Goal: Check status: Check status

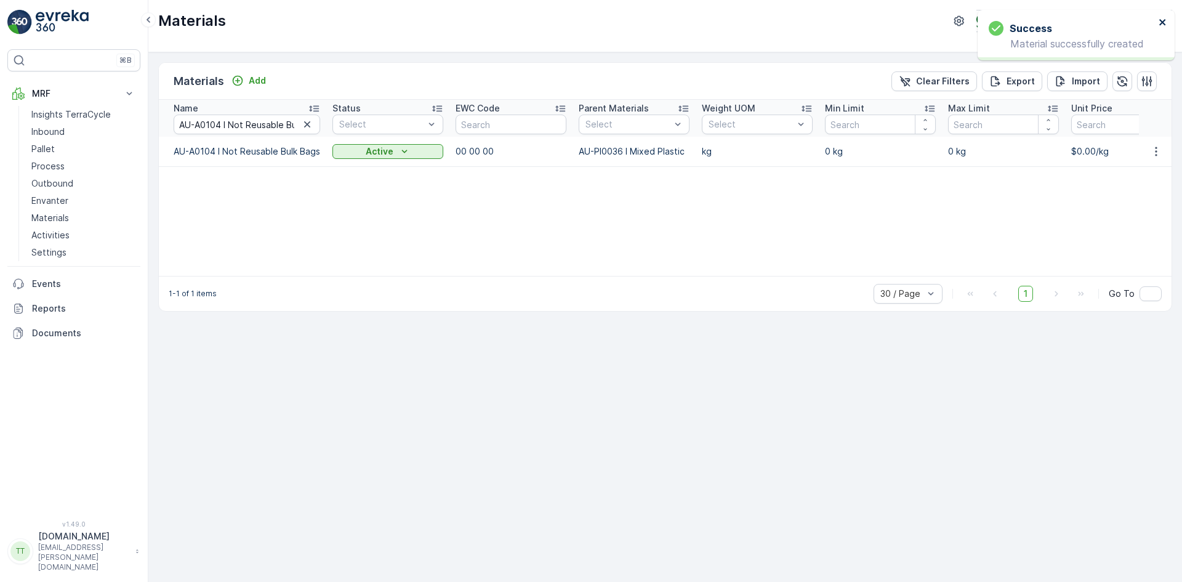
click at [1166, 23] on icon "close" at bounding box center [1163, 22] width 9 height 10
click at [1054, 21] on p "Terracycle-AU04 - Sendable" at bounding box center [1060, 21] width 119 height 12
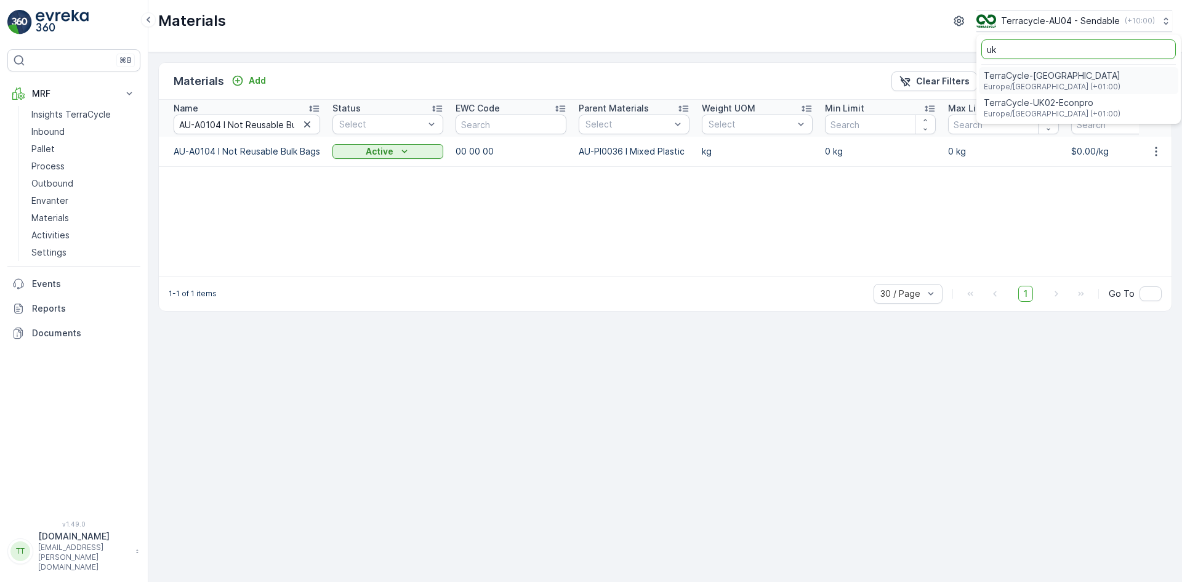
type input "uk"
click at [1044, 111] on span "Europe/London (+01:00)" at bounding box center [1052, 114] width 137 height 10
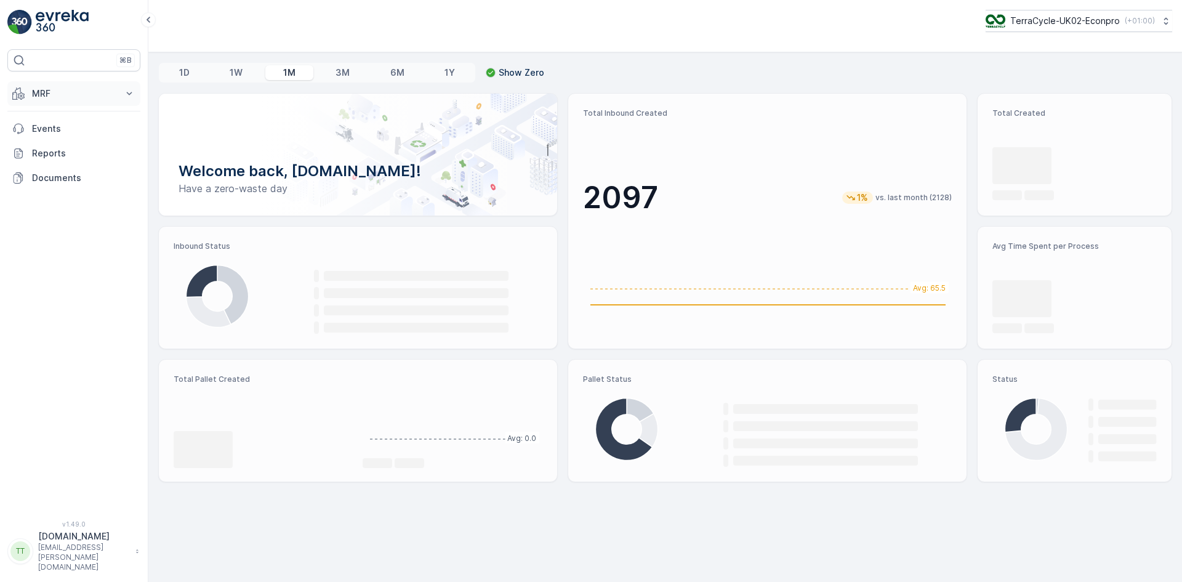
click at [43, 93] on p "MRF" at bounding box center [74, 93] width 84 height 12
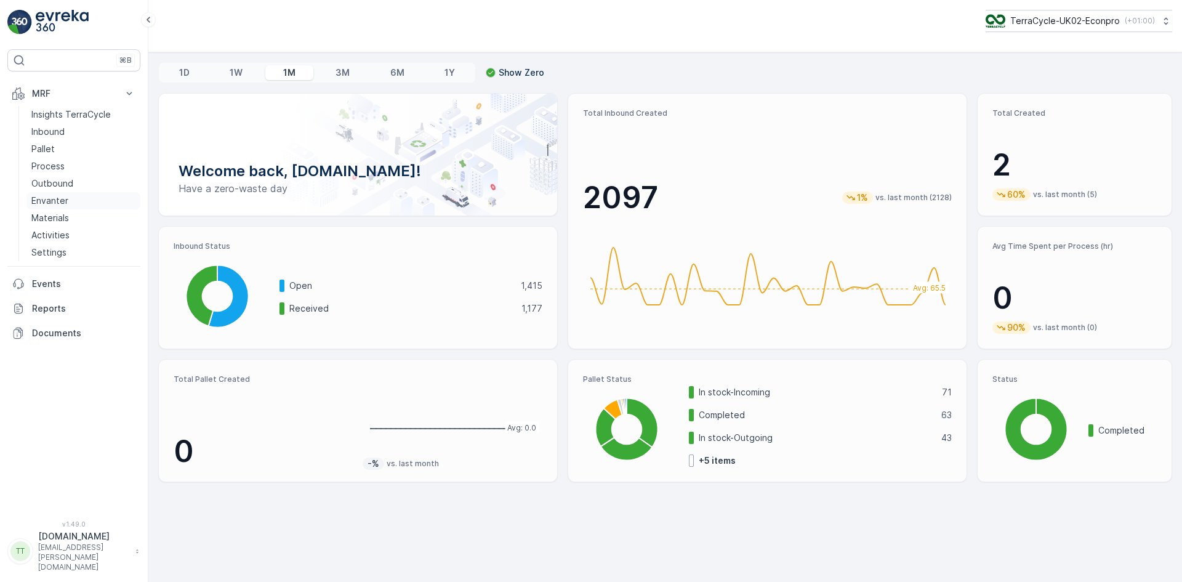
click at [58, 198] on p "Envanter" at bounding box center [49, 201] width 37 height 12
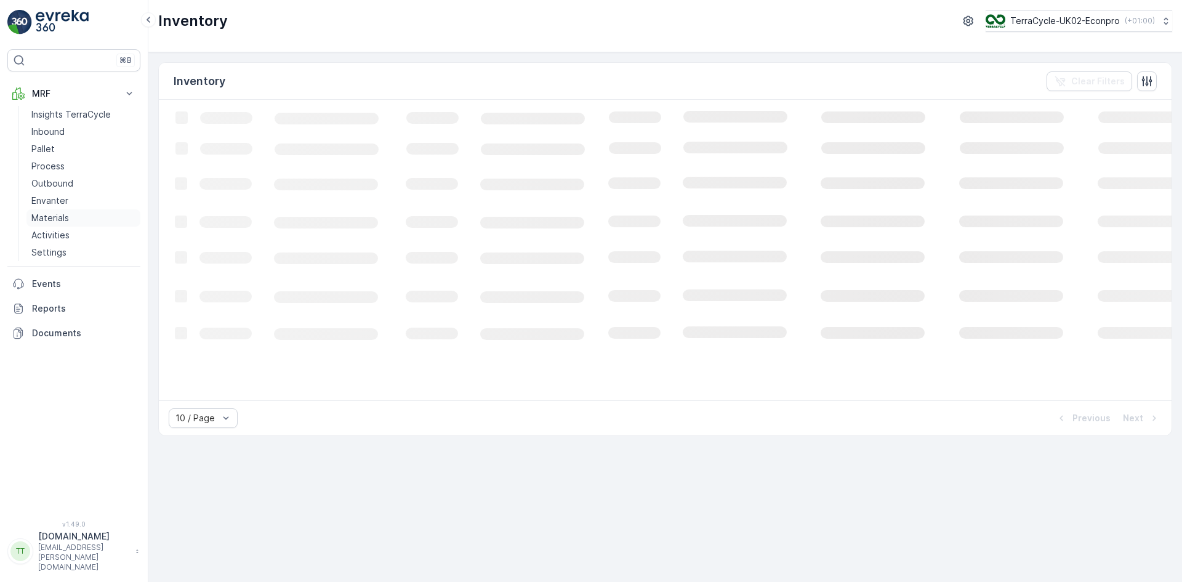
click at [60, 214] on p "Materials" at bounding box center [50, 218] width 38 height 12
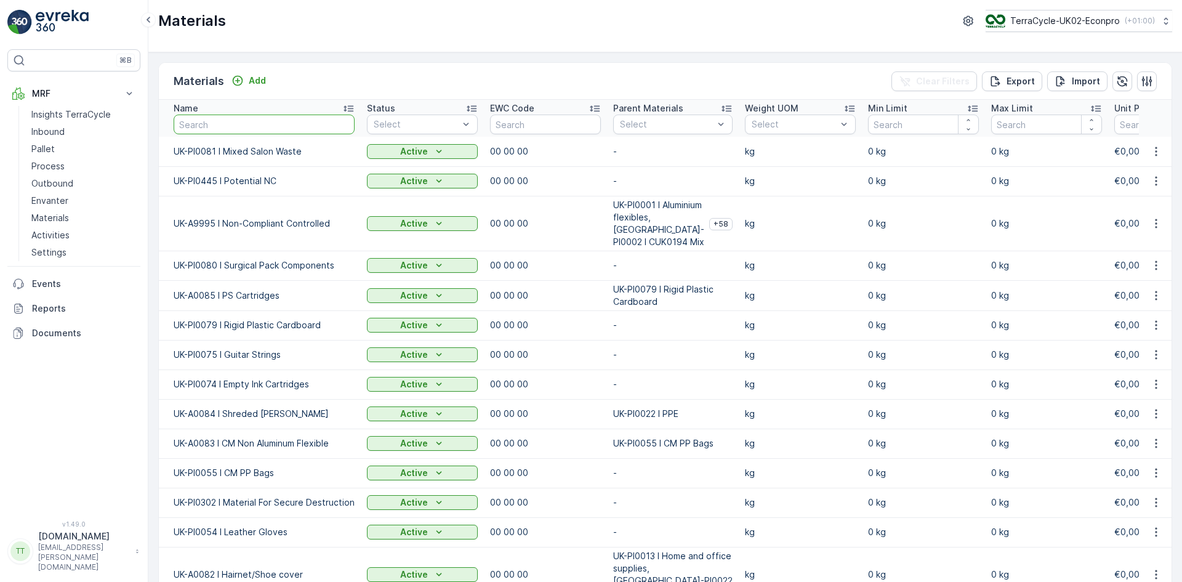
click at [249, 123] on input "text" at bounding box center [264, 125] width 181 height 20
type input "nitr"
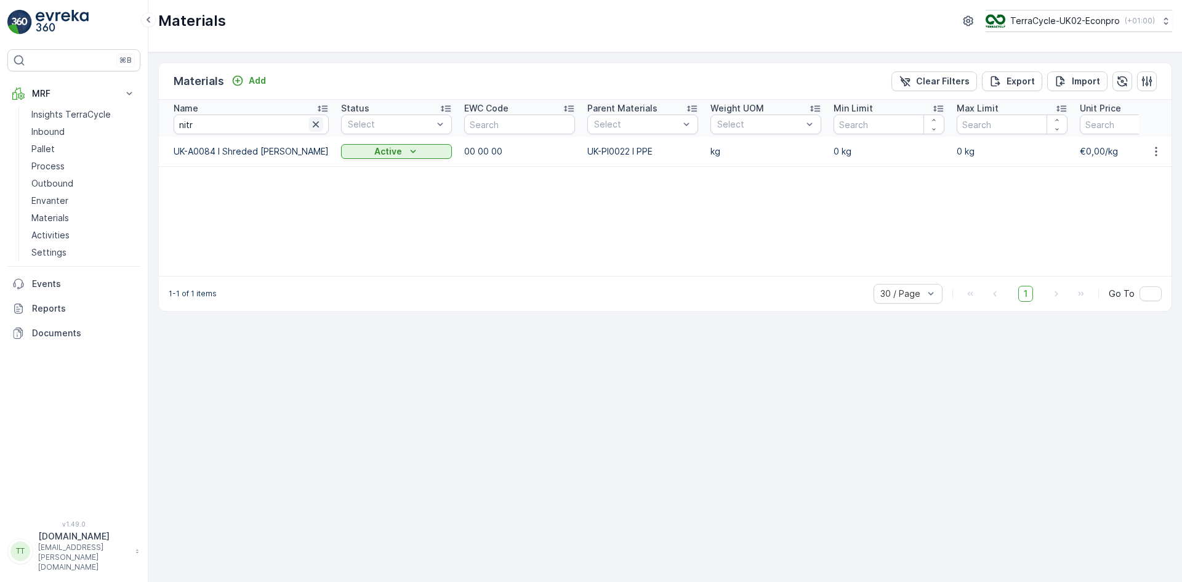
click at [310, 124] on icon "button" at bounding box center [316, 124] width 12 height 12
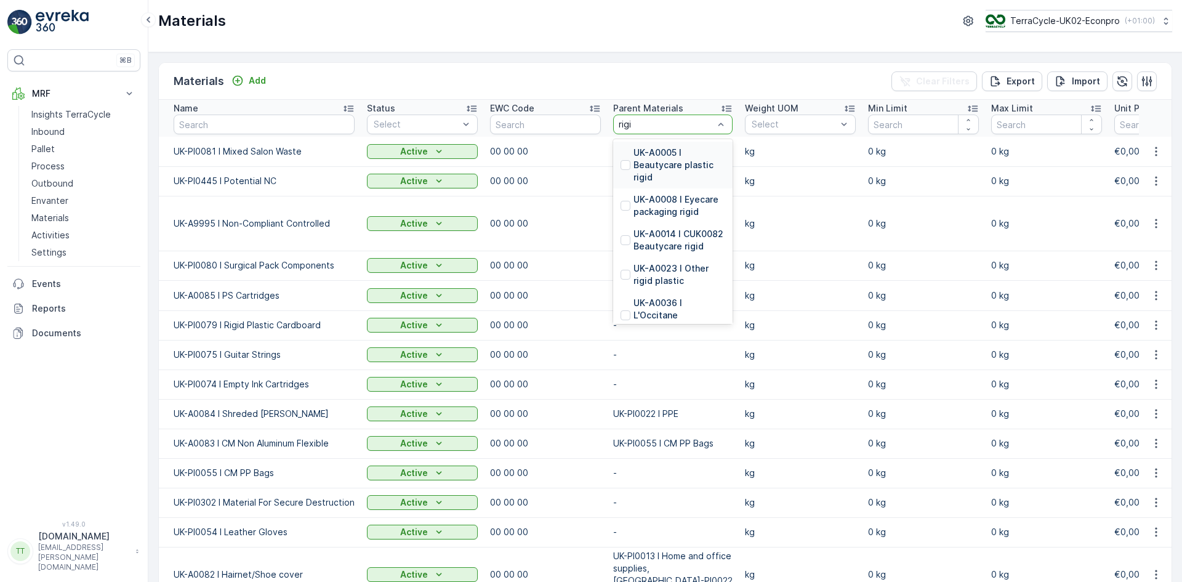
type input "rigid"
click at [670, 299] on p "UK-PI0300 I PS Rigid Plastic" at bounding box center [680, 304] width 92 height 25
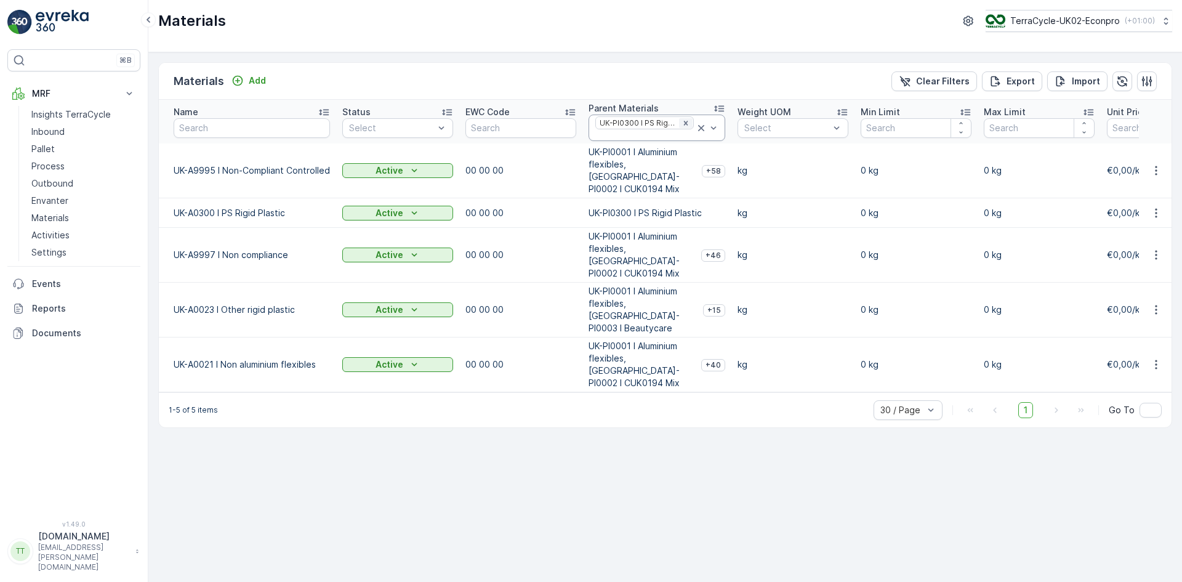
click at [683, 124] on icon "Remove UK-PI0300 I PS Rigid Plastic" at bounding box center [685, 123] width 4 height 4
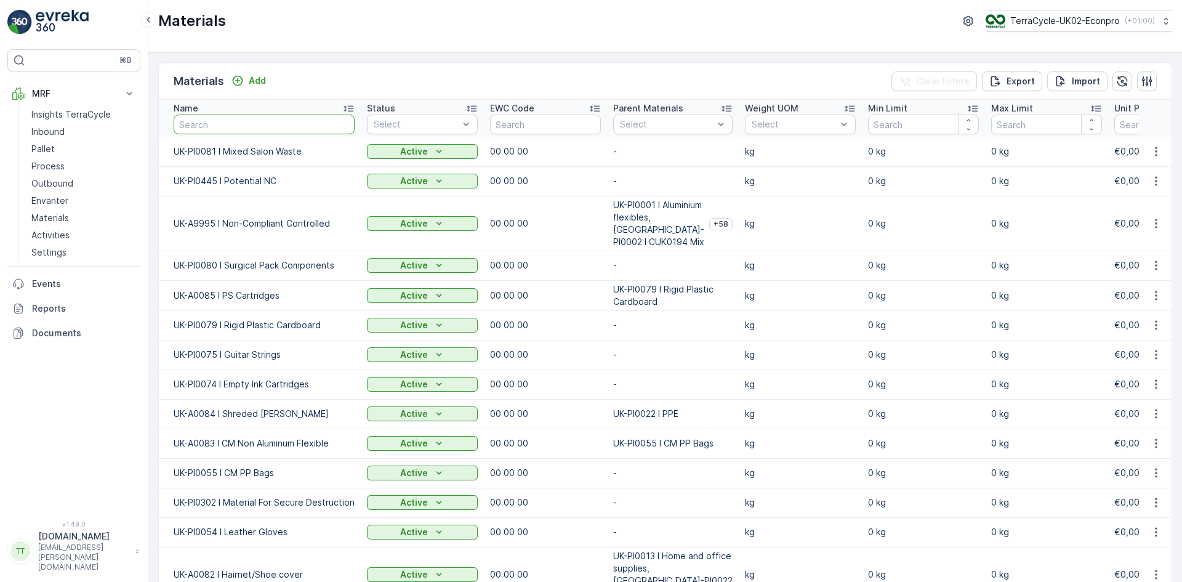
click at [230, 124] on input "text" at bounding box center [264, 125] width 181 height 20
type input "UK-A"
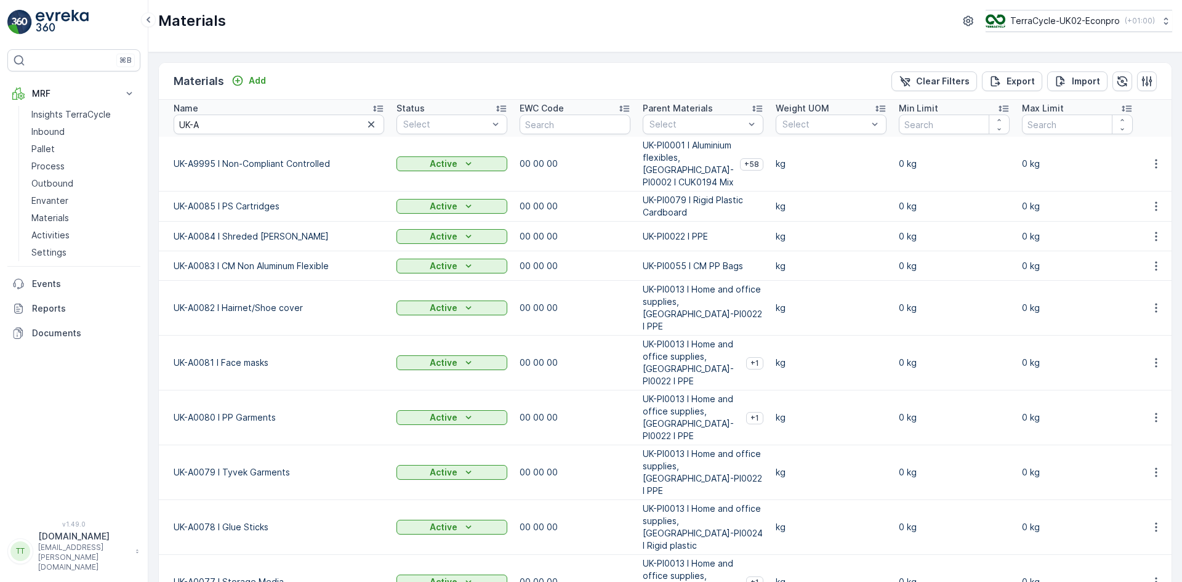
click at [374, 105] on icon at bounding box center [378, 108] width 12 height 12
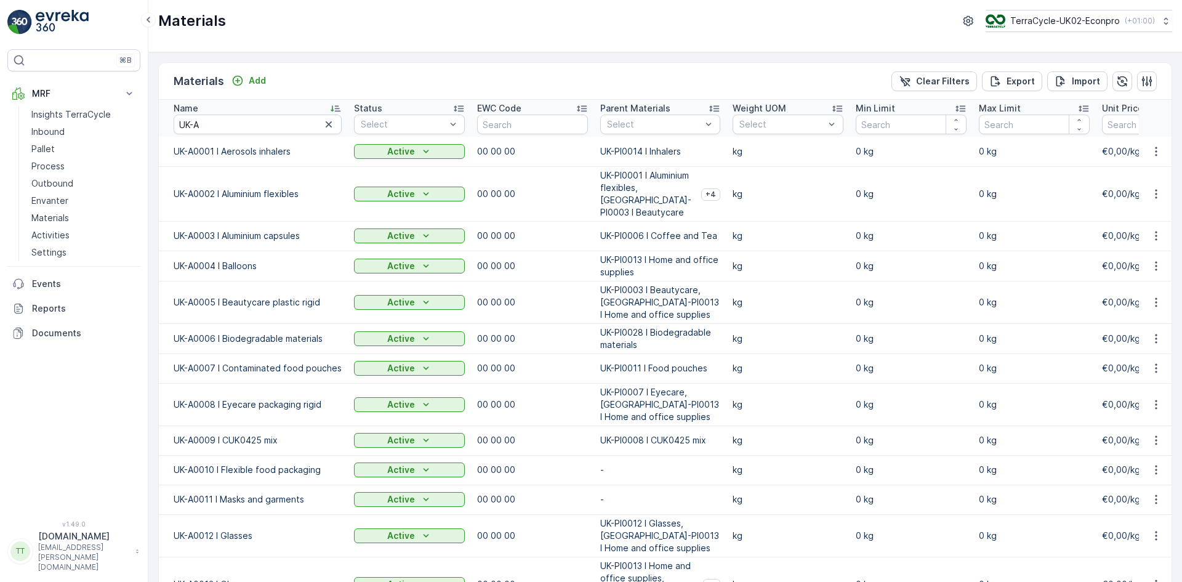
click at [334, 106] on icon at bounding box center [336, 109] width 10 height 6
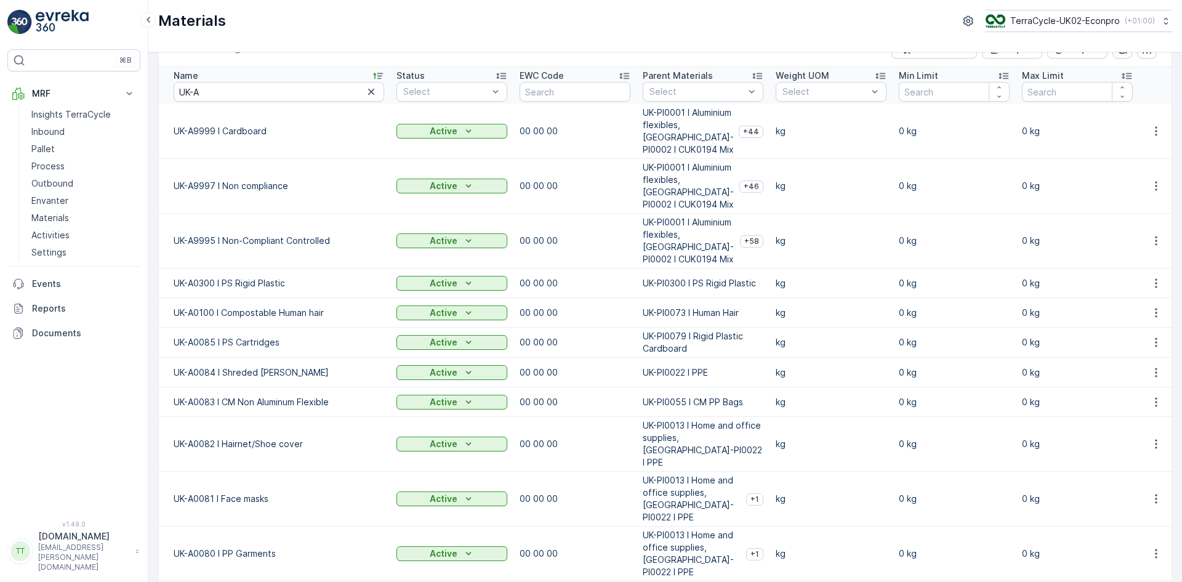
scroll to position [62, 0]
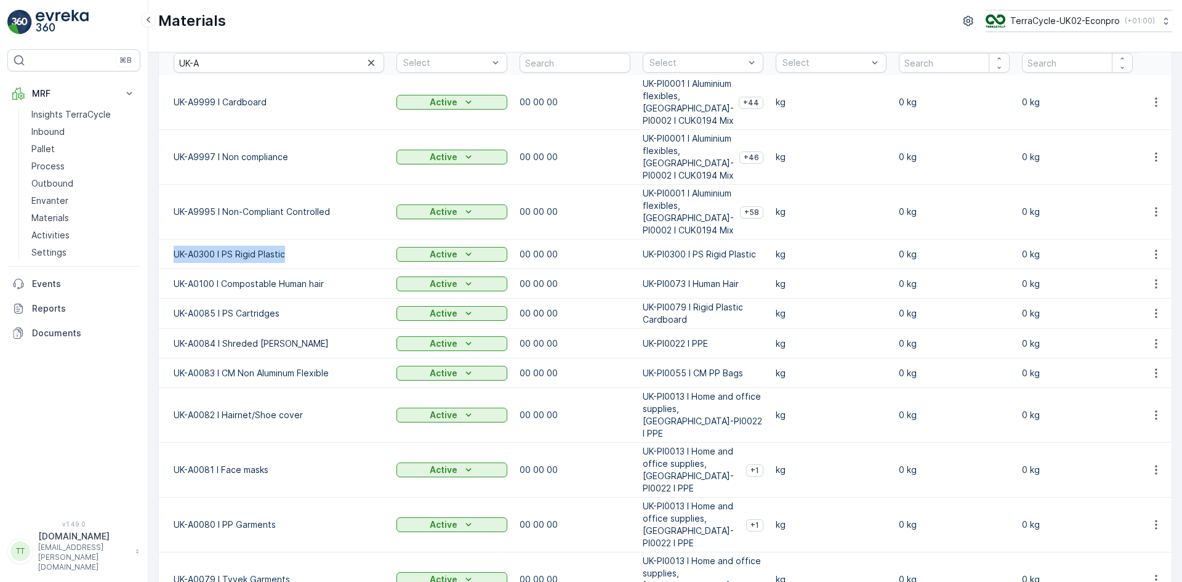
drag, startPoint x: 173, startPoint y: 254, endPoint x: 285, endPoint y: 257, distance: 112.1
click at [285, 257] on td "UK-A0300 I PS Rigid Plastic" at bounding box center [275, 255] width 232 height 30
copy td "UK-A0300 I PS Rigid Plastic"
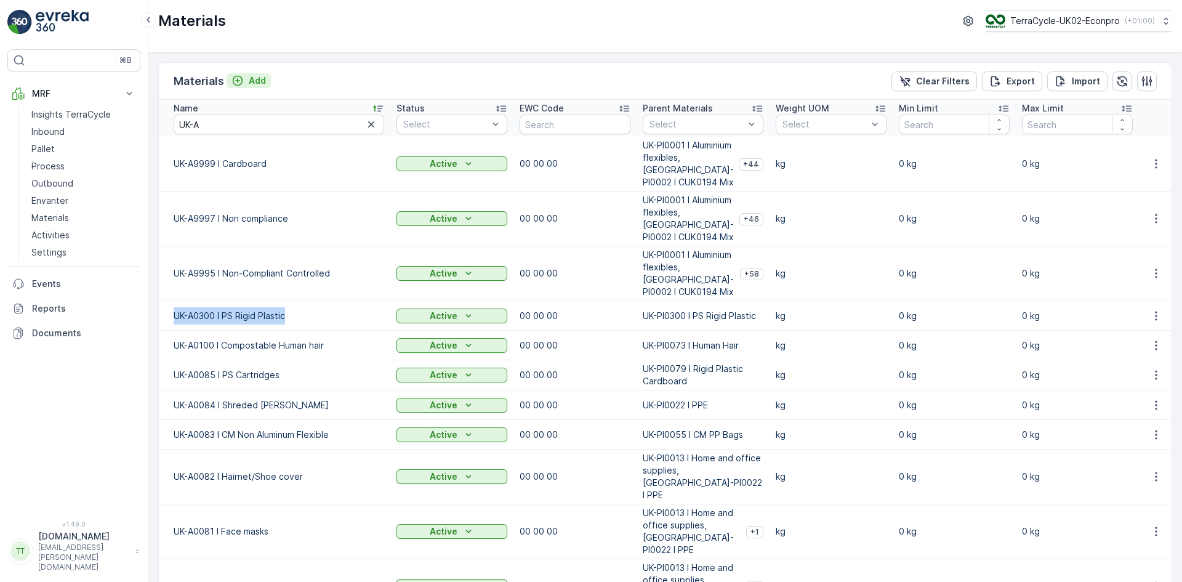
click at [253, 80] on p "Add" at bounding box center [257, 81] width 17 height 12
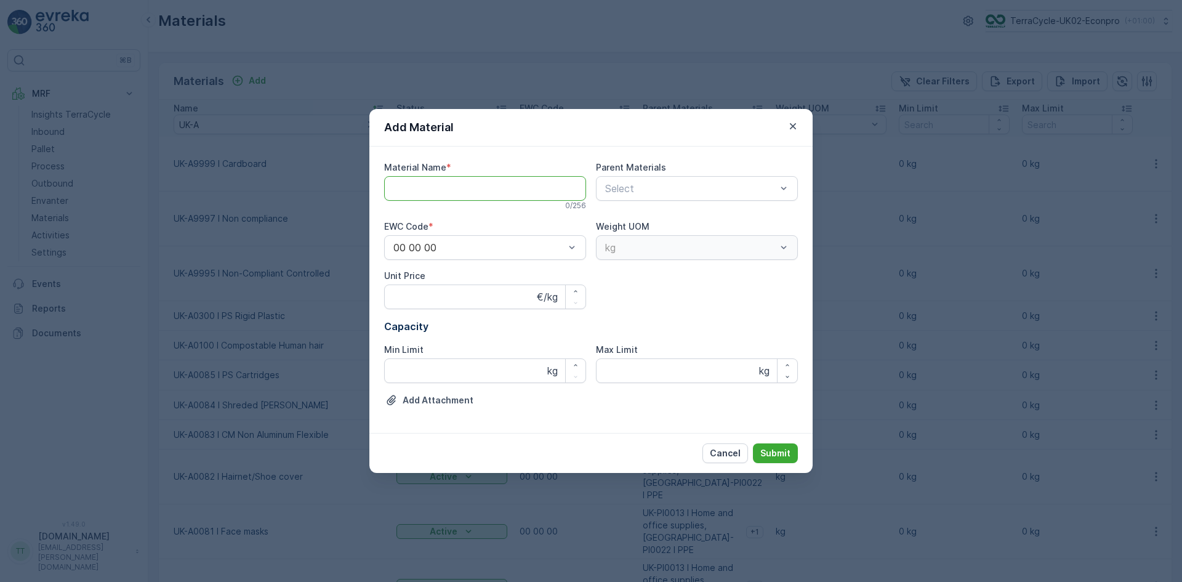
click at [438, 183] on Name "Material Name" at bounding box center [485, 188] width 202 height 25
paste Name "UK-A0300 I PS Rigid Plastic"
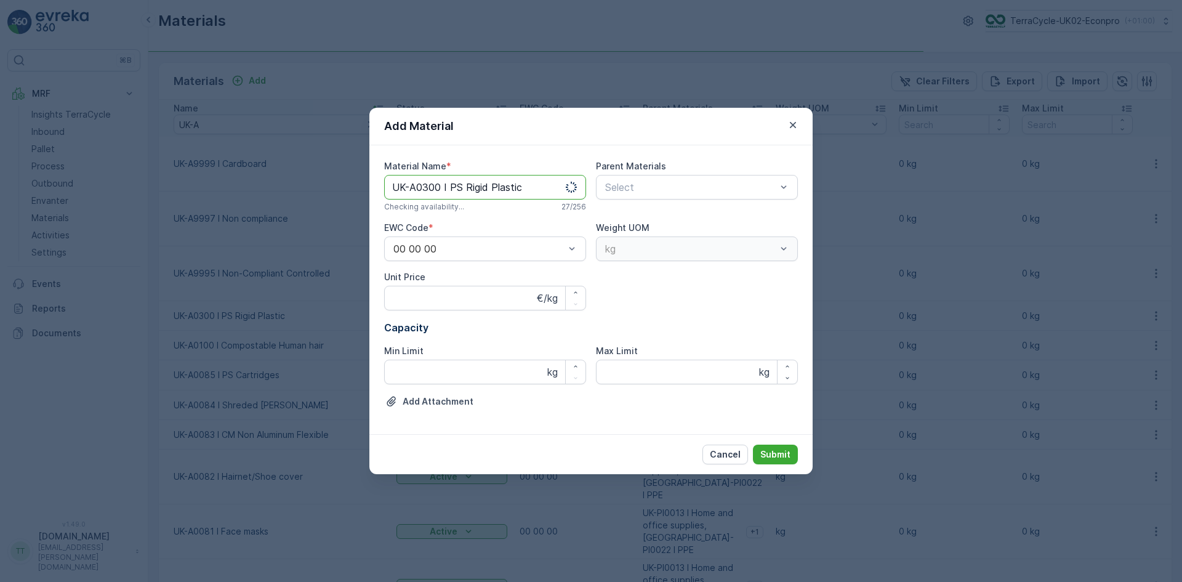
click at [438, 190] on Name "UK-A0300 I PS Rigid Plastic" at bounding box center [485, 187] width 202 height 25
drag, startPoint x: 448, startPoint y: 190, endPoint x: 554, endPoint y: 192, distance: 106.5
click at [554, 192] on Name "UK-A0301 I PS Rigid Plastic" at bounding box center [485, 187] width 202 height 25
paste Name "Shredded"
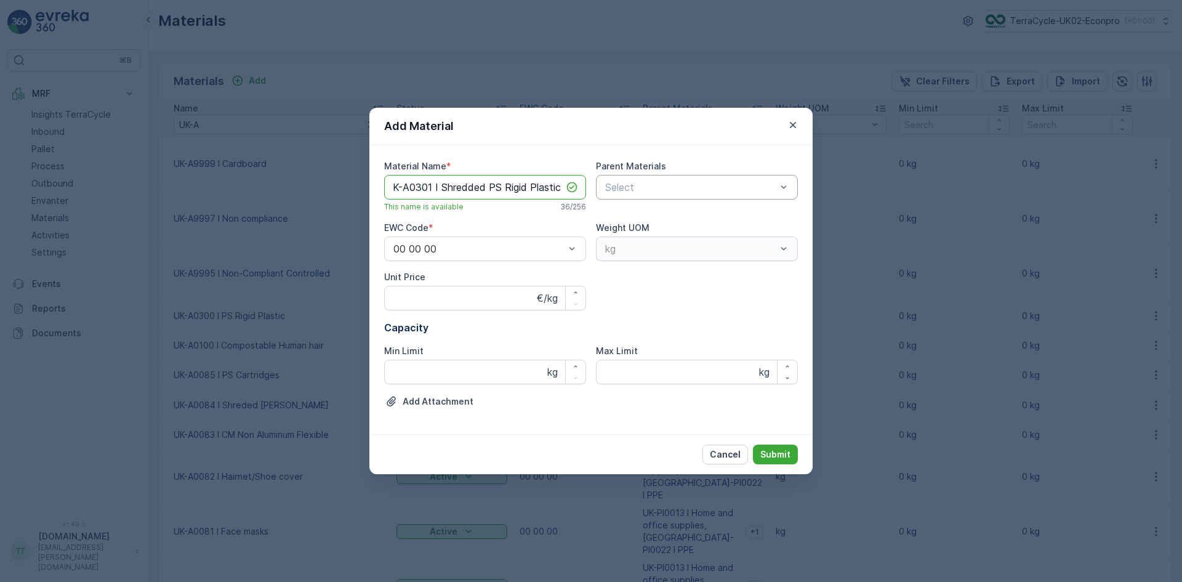
type Name "UK-A0301 I Shredded PS Rigid Plastic"
click at [637, 186] on div at bounding box center [691, 187] width 174 height 11
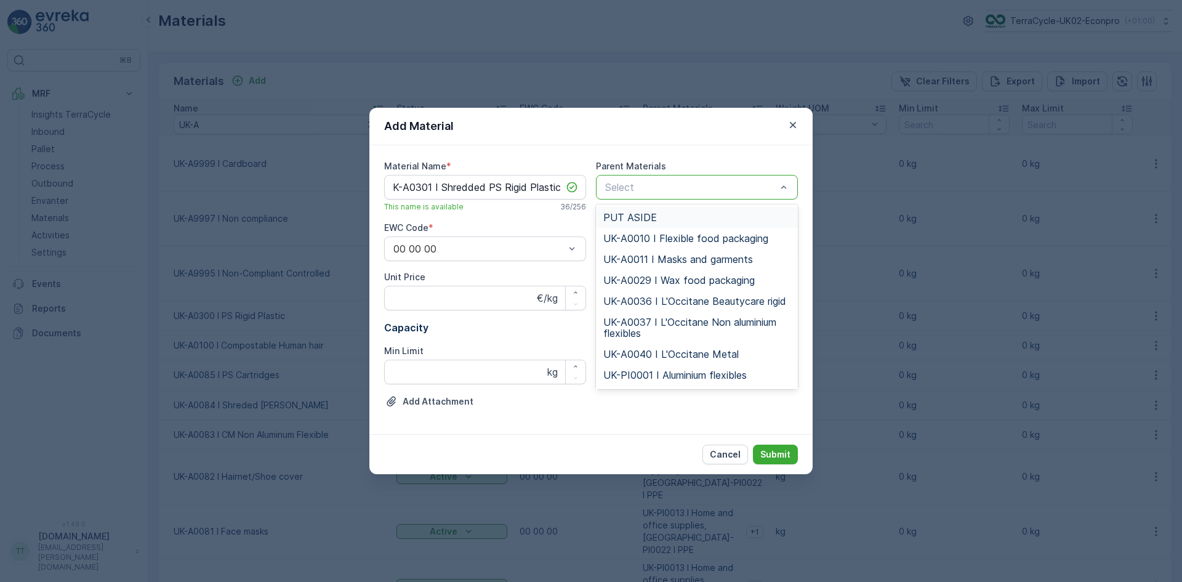
scroll to position [0, 0]
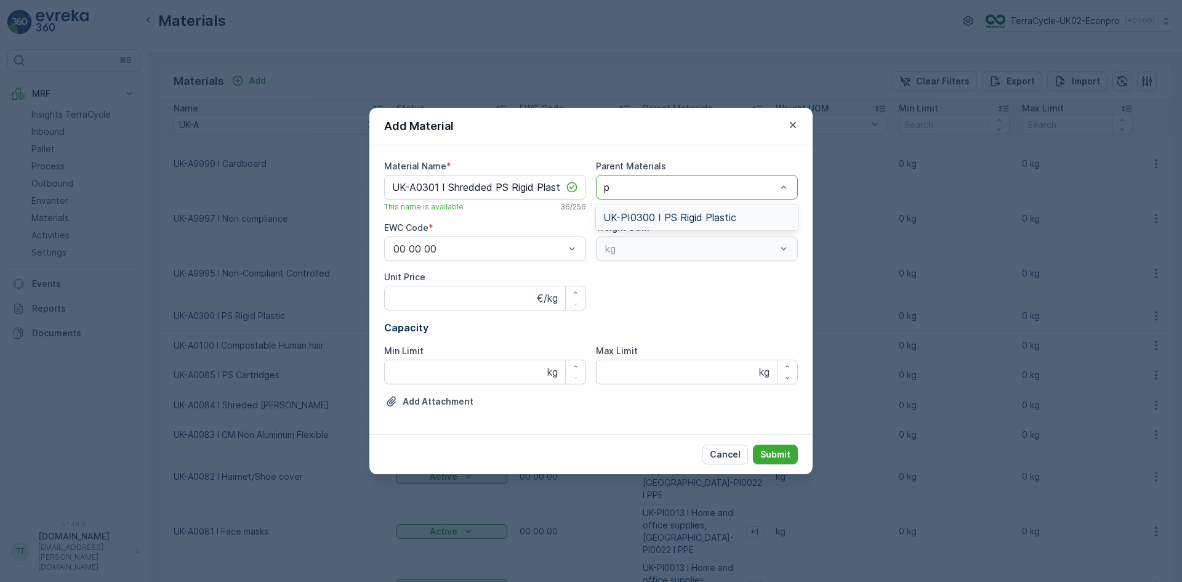
type input "ps"
click at [647, 218] on span "UK-PI0300 I PS Rigid Plastic" at bounding box center [669, 217] width 133 height 11
click at [781, 456] on p "Submit" at bounding box center [775, 454] width 30 height 12
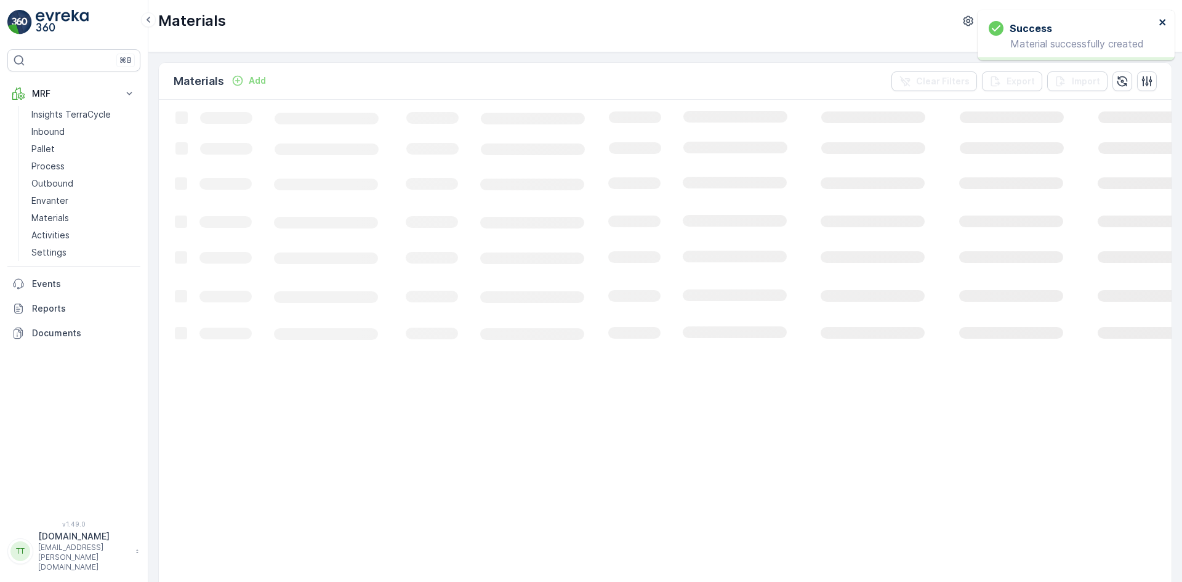
click at [1159, 22] on icon "close" at bounding box center [1163, 22] width 9 height 10
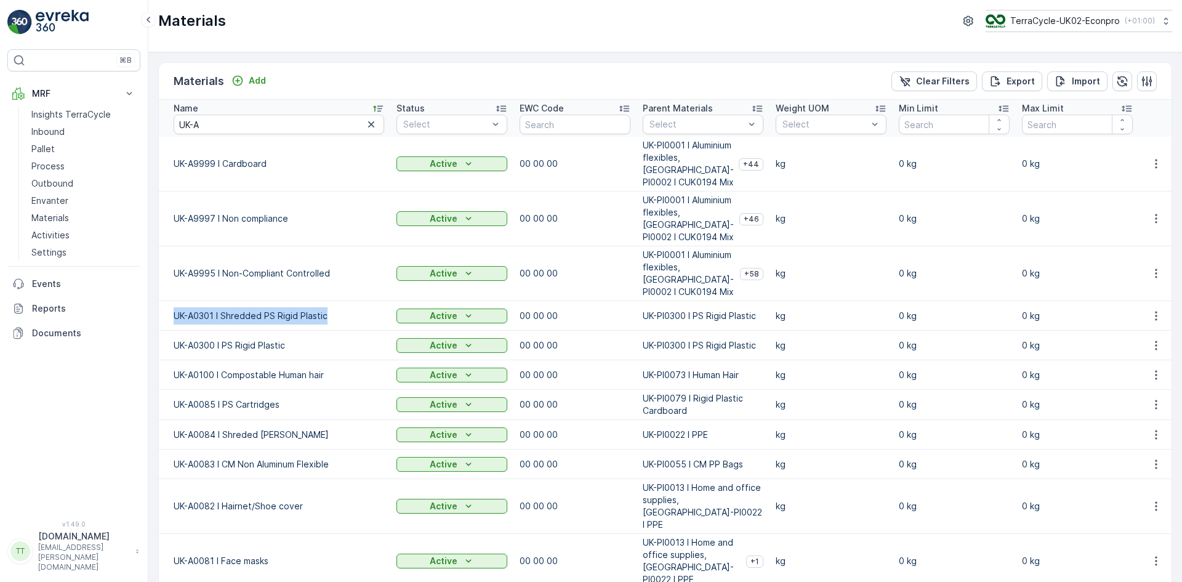
drag, startPoint x: 171, startPoint y: 317, endPoint x: 328, endPoint y: 320, distance: 157.7
click at [328, 320] on td "UK-A0301 I Shredded PS Rigid Plastic" at bounding box center [275, 316] width 232 height 30
copy td "UK-A0301 I Shredded PS Rigid Plastic"
drag, startPoint x: 640, startPoint y: 307, endPoint x: 671, endPoint y: 324, distance: 35.6
click at [671, 322] on p "UK-PI0300 I PS Rigid Plastic" at bounding box center [699, 316] width 113 height 12
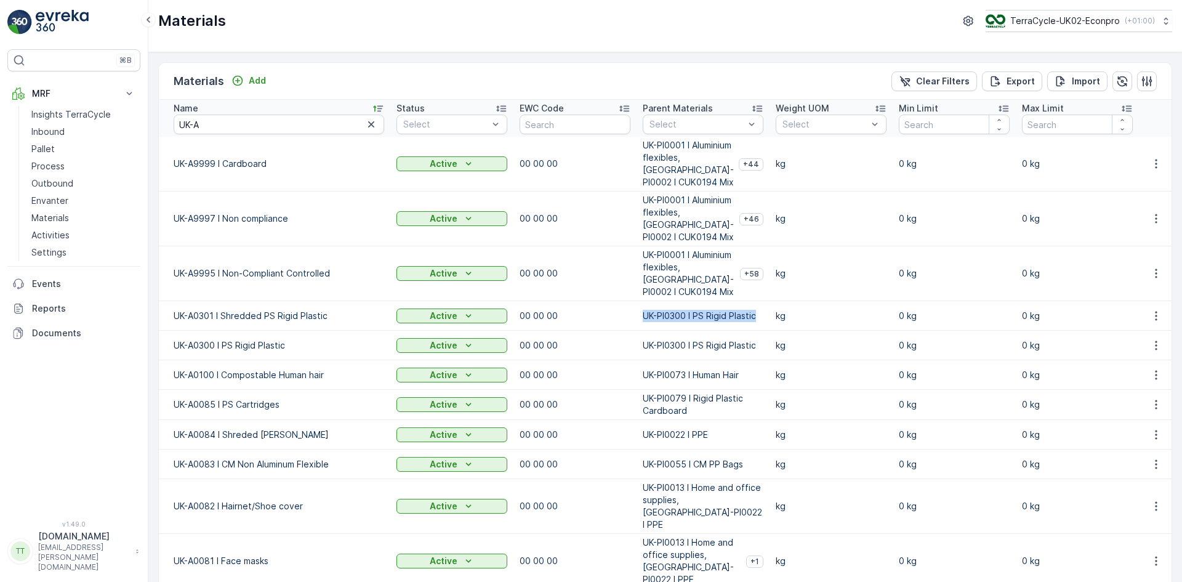
copy p "UK-PI0300 I PS Rigid Plastic"
click at [370, 129] on icon "button" at bounding box center [371, 124] width 12 height 12
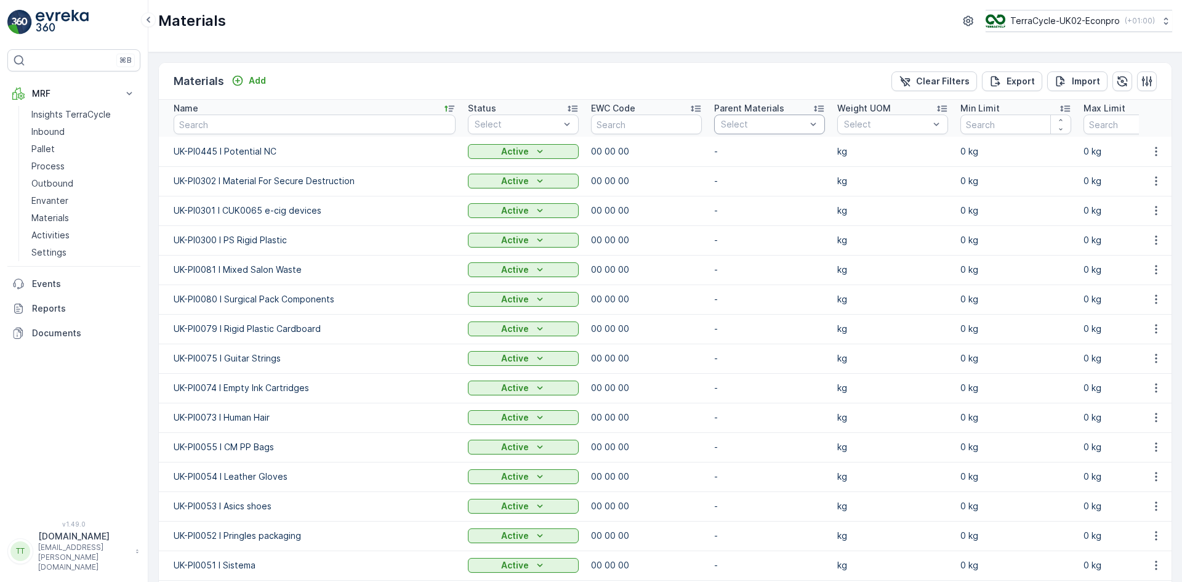
click at [734, 123] on div at bounding box center [763, 124] width 87 height 10
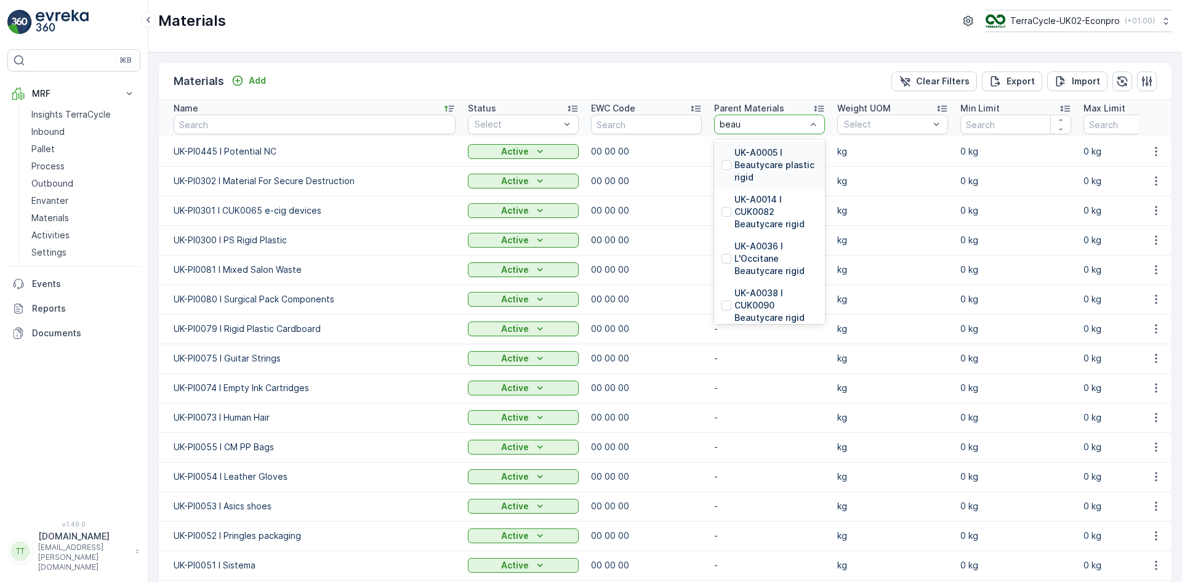
type input "beaut"
click at [754, 179] on p "UK-PI0003 I Beautycare" at bounding box center [776, 178] width 83 height 25
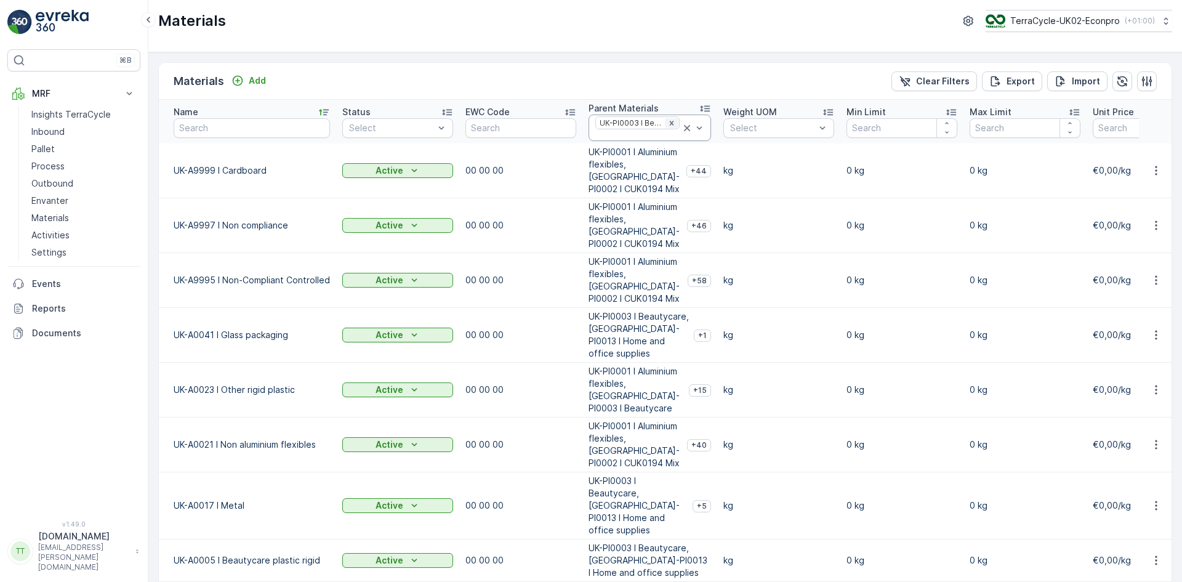
click at [669, 122] on icon "Remove UK-PI0003 I Beautycare" at bounding box center [671, 123] width 4 height 4
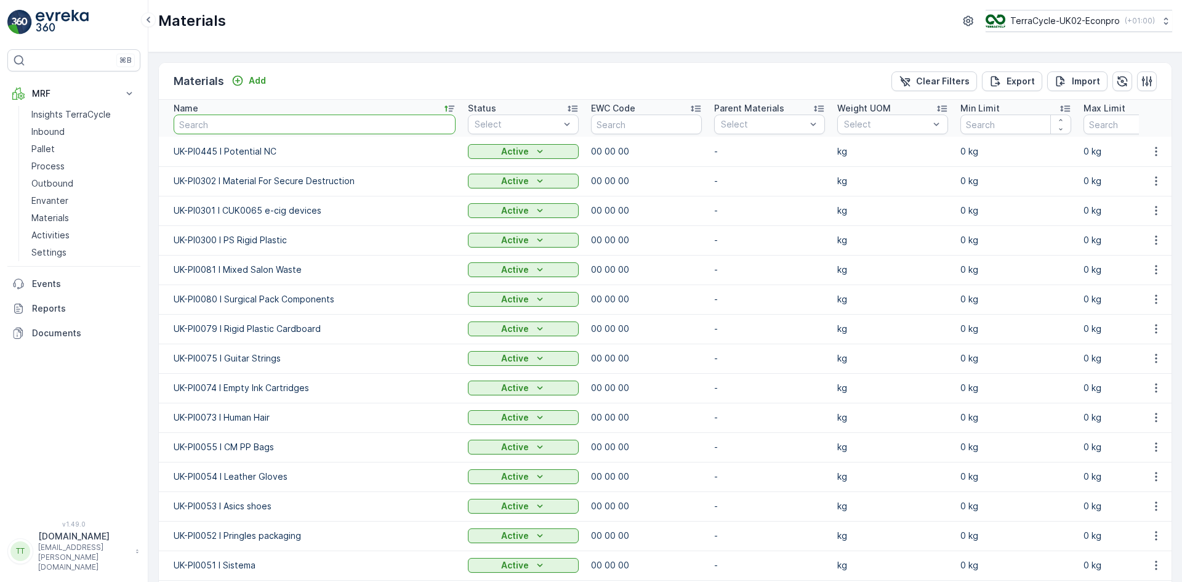
click at [205, 122] on input "text" at bounding box center [315, 125] width 282 height 20
type input "UK-A"
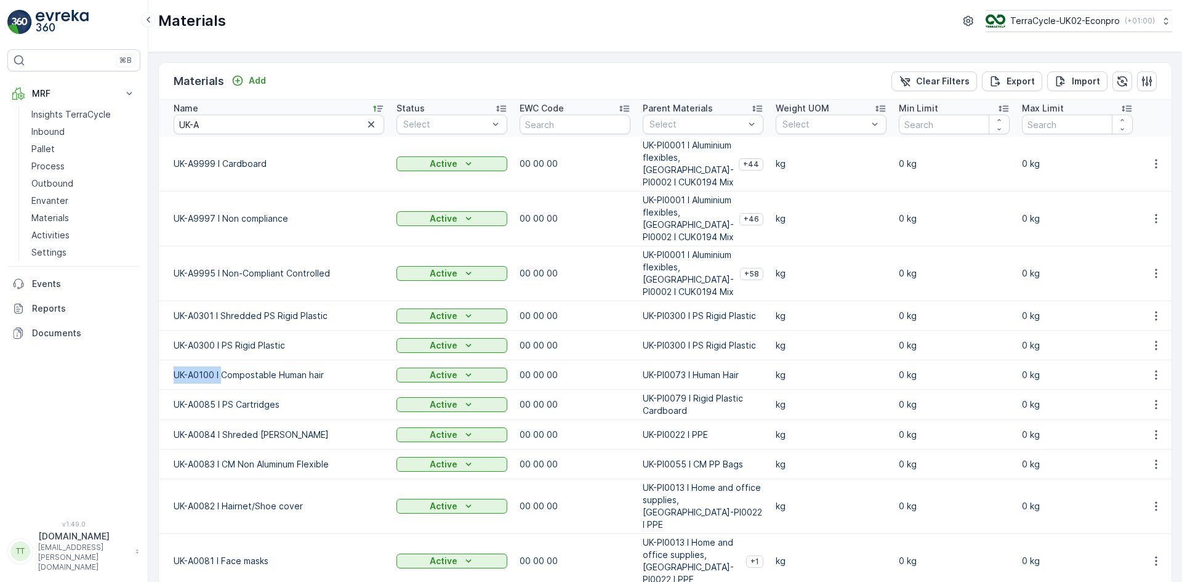
drag, startPoint x: 168, startPoint y: 376, endPoint x: 223, endPoint y: 383, distance: 55.3
click at [223, 383] on td "UK-A0100 I Compostable Human hair" at bounding box center [275, 375] width 232 height 30
copy td "UK-A0100 I"
click at [247, 79] on div "Add" at bounding box center [249, 81] width 34 height 12
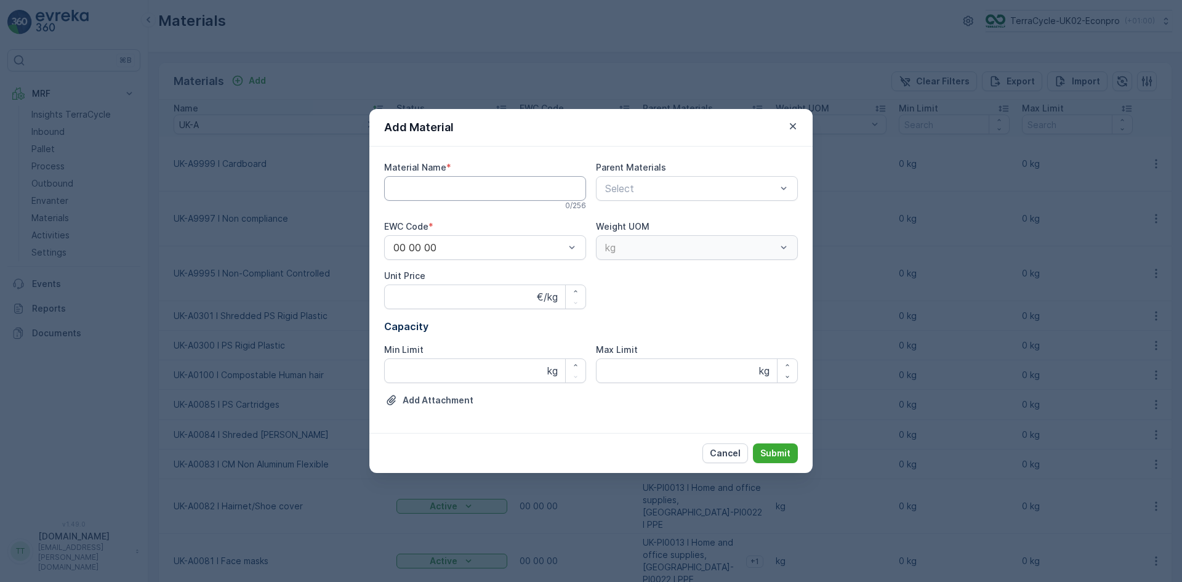
click at [417, 191] on Name "Material Name" at bounding box center [485, 188] width 202 height 25
paste Name "UK-A0100 I"
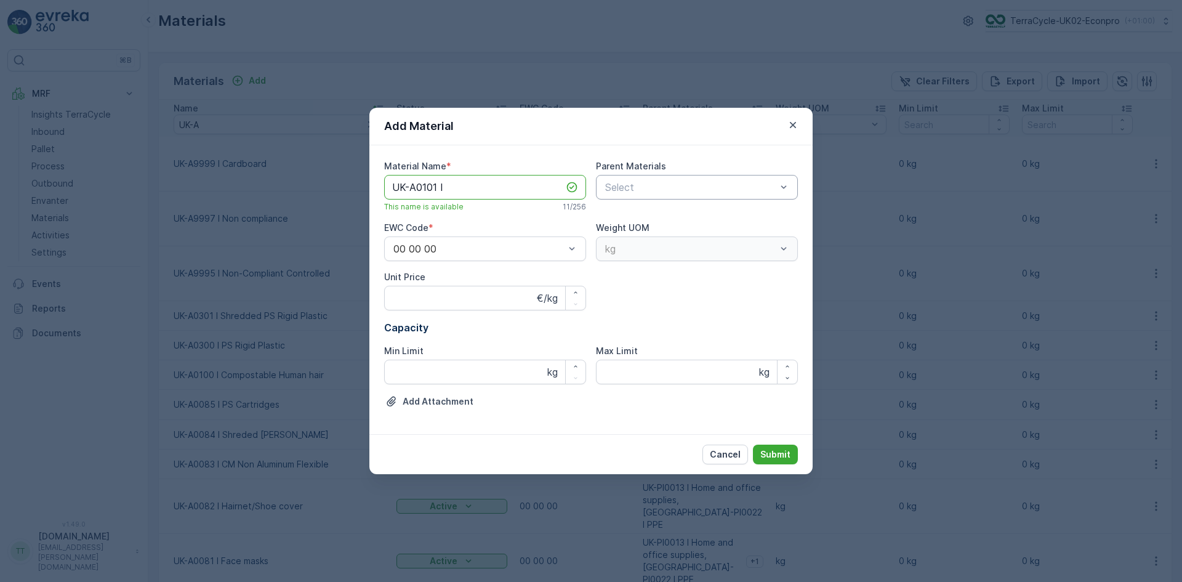
type Name "UK-A0101 I"
click at [633, 175] on div "Select" at bounding box center [697, 187] width 202 height 25
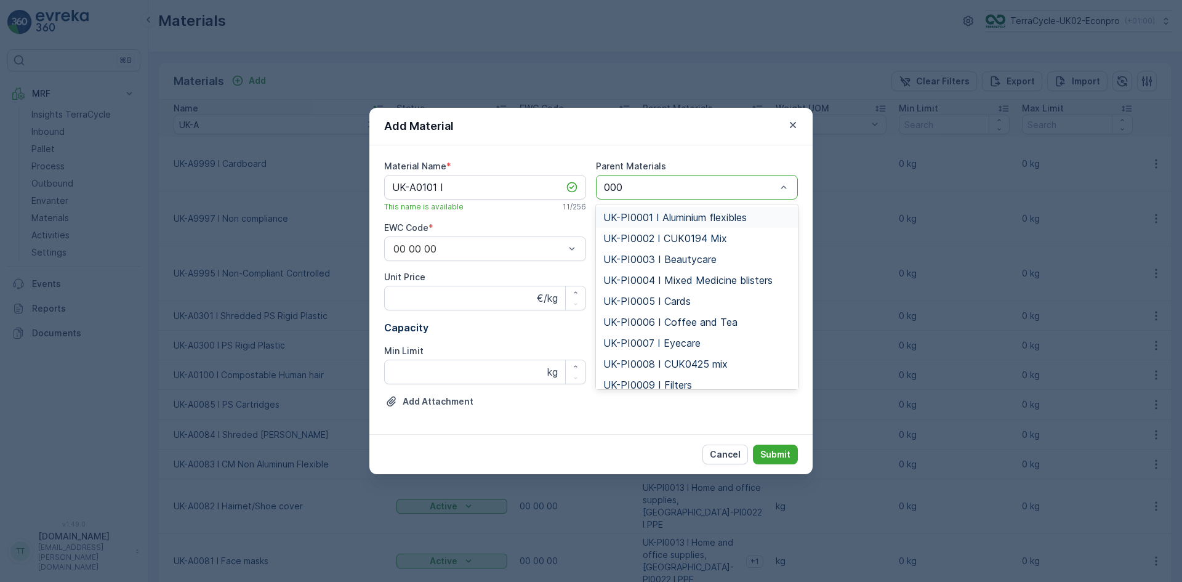
type input "0003"
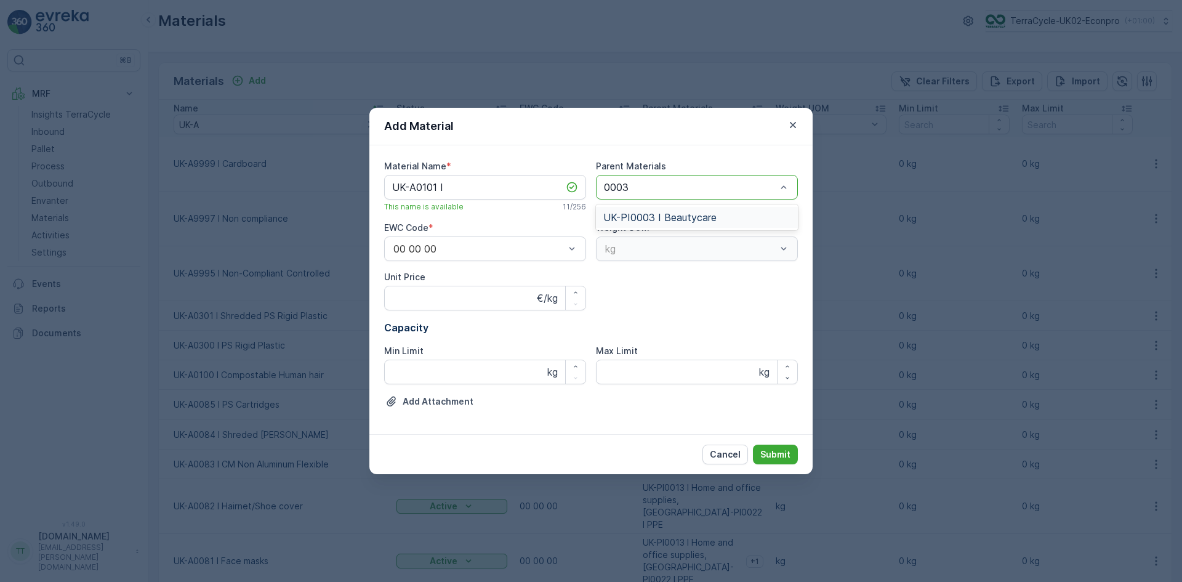
click at [644, 215] on span "UK-PI0003 I Beautycare" at bounding box center [659, 217] width 113 height 11
click at [456, 187] on Name "UK-A0101 I" at bounding box center [485, 187] width 202 height 25
click at [457, 185] on Name "UK-A0101 I" at bounding box center [485, 187] width 202 height 25
paste Name "Shredded Beautycare Rigid Plastic"
click at [448, 187] on Name "UK-A0302 I Shredded Beautycare Rigid Plastic" at bounding box center [485, 187] width 202 height 25
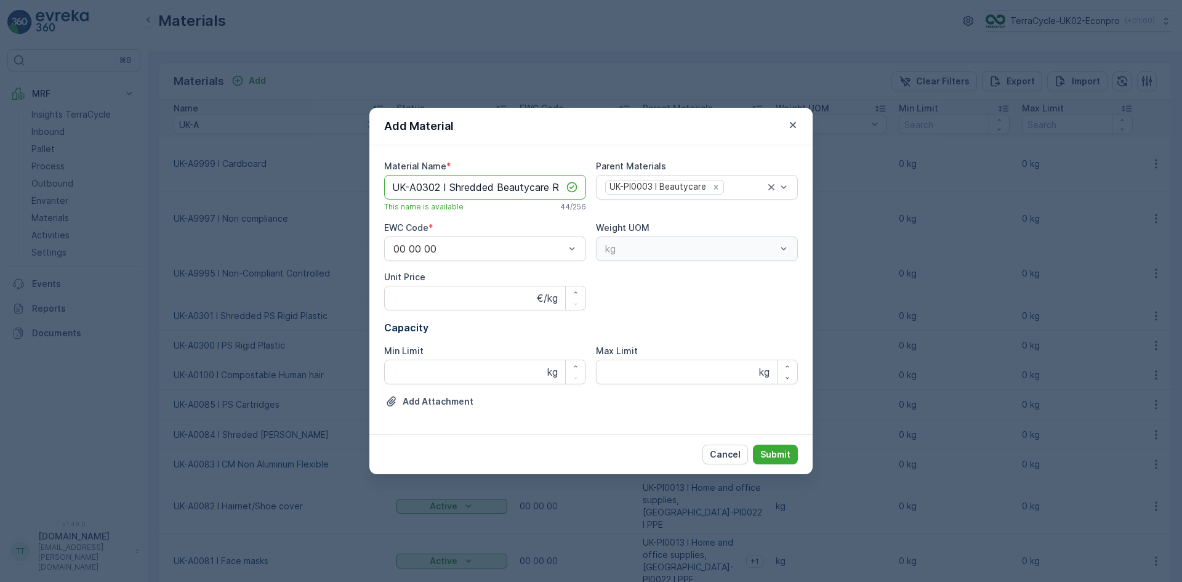
click at [526, 187] on Name "UK-A0302 I Shredded Beautycare Rigid Plastic" at bounding box center [485, 187] width 202 height 25
drag, startPoint x: 531, startPoint y: 187, endPoint x: 509, endPoint y: 190, distance: 22.4
click at [509, 190] on Name "UK-A0302 I Shredded Beautycare Rigid Plastic" at bounding box center [485, 187] width 202 height 25
click at [514, 190] on Name "UK-A0302 I Shredded Beautycare Rigid Plastic" at bounding box center [485, 187] width 202 height 25
type Name "UK-A0302 I Shredded Beautycare Rigid Plastic"
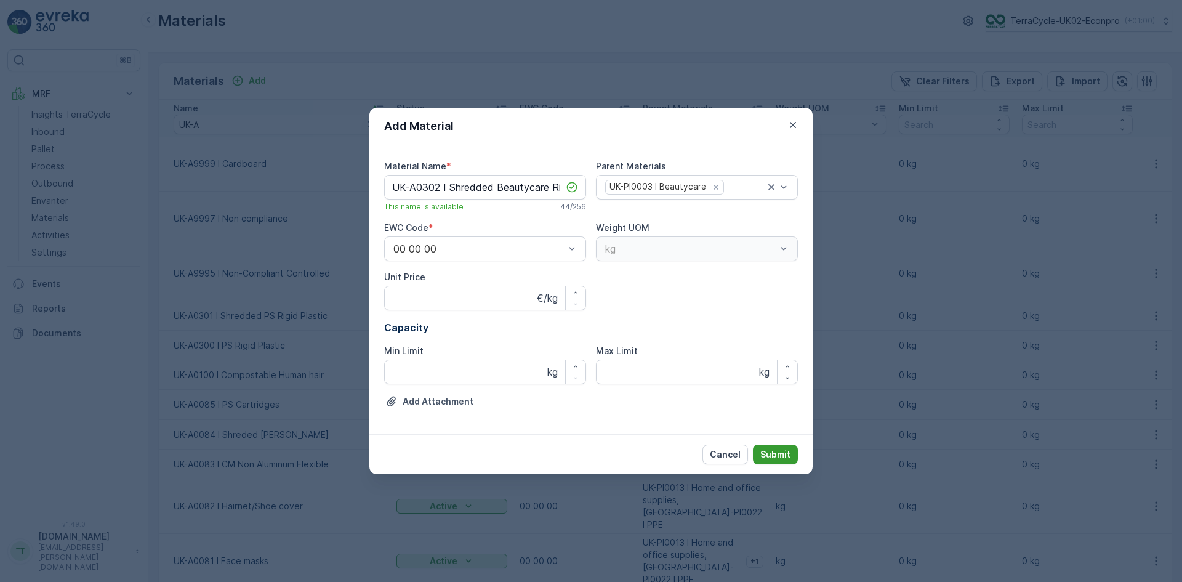
click at [773, 453] on p "Submit" at bounding box center [775, 454] width 30 height 12
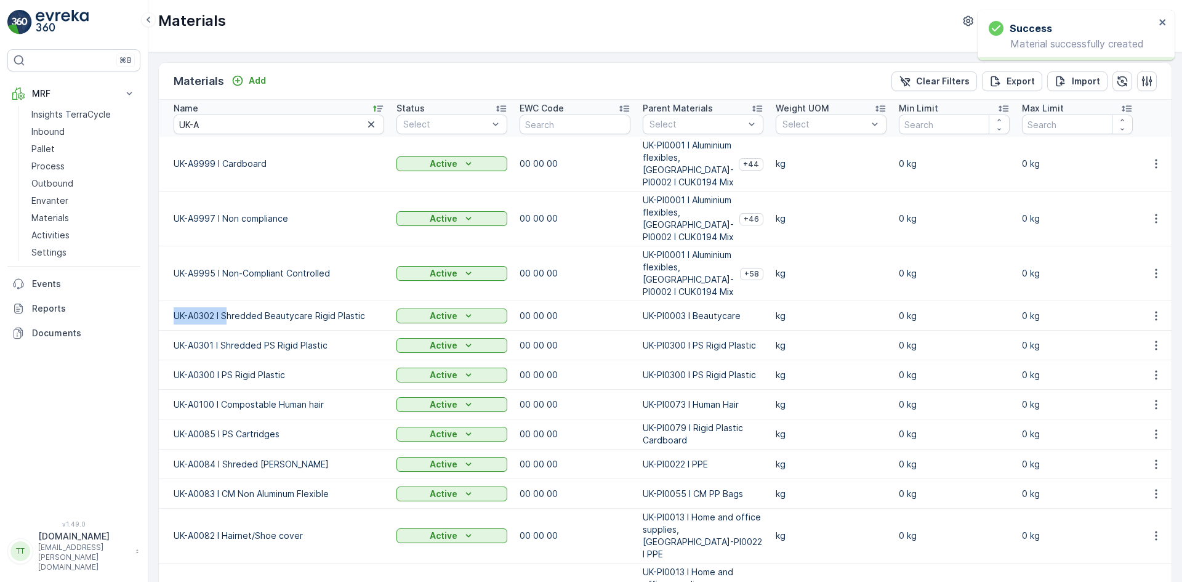
drag, startPoint x: 166, startPoint y: 315, endPoint x: 227, endPoint y: 315, distance: 60.3
click at [227, 315] on td "UK-A0302 I Shredded Beautycare Rigid Plastic" at bounding box center [275, 316] width 232 height 30
copy td "UK-A0302 I S"
click at [248, 75] on div "Add" at bounding box center [249, 81] width 34 height 12
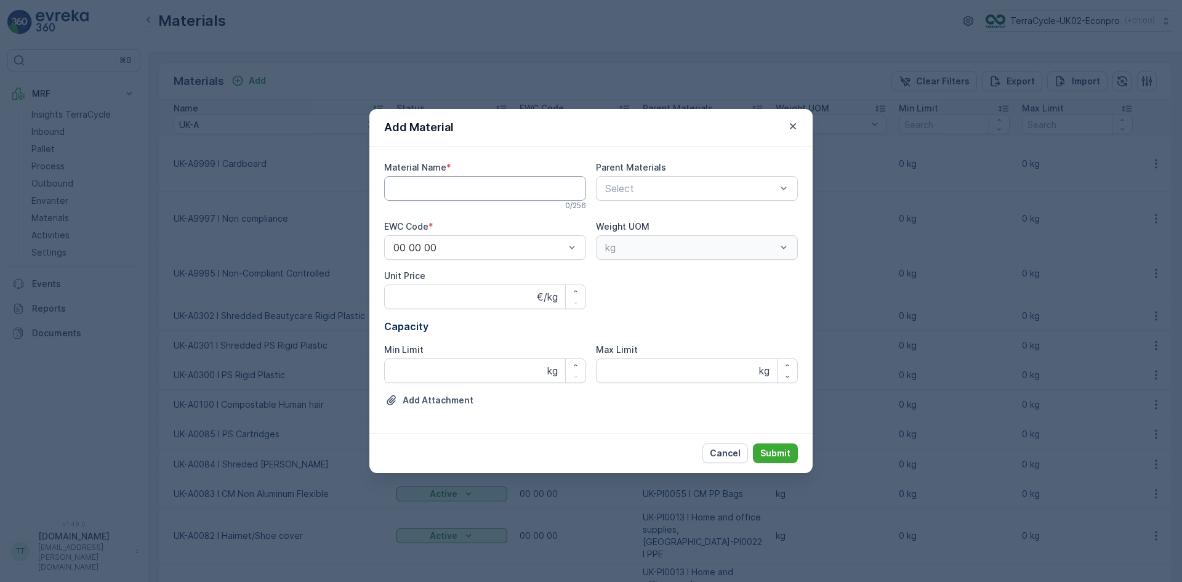
click at [445, 187] on Name "Material Name" at bounding box center [485, 188] width 202 height 25
paste Name "UK-A0302 I S"
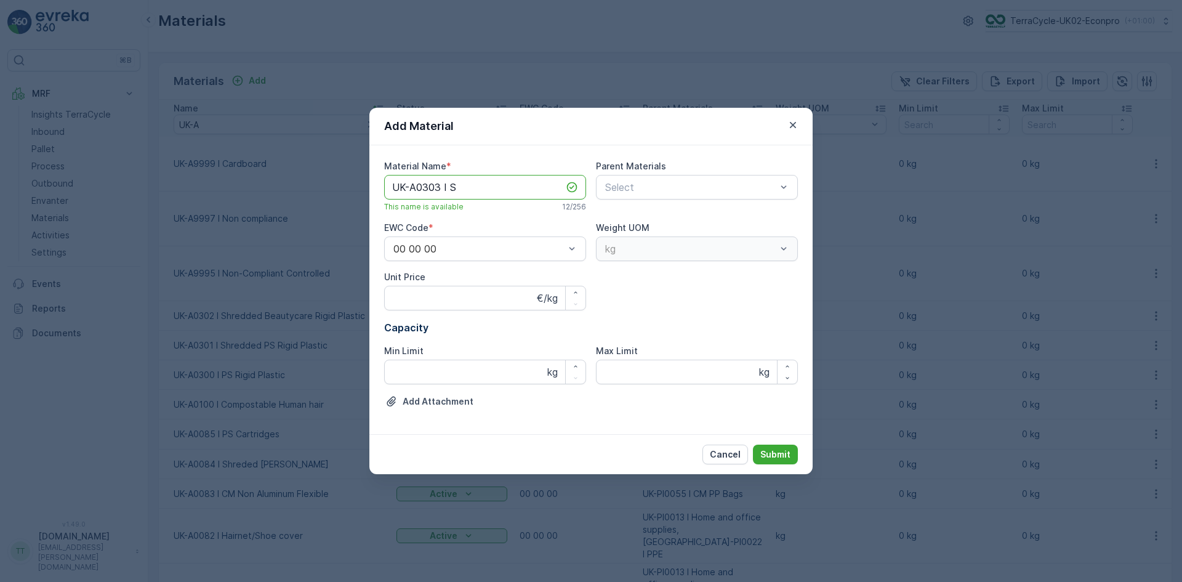
drag, startPoint x: 452, startPoint y: 188, endPoint x: 470, endPoint y: 187, distance: 17.9
click at [470, 187] on Name "UK-A0303 I S" at bounding box center [485, 187] width 202 height 25
paste Name "Washed/Recovered PO Beautycare Plastic"
type Name "UK-A0303 I Washed/Recovered PO Beautycare Plastic"
click at [637, 189] on div at bounding box center [691, 187] width 174 height 11
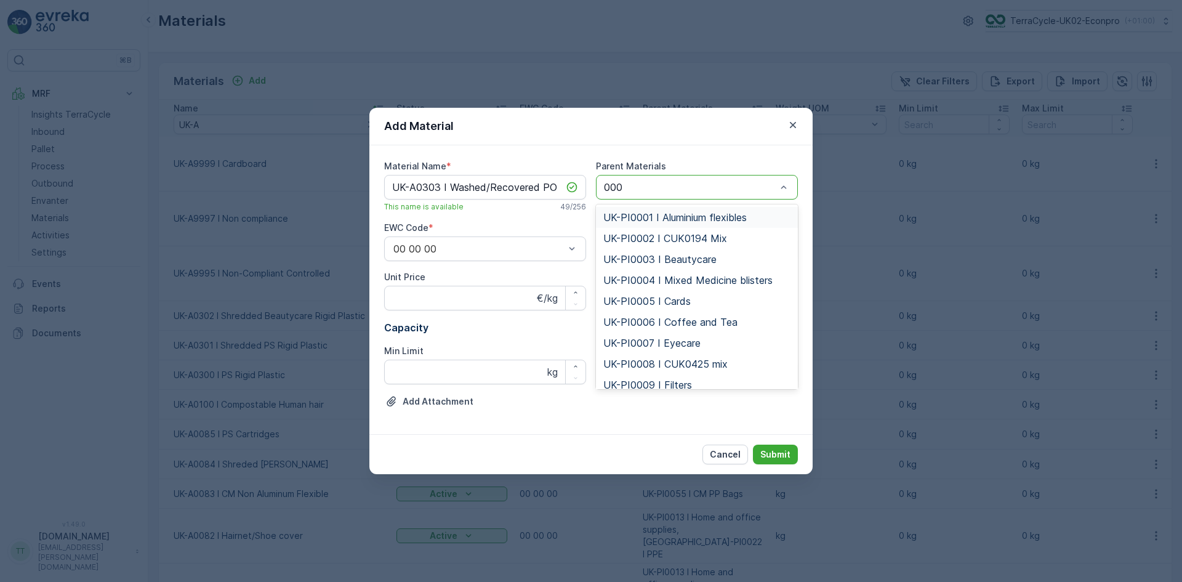
type input "0003"
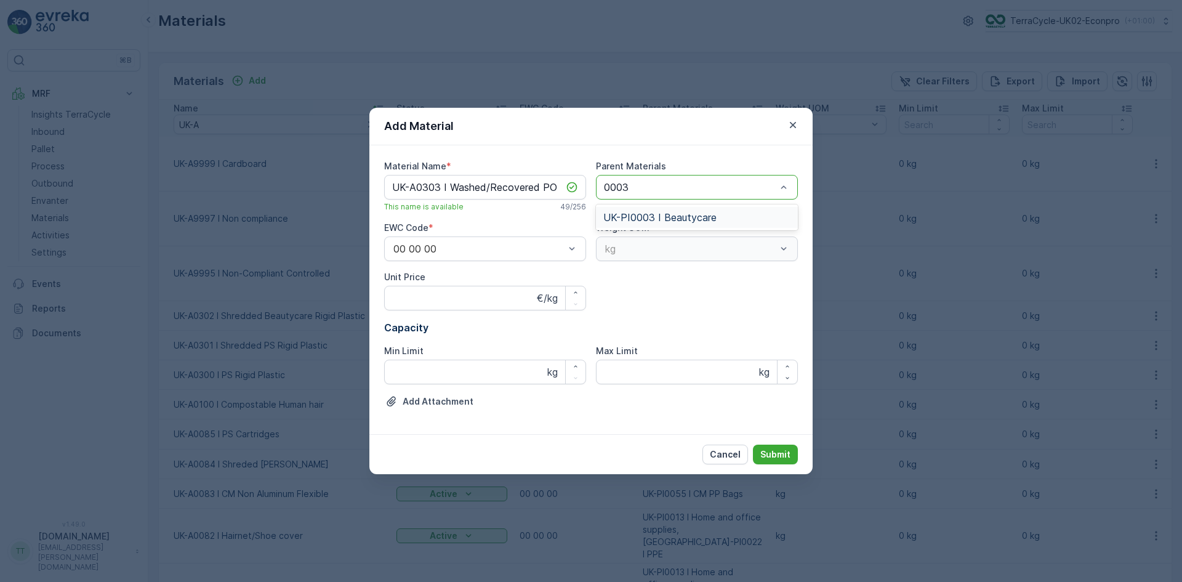
click at [642, 219] on span "UK-PI0003 I Beautycare" at bounding box center [659, 217] width 113 height 11
click at [504, 188] on Name "UK-A0303 I Washed/Recovered PO Beautycare Plastic" at bounding box center [485, 187] width 202 height 25
click at [772, 457] on p "Submit" at bounding box center [775, 454] width 30 height 12
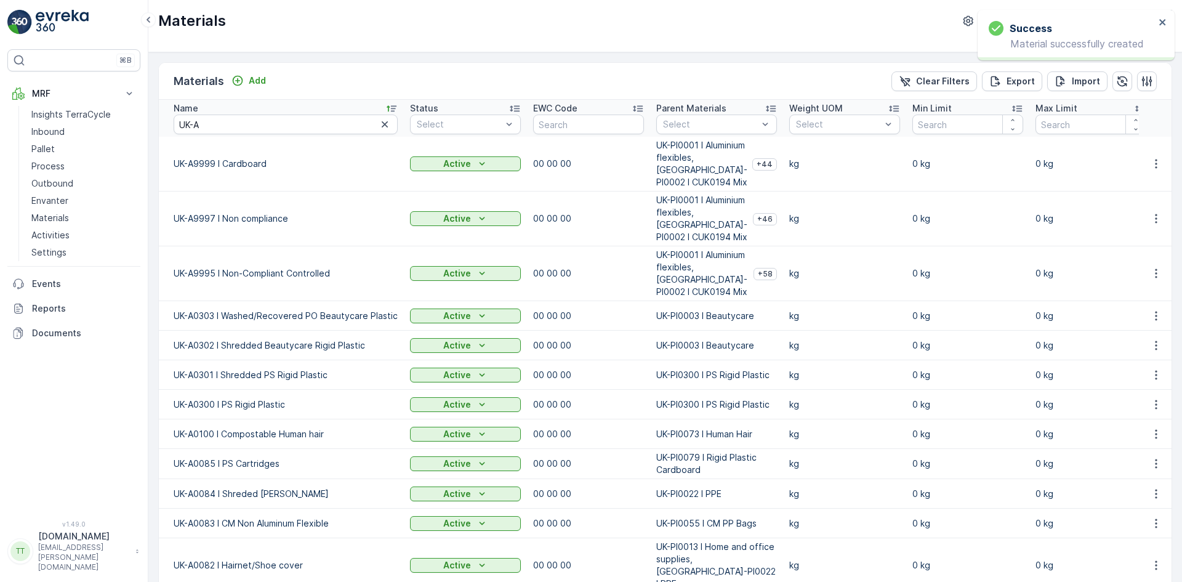
click at [1151, 324] on td at bounding box center [1155, 316] width 33 height 30
click at [1155, 318] on icon "button" at bounding box center [1156, 316] width 12 height 12
click at [1116, 335] on span "Edit Material" at bounding box center [1114, 334] width 52 height 12
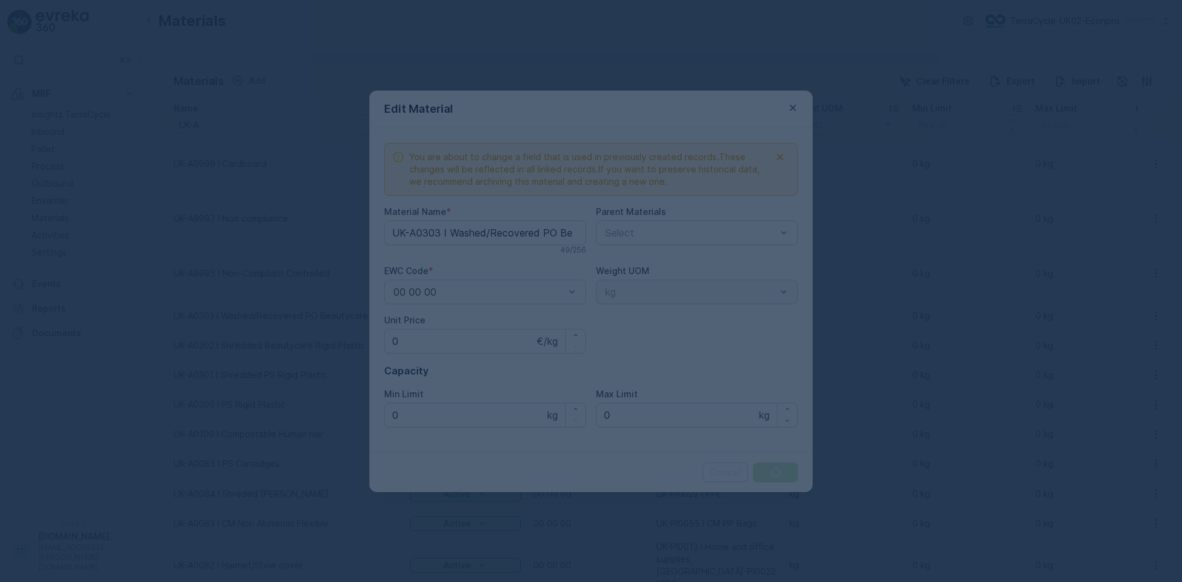
type Name "UK-A0303 I Washed/Recovered PO Beautycare Plastic"
type Price "0"
type Limit "0"
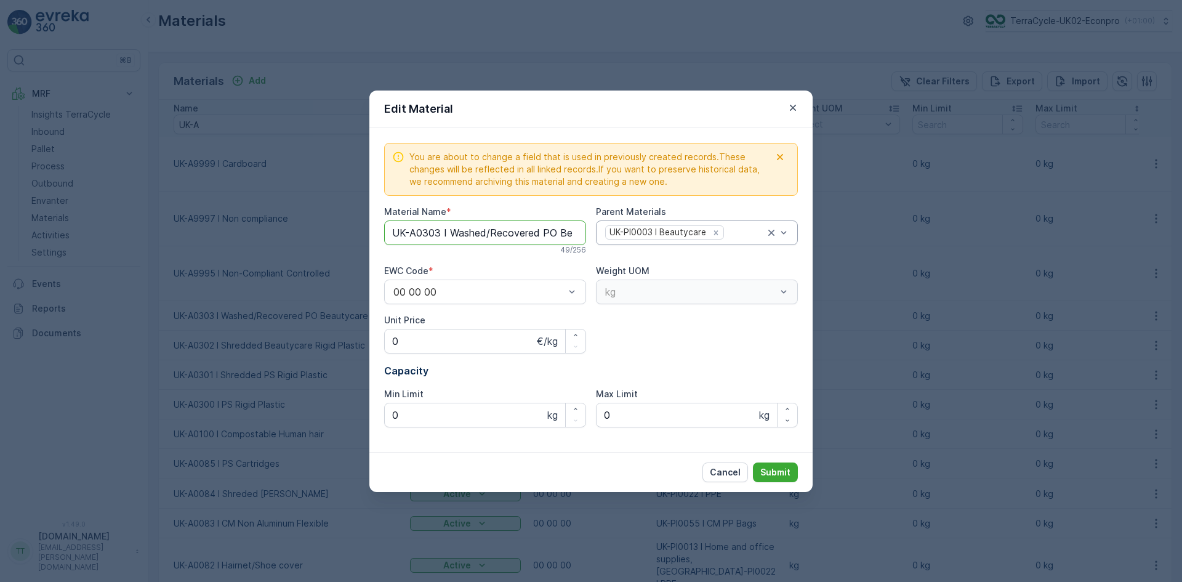
scroll to position [0, 72]
drag, startPoint x: 451, startPoint y: 231, endPoint x: 775, endPoint y: 247, distance: 323.7
click at [775, 247] on div "You are about to change a field that is used in previously created records.Thes…" at bounding box center [591, 290] width 414 height 294
paste Name "Mixed Beautycare Plastic (Sinkers)"
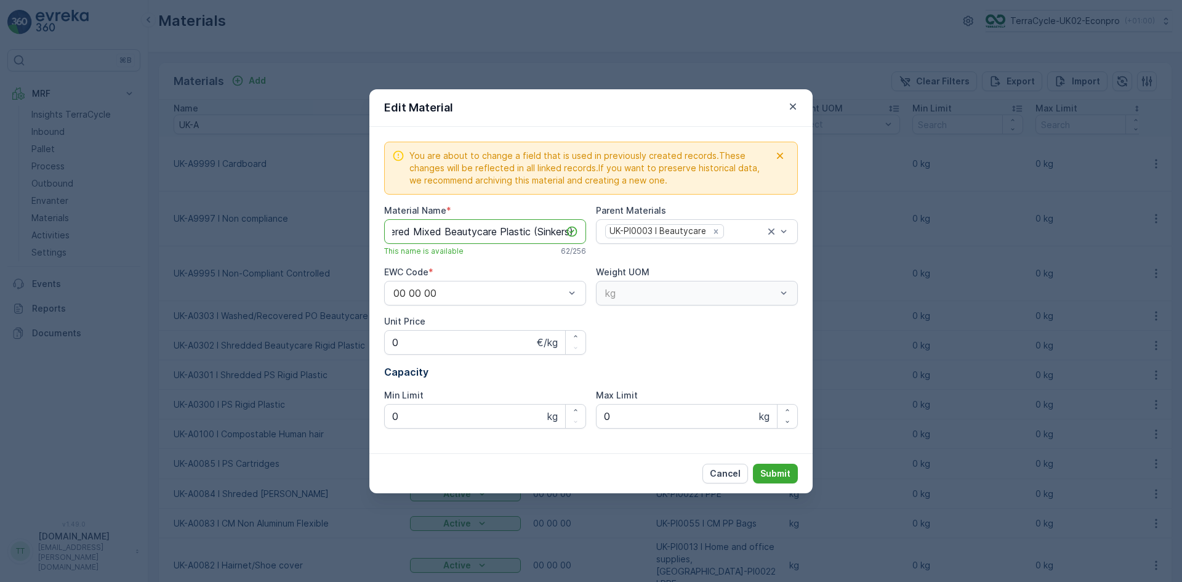
type Name "UK-A0303 I Washed/Recovered Mixed Beautycare Plastic (Sinkers)"
click at [475, 230] on Name "UK-A0303 I Washed/Recovered Mixed Beautycare Plastic (Sinkers)" at bounding box center [485, 231] width 202 height 25
click at [776, 477] on p "Submit" at bounding box center [775, 473] width 30 height 12
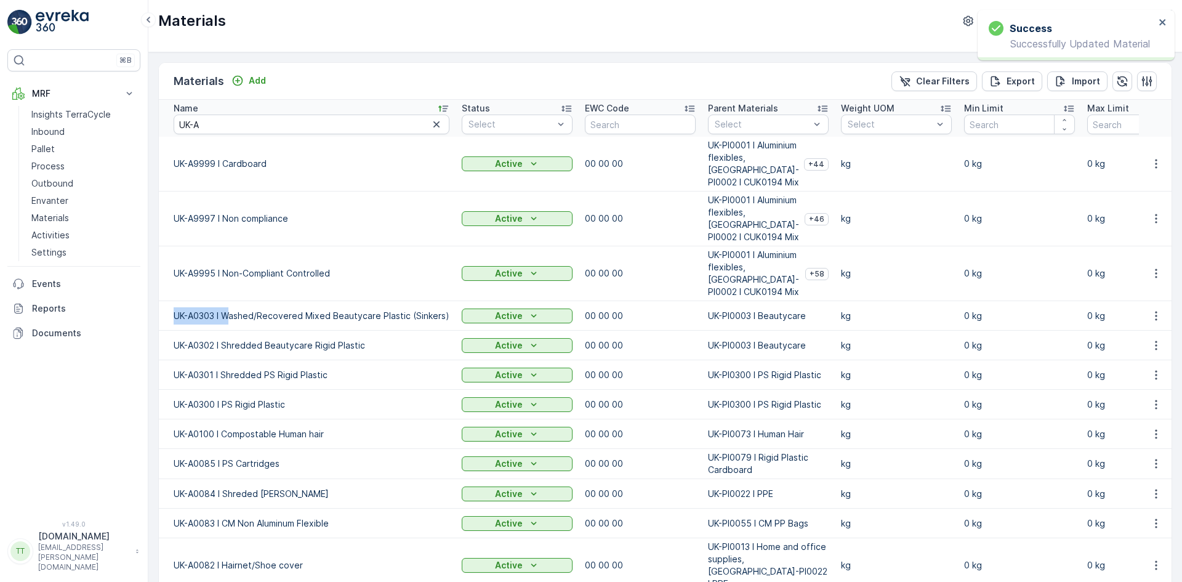
drag, startPoint x: 170, startPoint y: 318, endPoint x: 228, endPoint y: 320, distance: 58.5
click at [228, 320] on td "UK-A0303 I Washed/Recovered Mixed Beautycare Plastic (Sinkers)" at bounding box center [307, 316] width 297 height 30
copy td "UK-A0303 I W"
click at [252, 75] on p "Add" at bounding box center [257, 81] width 17 height 12
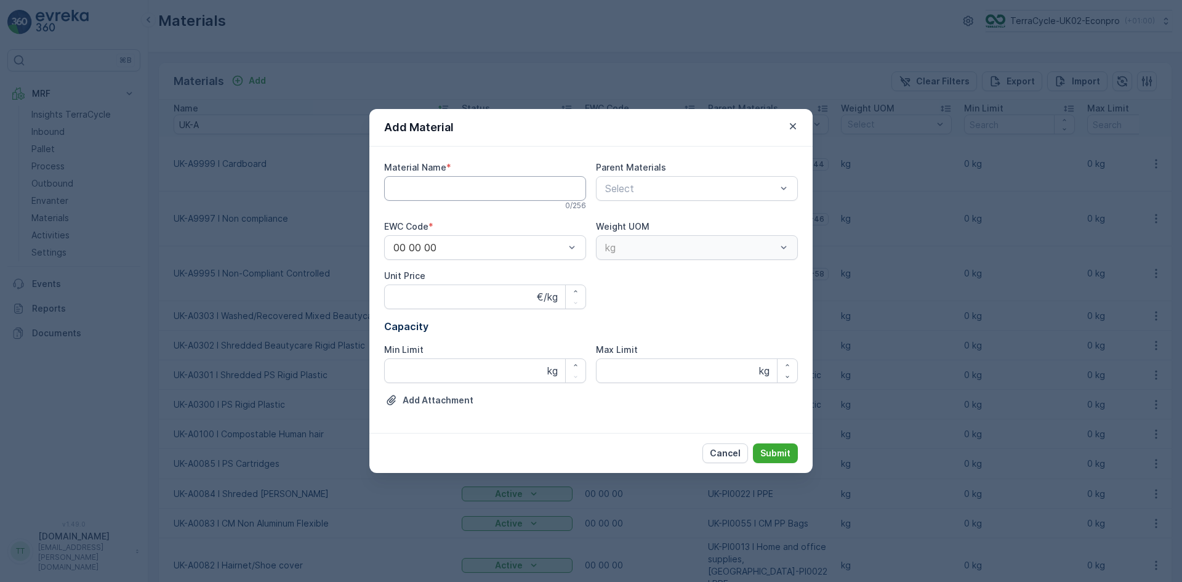
click at [421, 191] on Name "Material Name" at bounding box center [485, 188] width 202 height 25
paste Name "UK-A0303 I W"
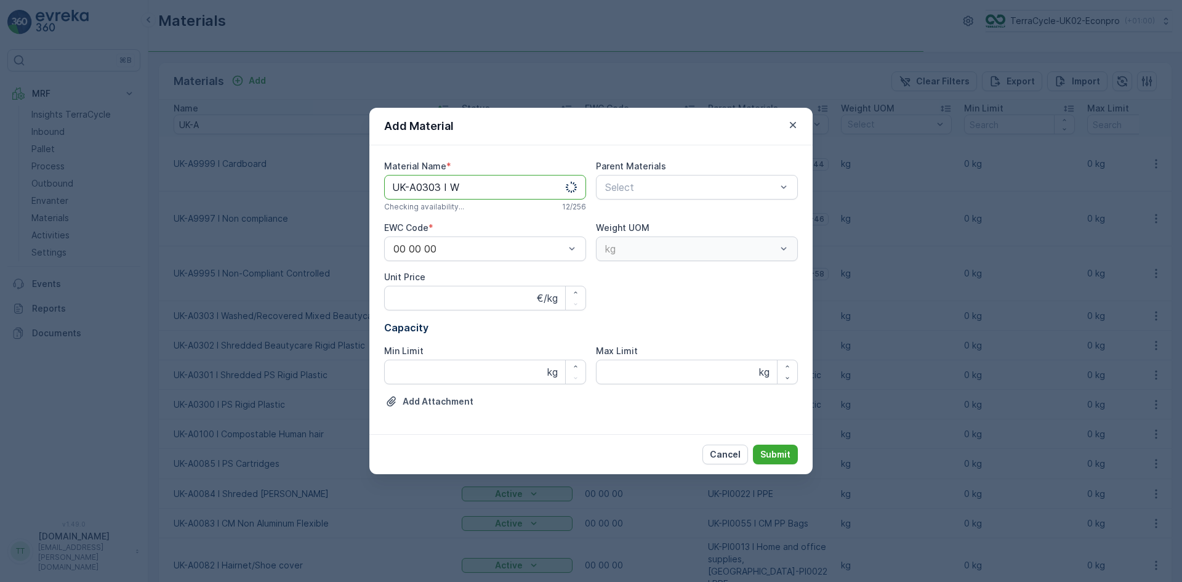
click at [440, 186] on Name "UK-A0303 I W" at bounding box center [485, 187] width 202 height 25
drag, startPoint x: 451, startPoint y: 189, endPoint x: 465, endPoint y: 187, distance: 14.4
click at [465, 187] on Name "UK-A0304 I W" at bounding box center [485, 187] width 202 height 25
paste Name "ashed/Recovered PO Beautycare Plastic (Floaters)"
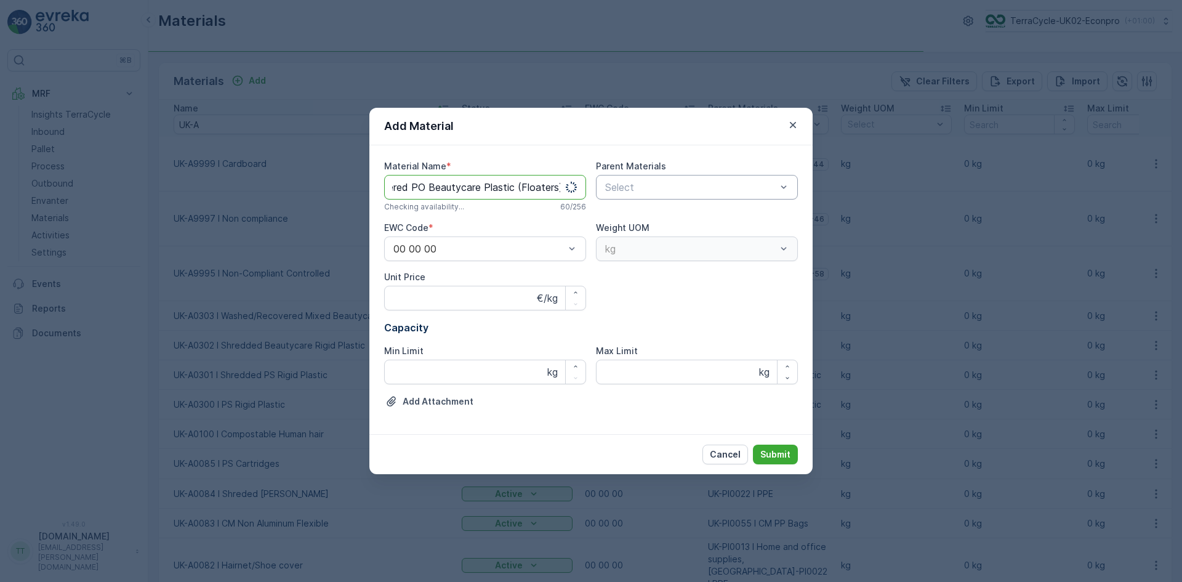
type Name "UK-A0304 I Washed/Recovered PO Beautycare Plastic (Floaters)"
click at [661, 186] on div at bounding box center [691, 187] width 174 height 11
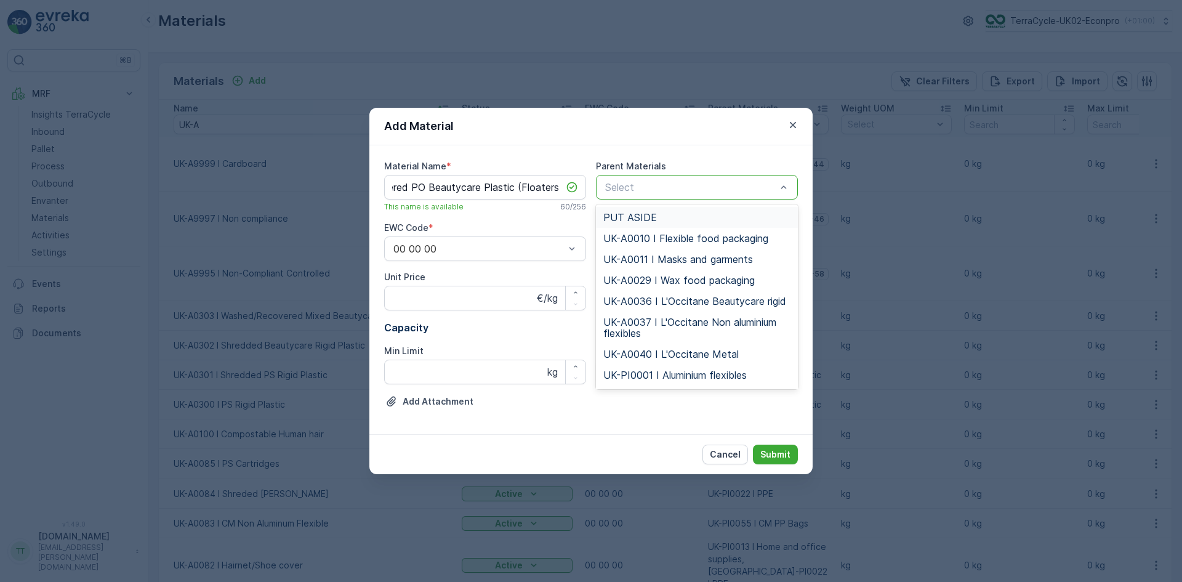
scroll to position [0, 0]
type input "003"
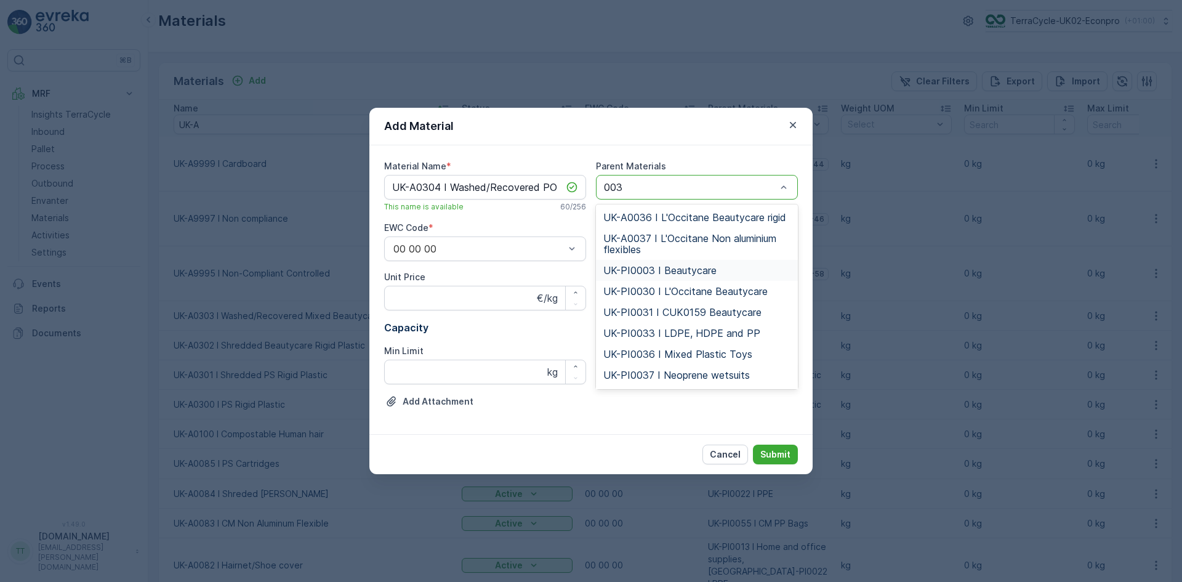
click at [754, 269] on div "UK-PI0003 I Beautycare" at bounding box center [696, 270] width 187 height 11
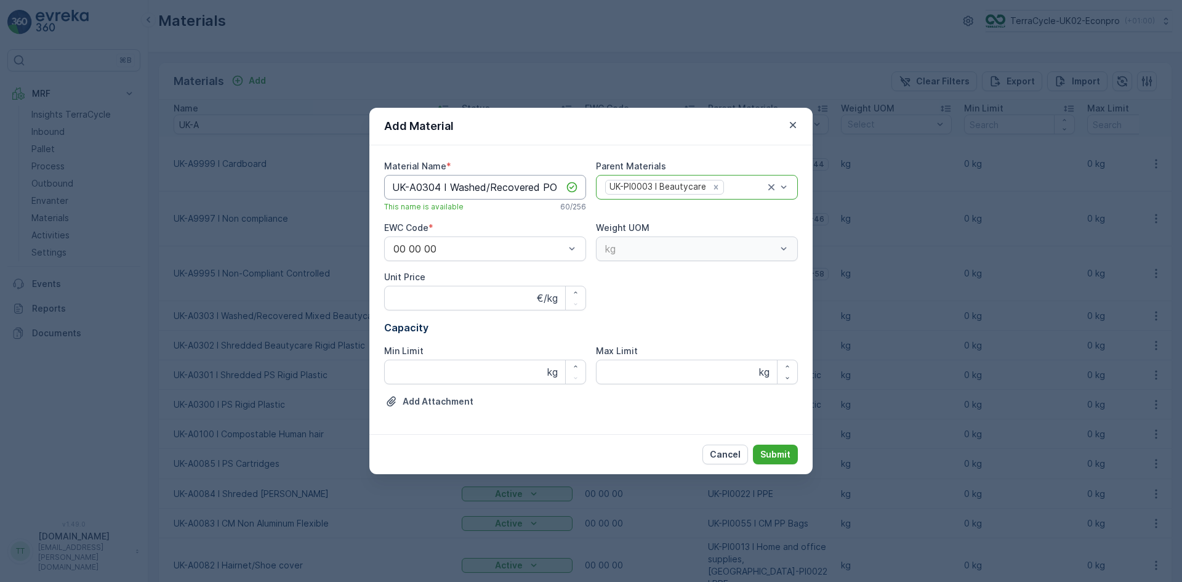
click at [454, 180] on Name "UK-A0304 I Washed/Recovered PO Beautycare Plastic (Floaters)" at bounding box center [485, 187] width 202 height 25
click at [783, 447] on button "Submit" at bounding box center [775, 455] width 45 height 20
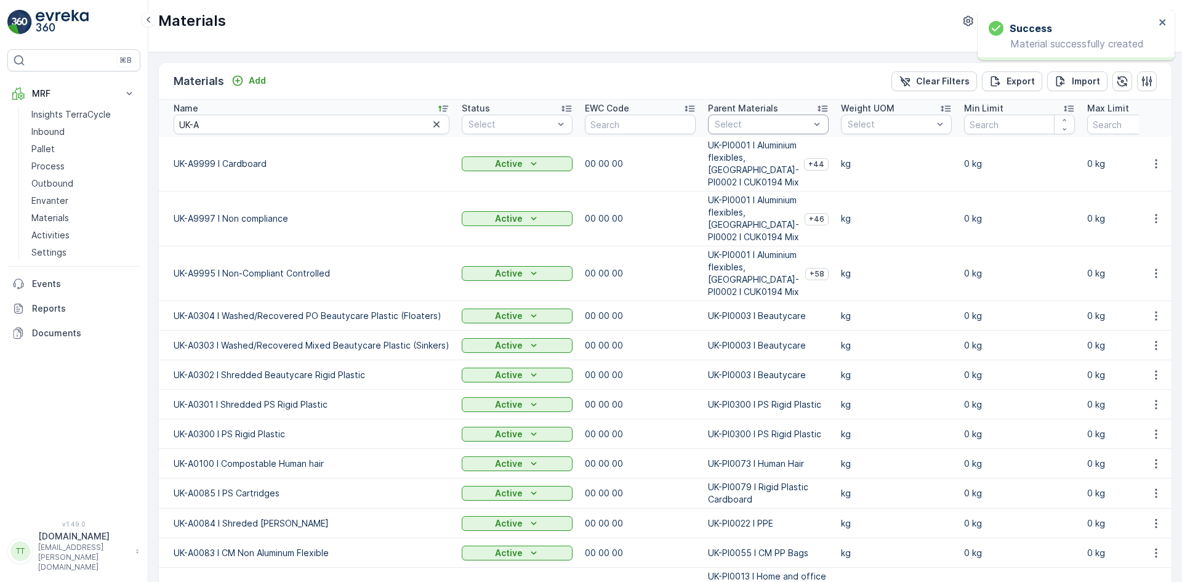
click at [730, 123] on div at bounding box center [762, 124] width 97 height 10
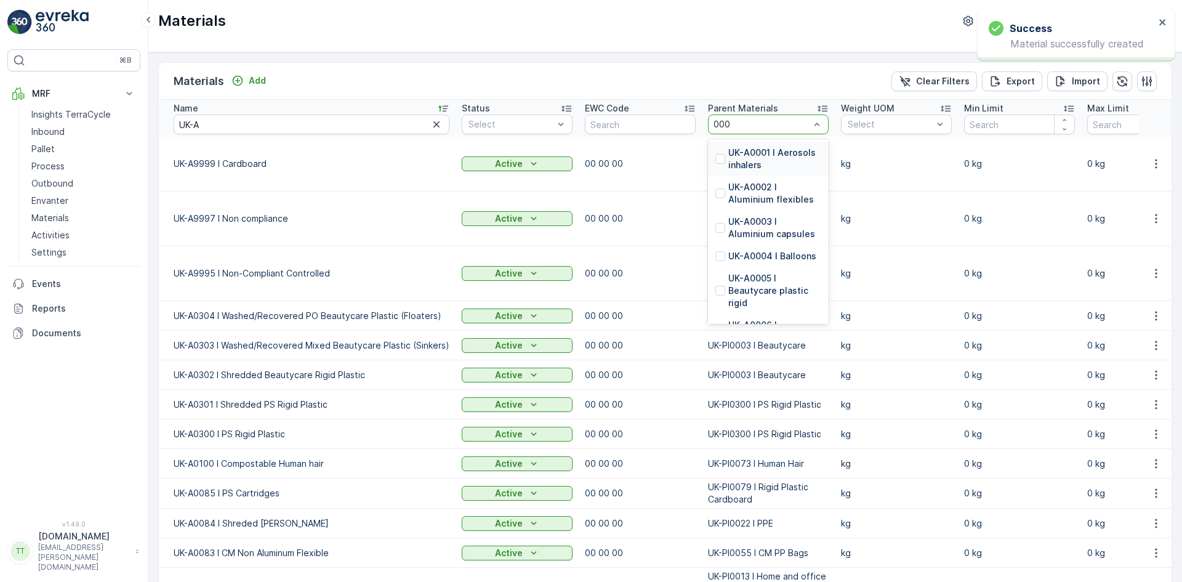
type input "0003"
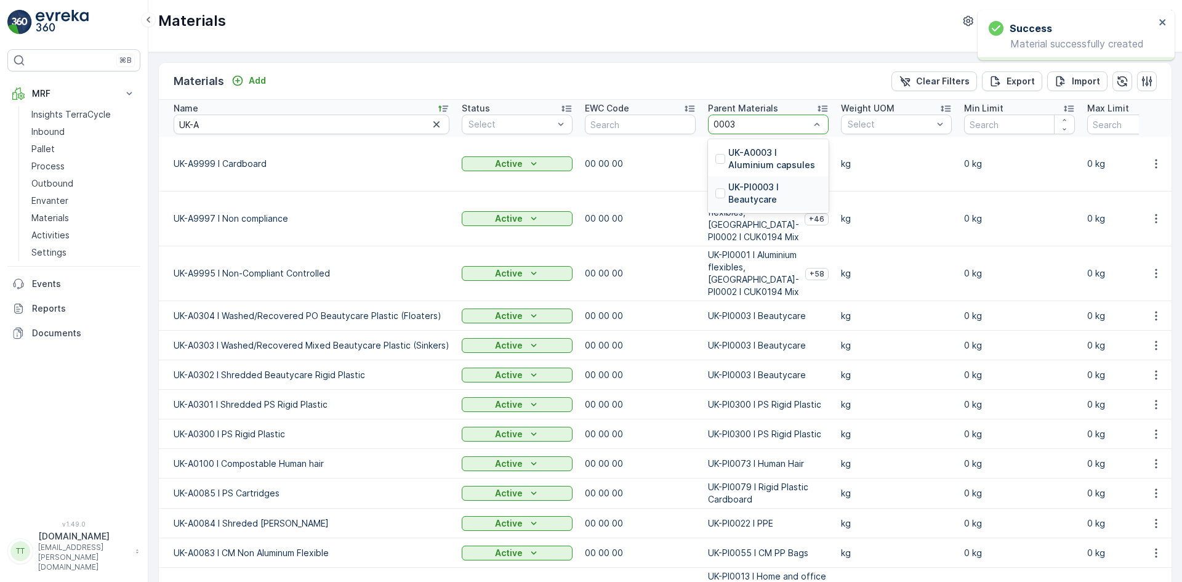
click at [753, 188] on p "UK-PI0003 I Beautycare" at bounding box center [774, 193] width 93 height 25
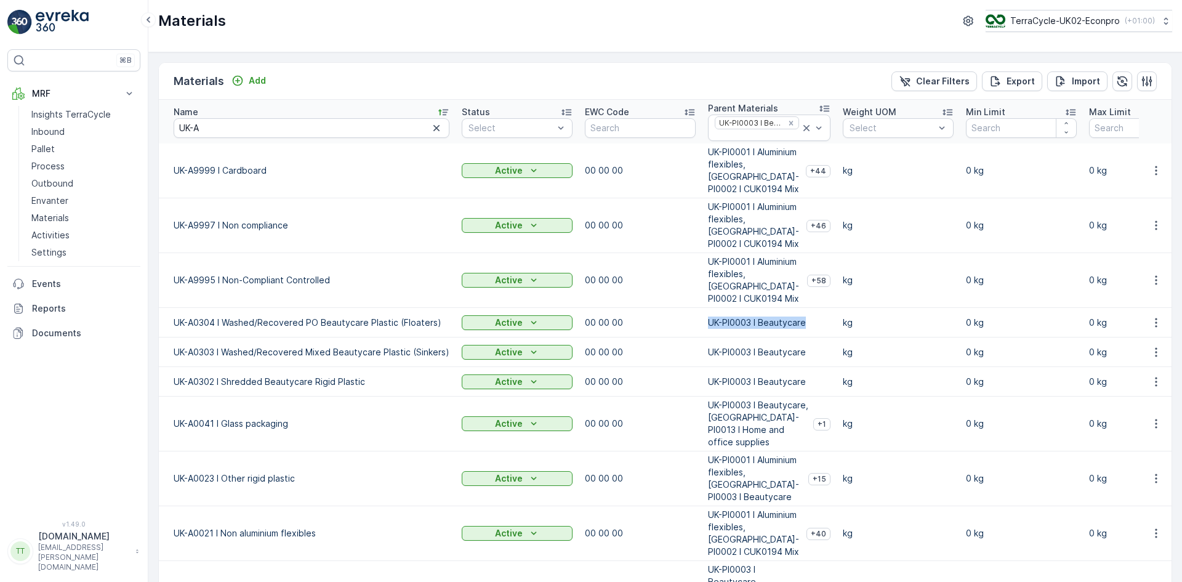
drag, startPoint x: 736, startPoint y: 323, endPoint x: 805, endPoint y: 326, distance: 69.0
click at [805, 326] on td "UK-PI0003 I Beautycare" at bounding box center [769, 323] width 135 height 30
copy p "UK-PI0003 I Beautycare"
click at [789, 123] on icon "Remove UK-PI0003 I Beautycare" at bounding box center [791, 123] width 4 height 4
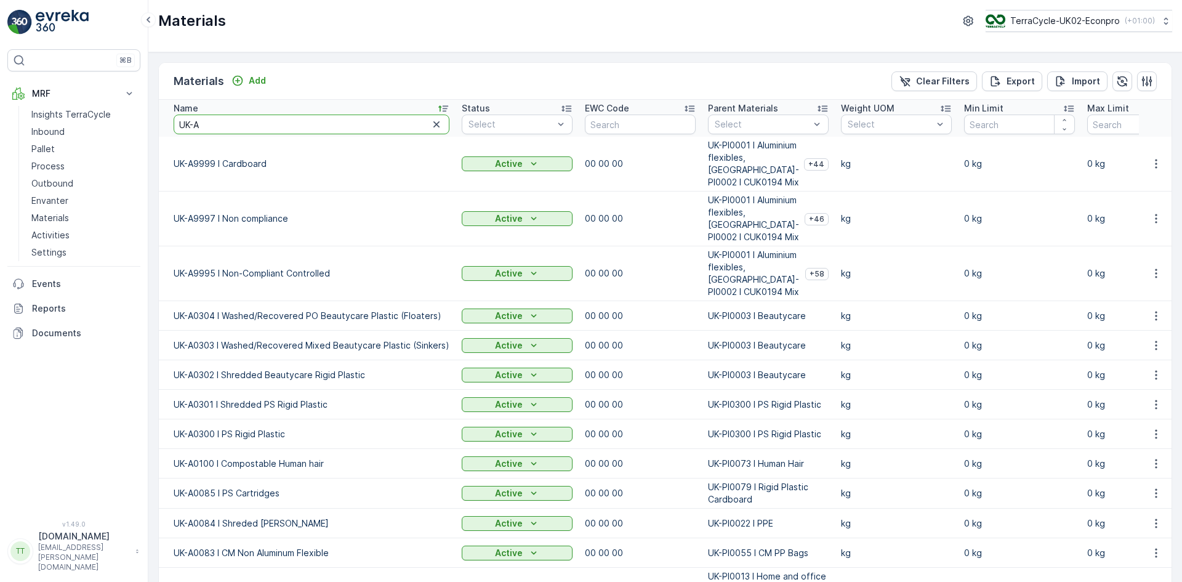
drag, startPoint x: 206, startPoint y: 119, endPoint x: 177, endPoint y: 122, distance: 29.1
click at [177, 122] on input "UK-A" at bounding box center [312, 125] width 276 height 20
click at [224, 122] on input "UK-A" at bounding box center [312, 125] width 276 height 20
type input "UK-A00023"
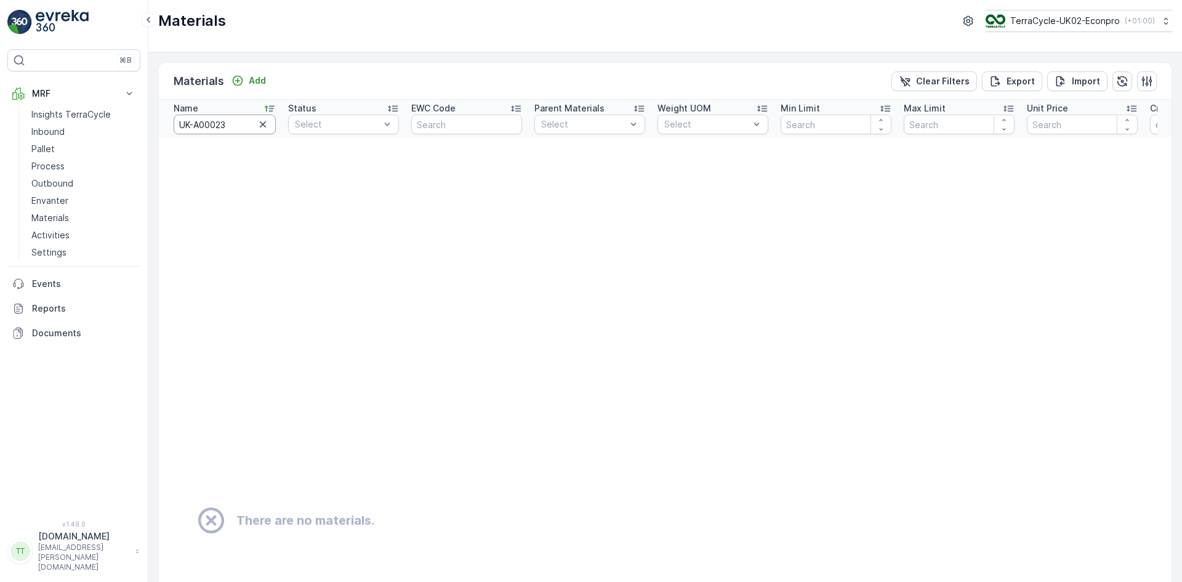
click at [208, 125] on input "UK-A00023" at bounding box center [225, 125] width 102 height 20
type input "UK-A0023"
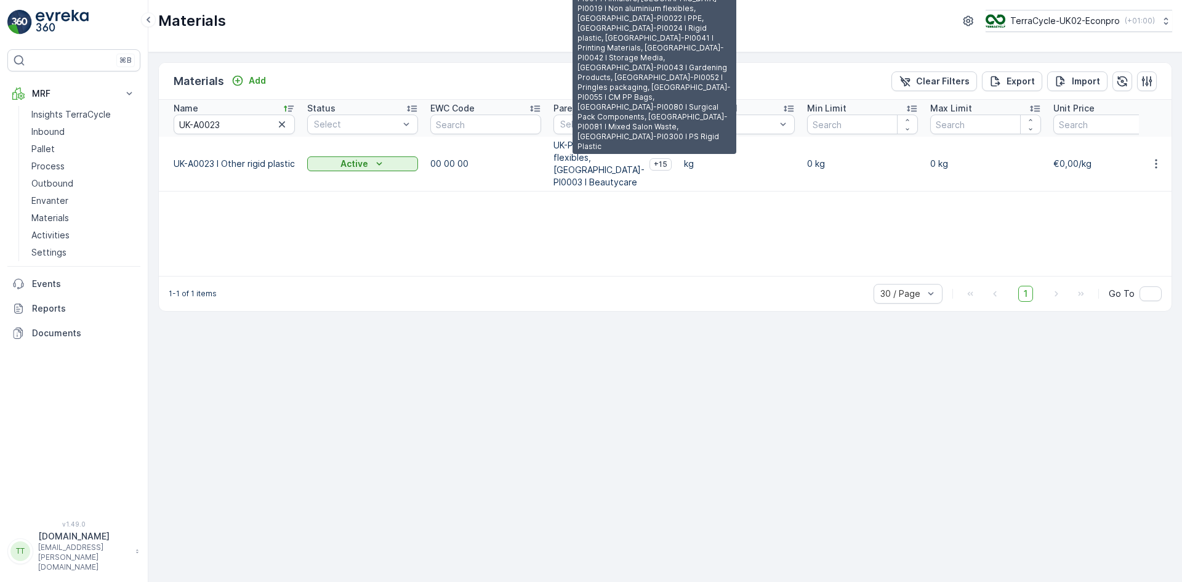
click at [655, 164] on span "+15" at bounding box center [661, 164] width 14 height 10
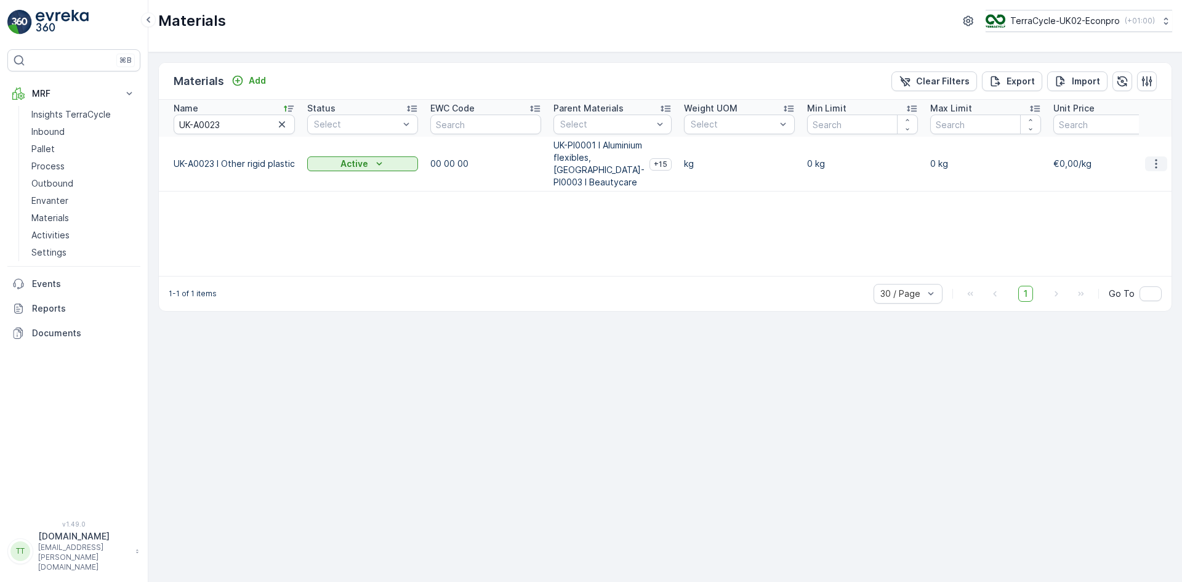
click at [1159, 161] on icon "button" at bounding box center [1156, 164] width 12 height 12
click at [1132, 179] on span "Edit Material" at bounding box center [1114, 182] width 52 height 12
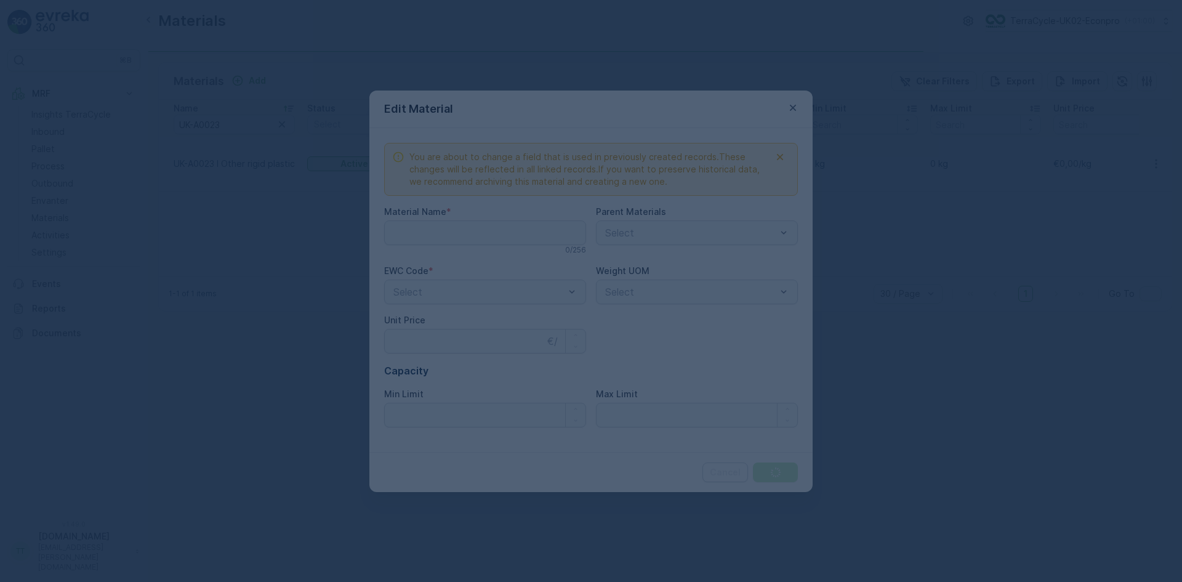
type Name "UK-A0023 I Other rigid plastic"
type Price "0"
type Limit "0"
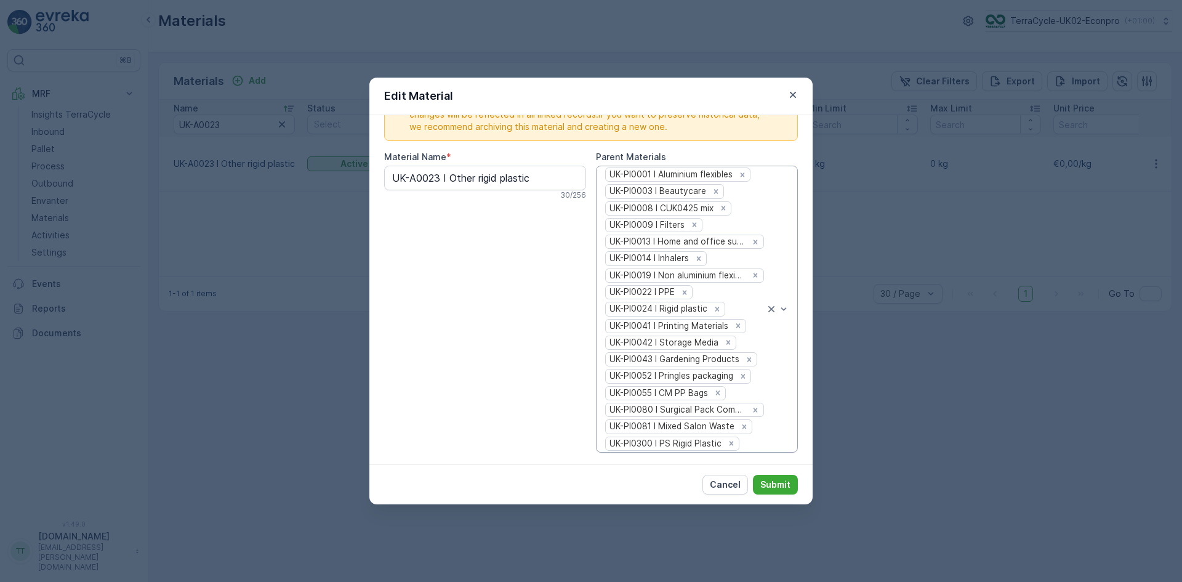
scroll to position [185, 0]
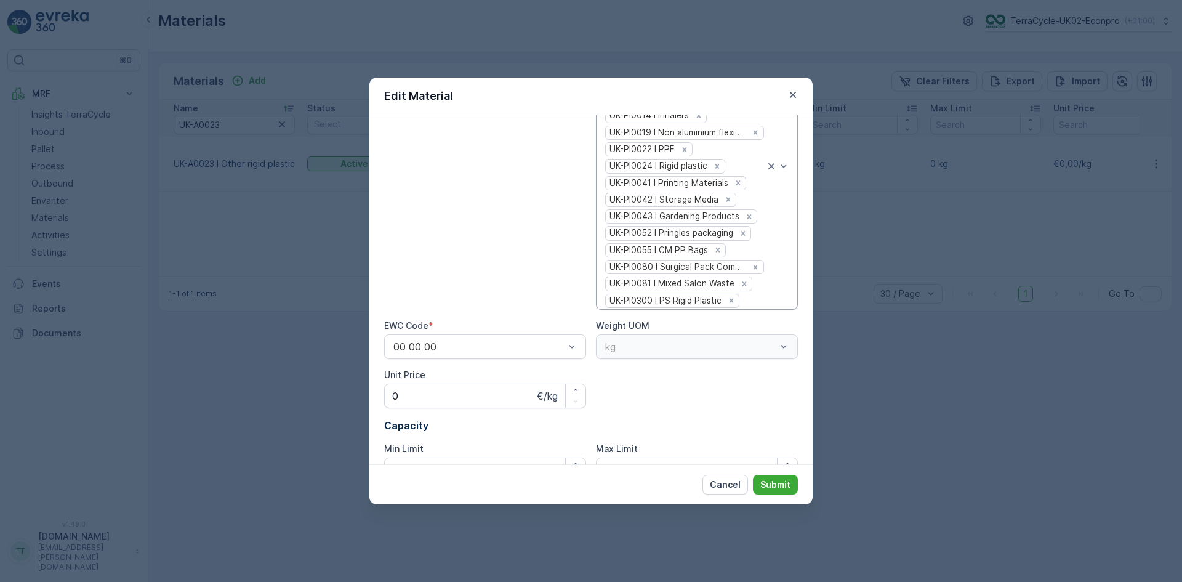
click at [756, 299] on div at bounding box center [753, 300] width 25 height 11
type input "s"
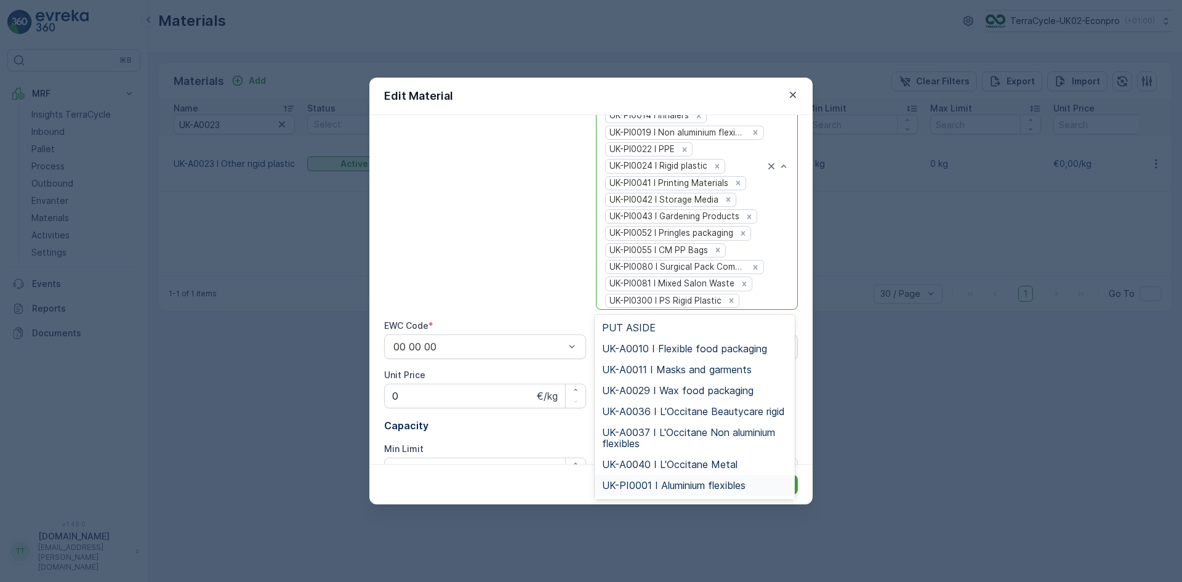
click at [486, 216] on div "Material Name * UK-A0023 I Other rigid plastic 30 / 256" at bounding box center [485, 159] width 202 height 302
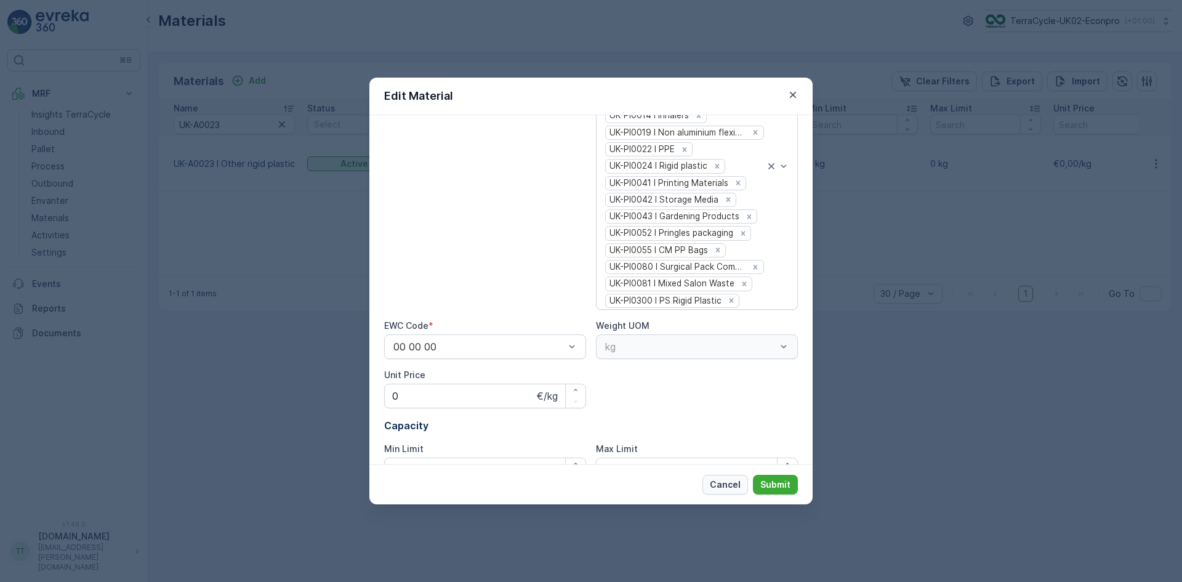
click at [727, 482] on p "Cancel" at bounding box center [725, 484] width 31 height 12
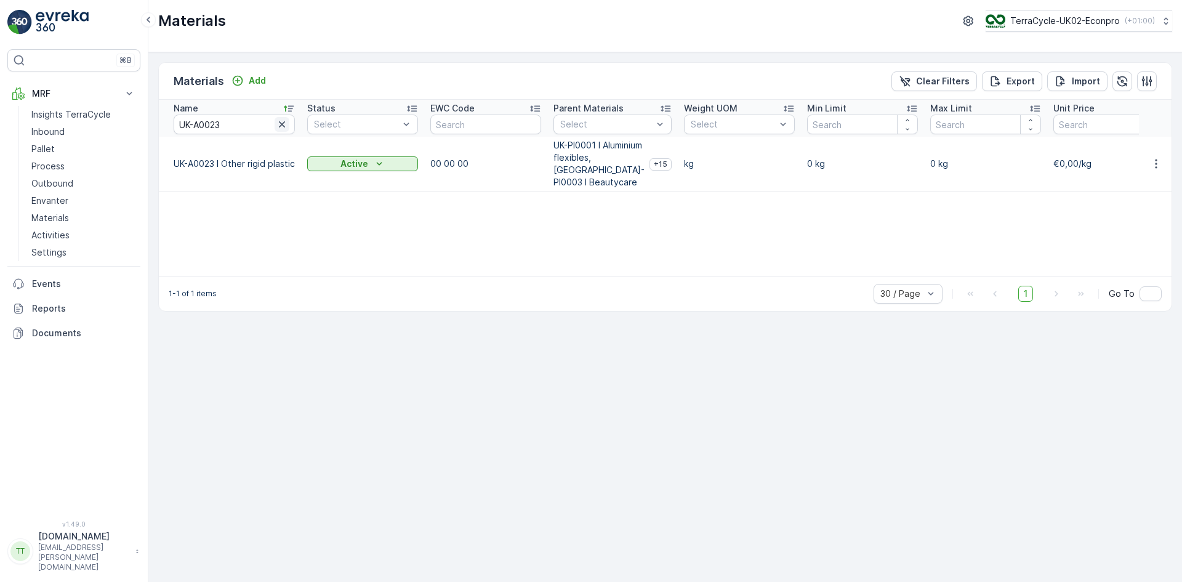
click at [280, 121] on icon "button" at bounding box center [282, 124] width 12 height 12
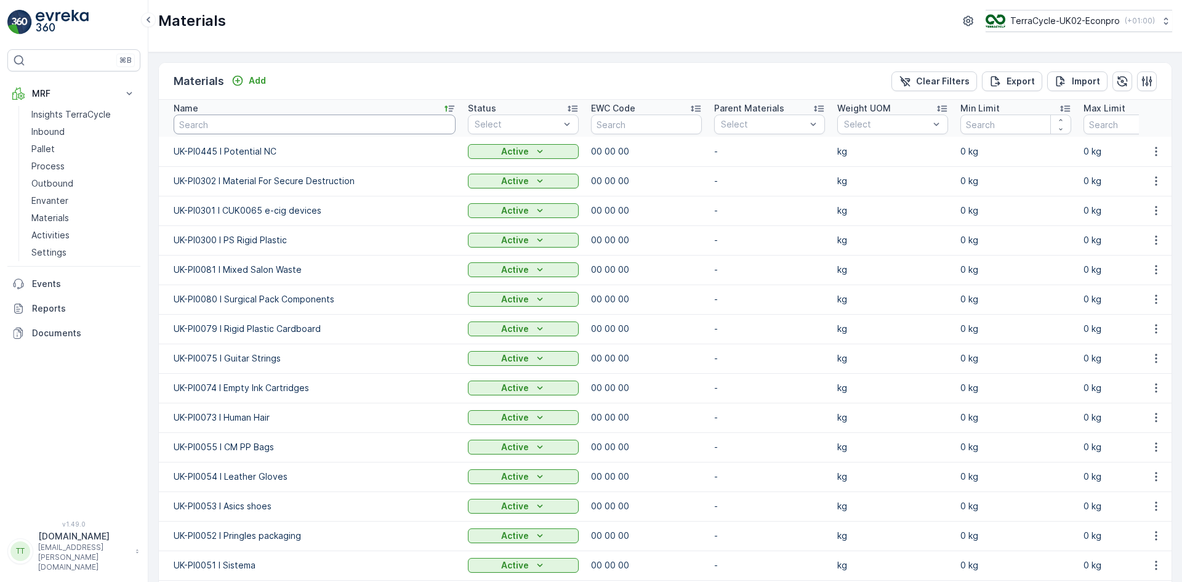
click at [212, 127] on input "text" at bounding box center [315, 125] width 282 height 20
type input "shr"
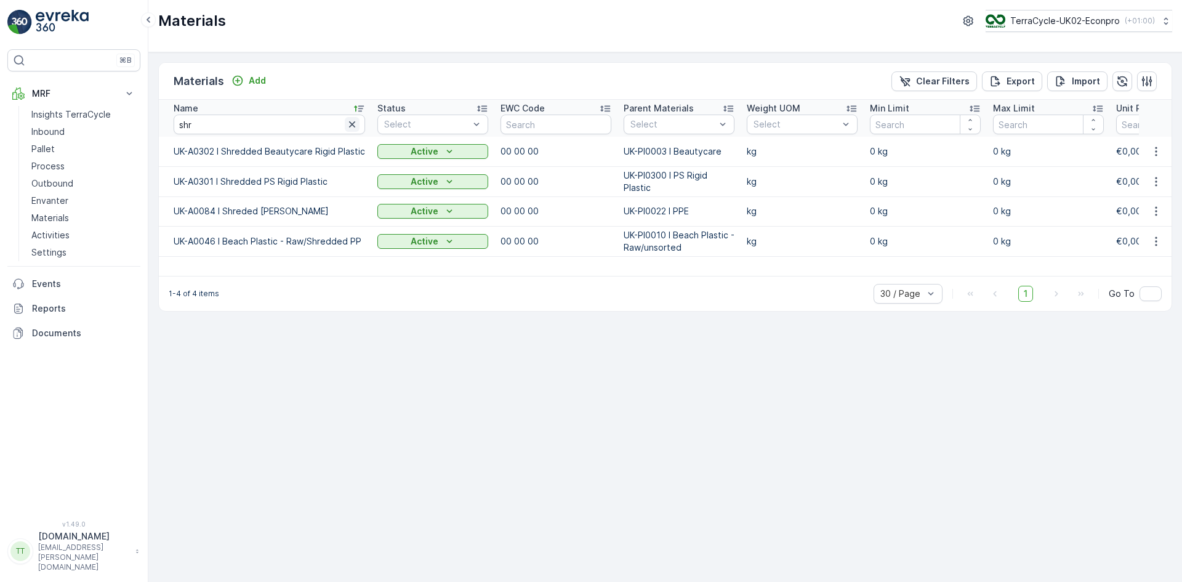
click at [349, 123] on icon "button" at bounding box center [352, 124] width 6 height 6
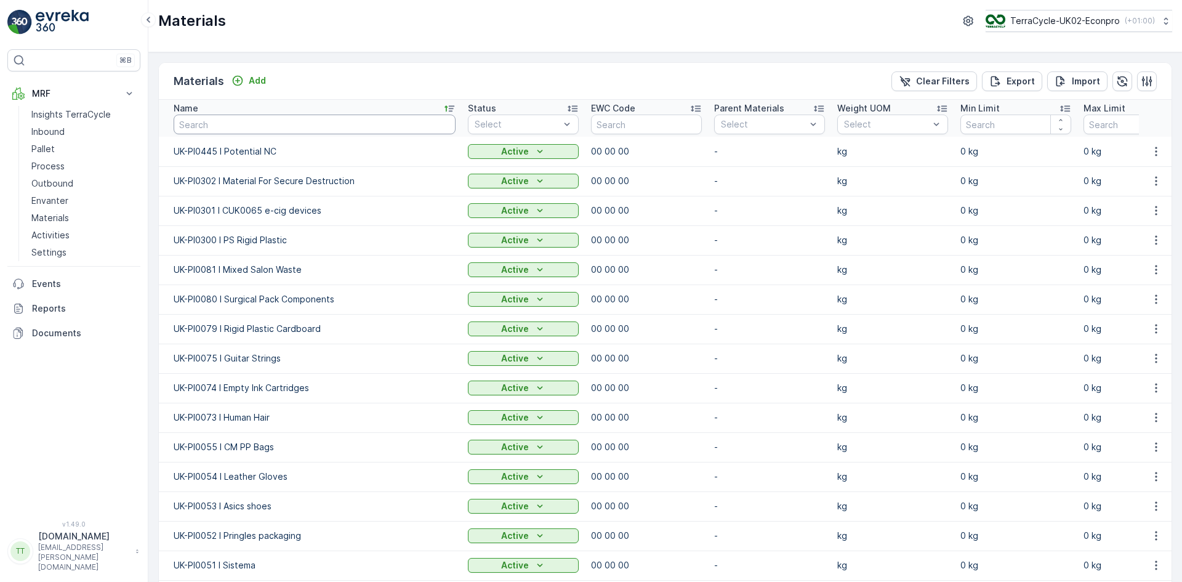
click at [225, 126] on input "text" at bounding box center [315, 125] width 282 height 20
type input "UK-A"
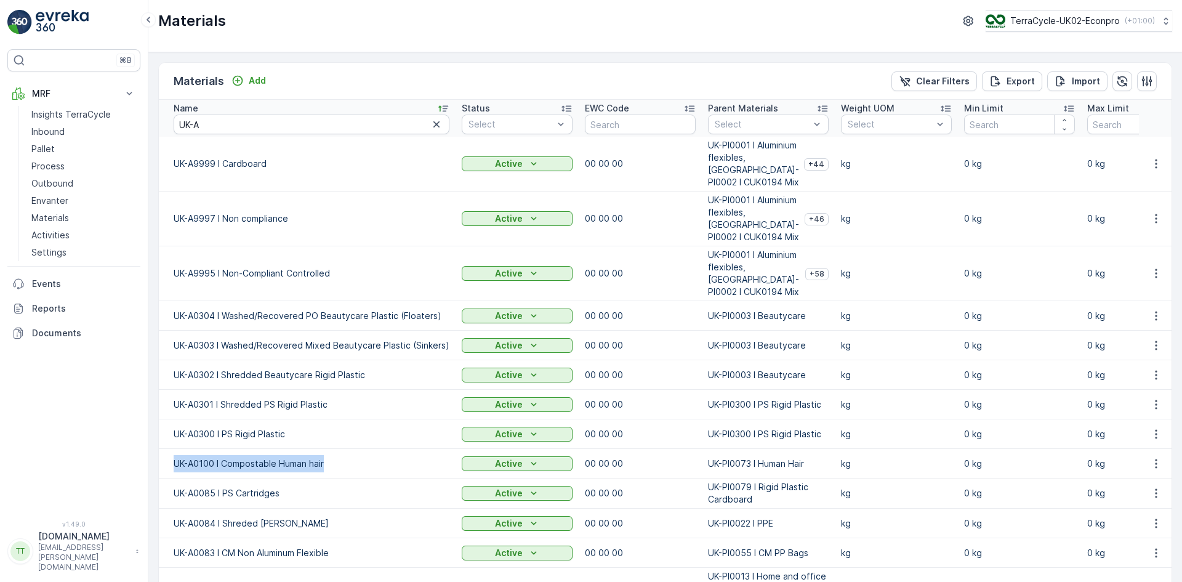
drag, startPoint x: 172, startPoint y: 462, endPoint x: 324, endPoint y: 467, distance: 151.6
click at [324, 467] on td "UK-A0100 I Compostable Human hair" at bounding box center [307, 464] width 297 height 30
copy td "UK-A0100 I Compostable Human hair"
click at [249, 79] on p "Add" at bounding box center [257, 81] width 17 height 12
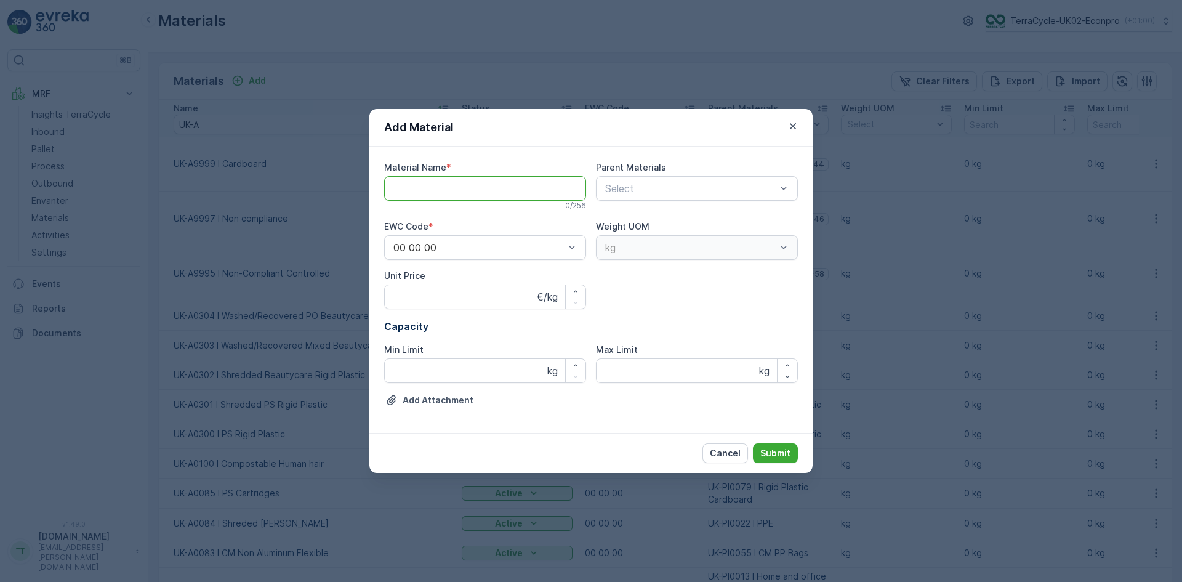
click at [411, 188] on Name "Material Name" at bounding box center [485, 188] width 202 height 25
paste Name "UK-A0100 I Compostable Human hair"
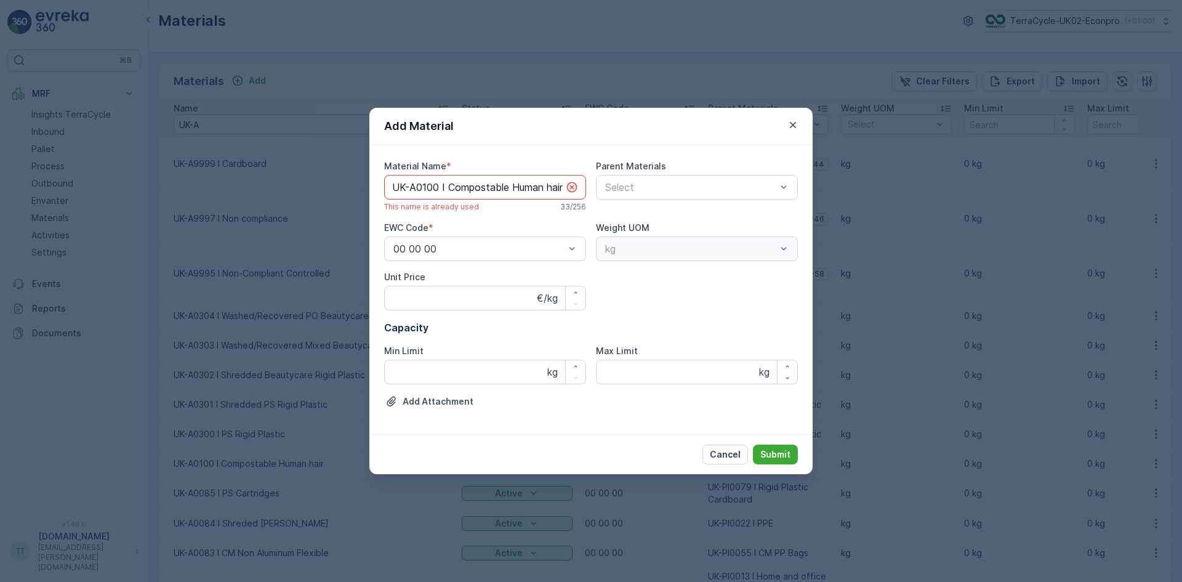
click at [440, 188] on Name "UK-A0100 I Compostable Human hair" at bounding box center [485, 187] width 202 height 25
drag, startPoint x: 446, startPoint y: 187, endPoint x: 673, endPoint y: 195, distance: 227.4
click at [673, 195] on div "Material Name * UK-A0101 I Compostable Human hair This name is available 33 / 2…" at bounding box center [591, 289] width 414 height 259
paste Name "Shredded - Other Rigid Plastic"
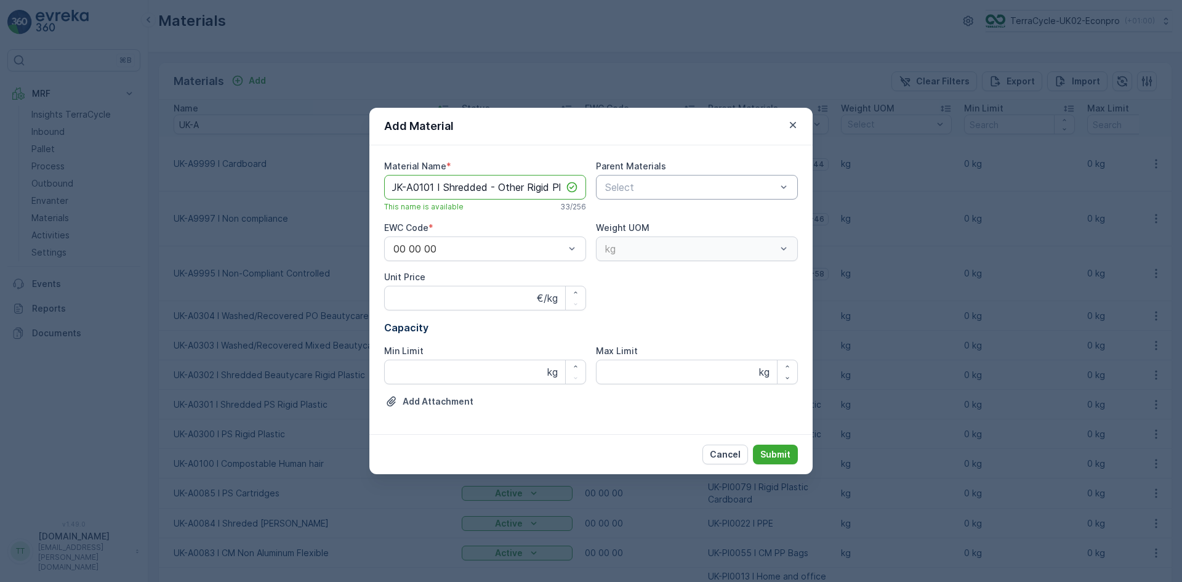
scroll to position [0, 26]
type Name "UK-A0101 I Shredded - Other Rigid Plastic"
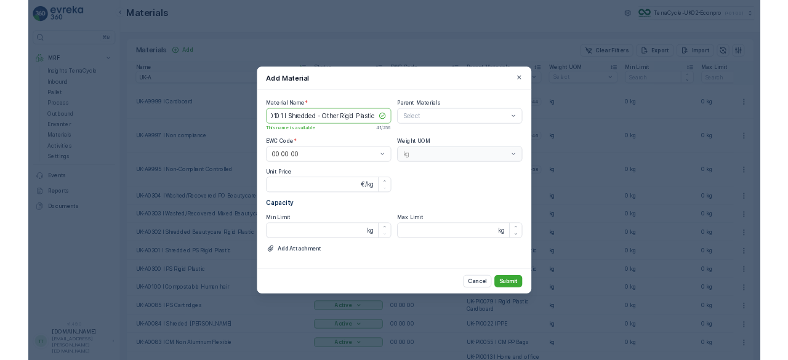
scroll to position [0, 0]
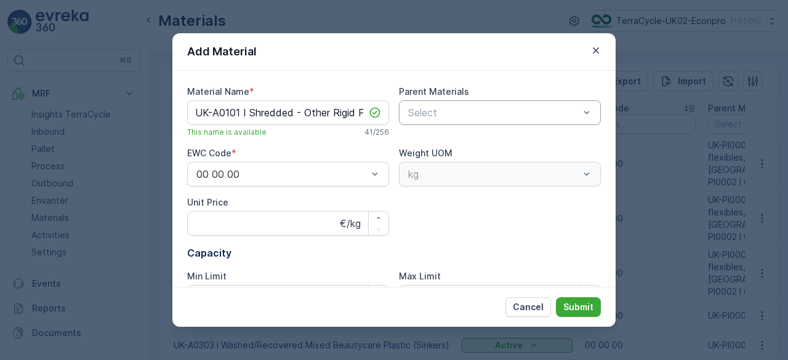
click at [483, 113] on div at bounding box center [494, 112] width 174 height 11
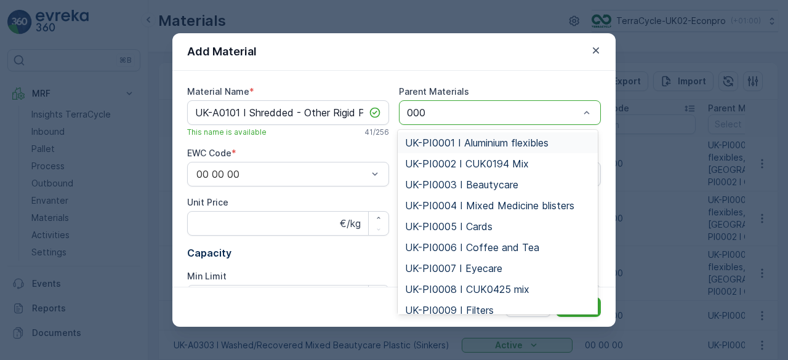
type input "0001"
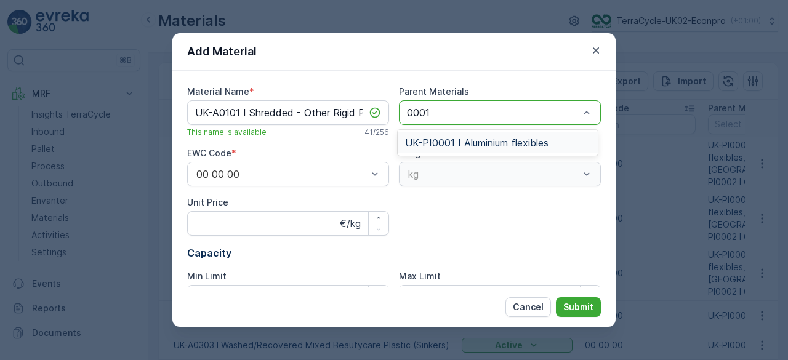
click at [515, 144] on span "UK-PI0001 I Aluminium flexibles" at bounding box center [476, 142] width 143 height 11
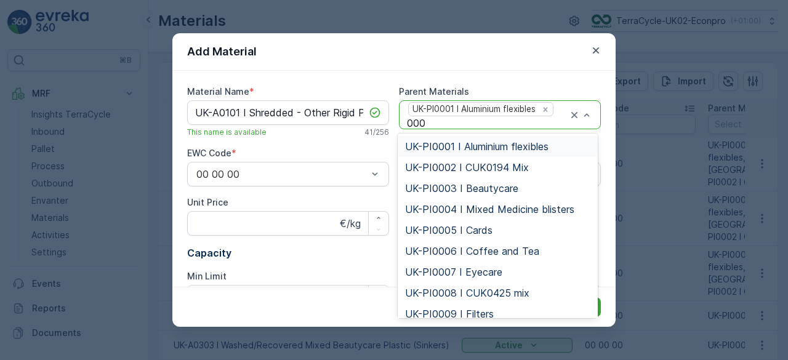
type input "0003"
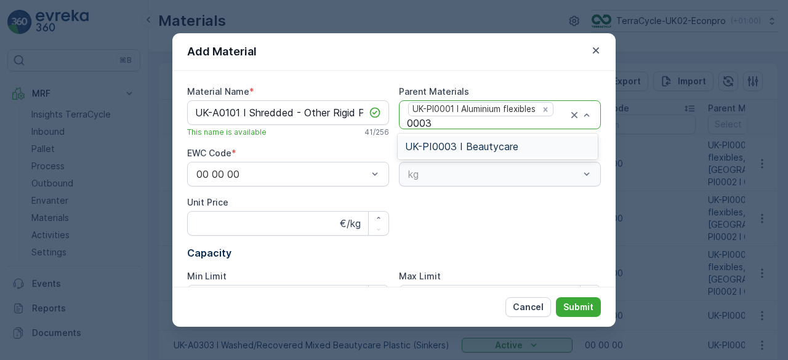
click at [486, 142] on span "UK-PI0003 I Beautycare" at bounding box center [461, 146] width 113 height 11
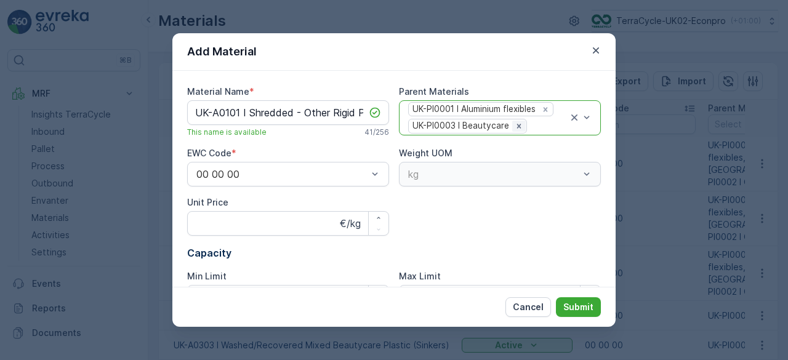
click at [515, 124] on icon "Remove UK-PI0003 I Beautycare" at bounding box center [519, 126] width 9 height 9
click at [547, 111] on icon "Remove UK-PI0001 I Aluminium flexibles" at bounding box center [545, 112] width 9 height 9
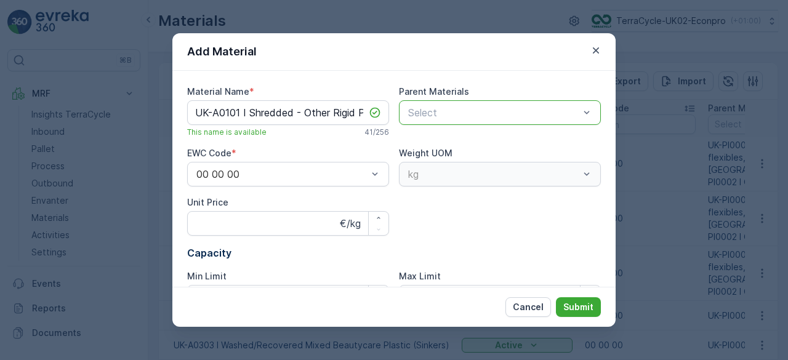
click at [459, 113] on div at bounding box center [494, 112] width 174 height 11
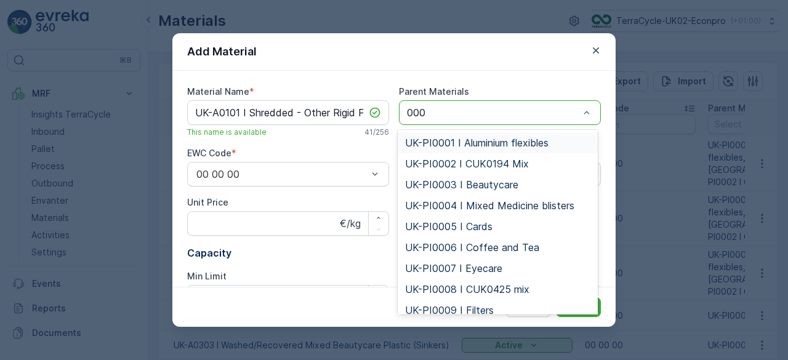
type input "0009"
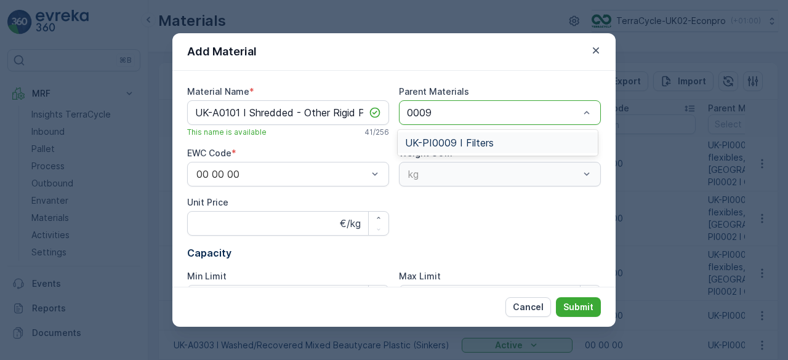
click at [449, 137] on span "UK-PI0009 I Filters" at bounding box center [449, 142] width 89 height 11
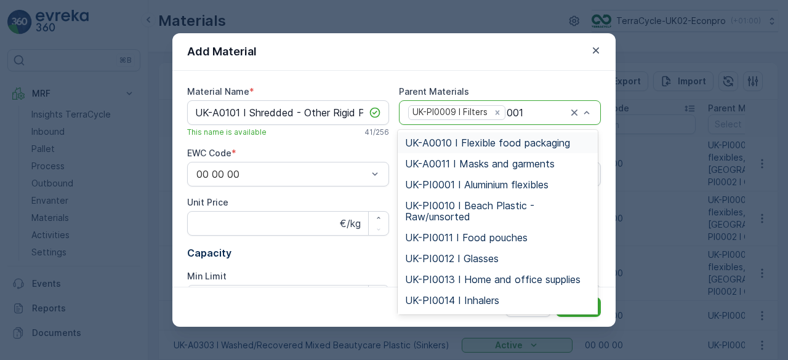
type input "0013"
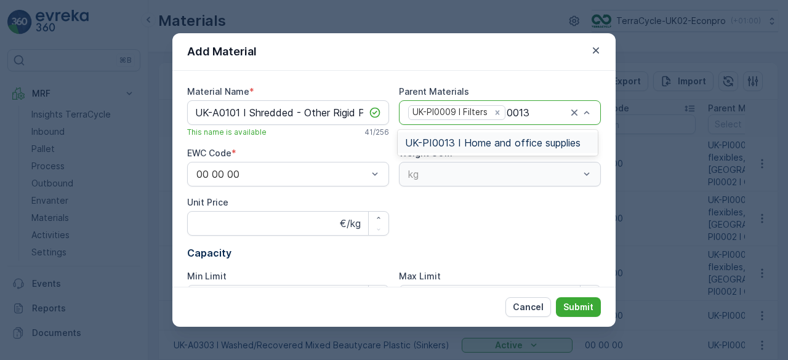
click at [415, 146] on span "UK-PI0013 I Home and office supplies" at bounding box center [492, 142] width 175 height 11
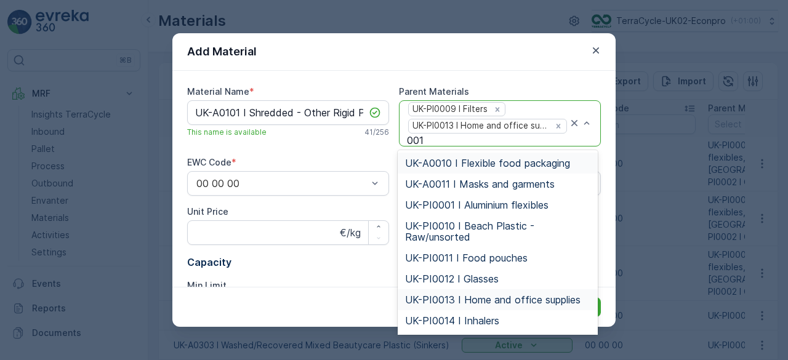
type input "0014"
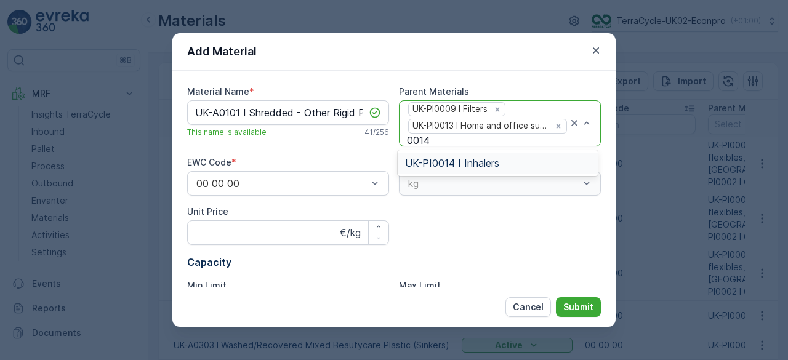
click at [440, 158] on span "UK-PI0014 I Inhalers" at bounding box center [452, 163] width 94 height 11
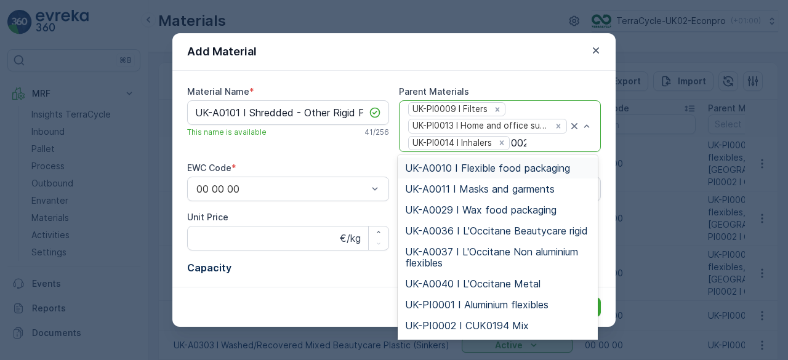
type input "0024"
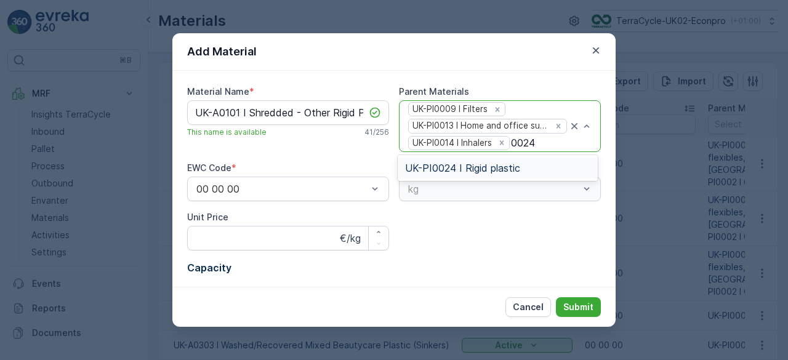
click at [504, 168] on span "UK-PI0024 I Rigid plastic" at bounding box center [462, 168] width 115 height 11
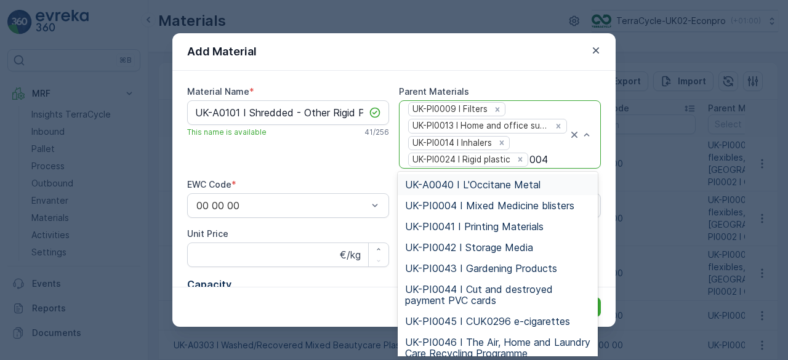
type input "0043"
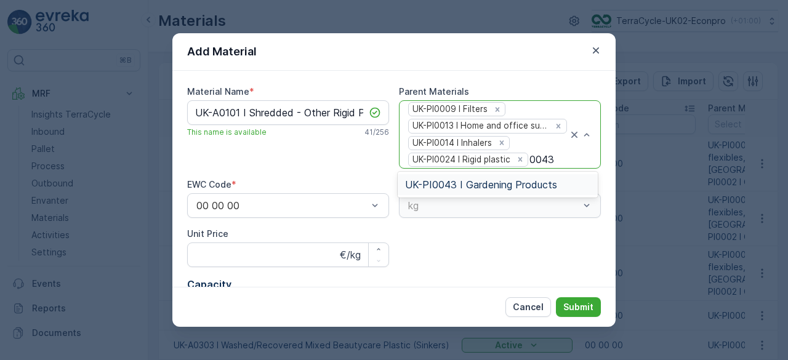
click at [495, 182] on span "UK-PI0043 I Gardening Products" at bounding box center [481, 184] width 152 height 11
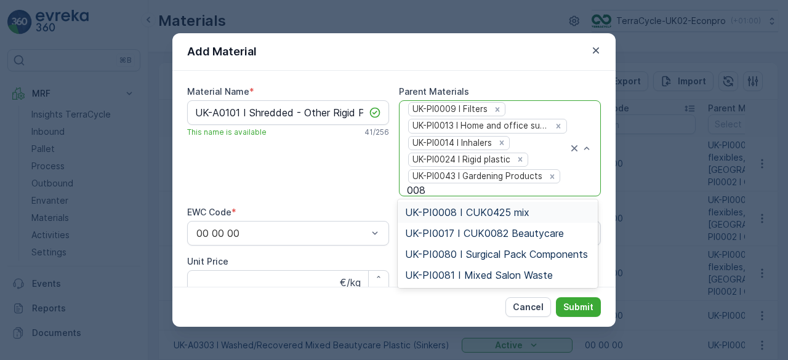
type input "0080"
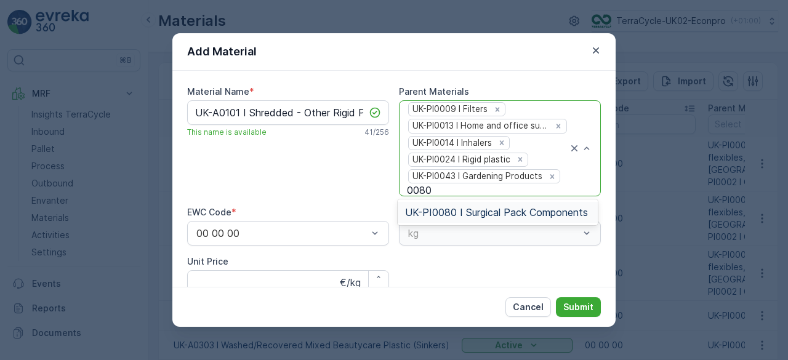
click at [496, 214] on span "UK-PI0080 I Surgical Pack Components" at bounding box center [496, 212] width 183 height 11
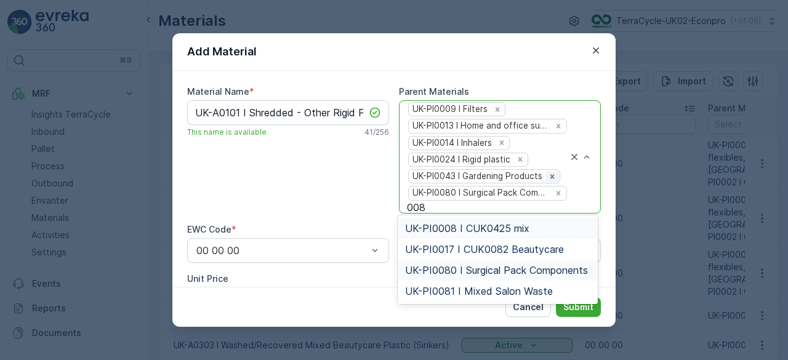
type input "0081"
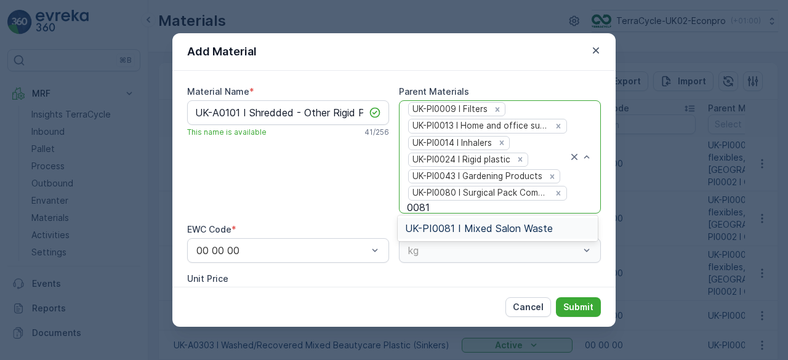
click at [469, 233] on span "UK-PI0081 I Mixed Salon Waste" at bounding box center [479, 228] width 148 height 11
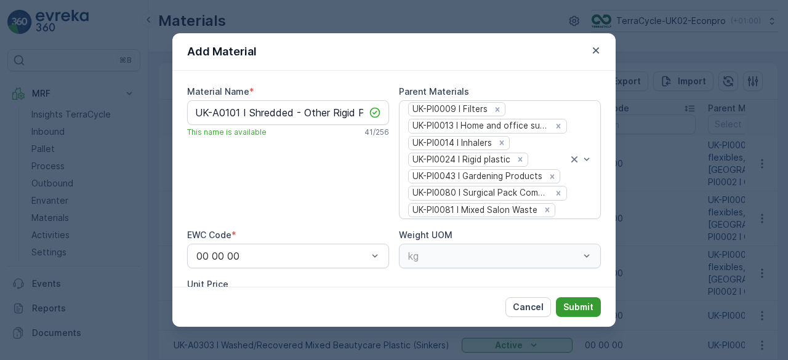
click at [584, 304] on p "Submit" at bounding box center [578, 307] width 30 height 12
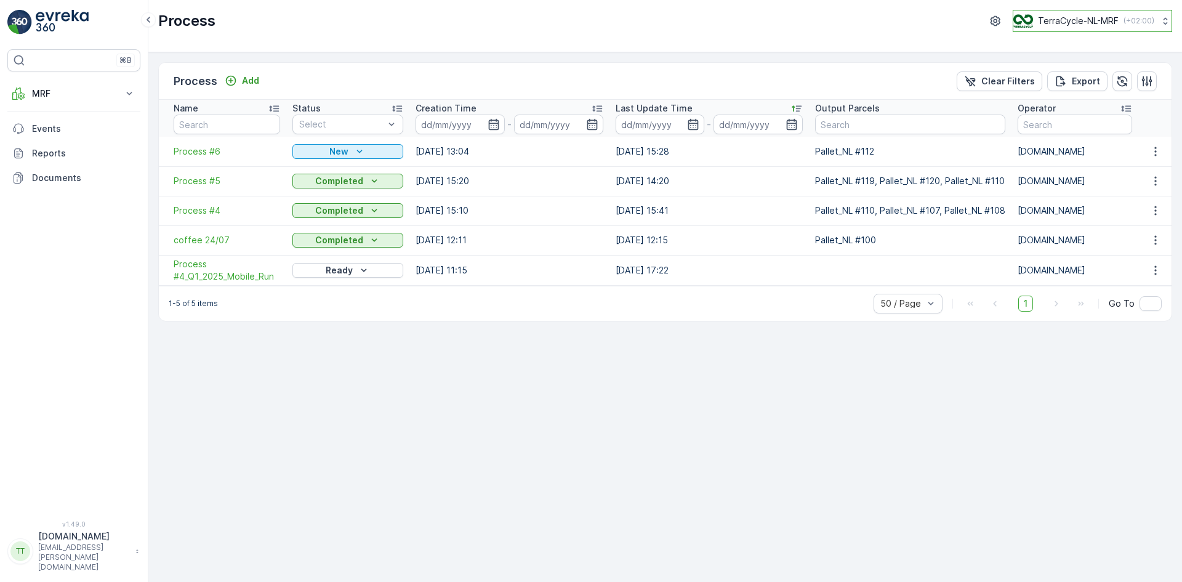
click at [1076, 22] on p "TerraCycle-NL-MRF" at bounding box center [1078, 21] width 81 height 12
type input "uk"
click at [1082, 107] on span "TerraCycle-UK02-Econpro" at bounding box center [1090, 103] width 137 height 12
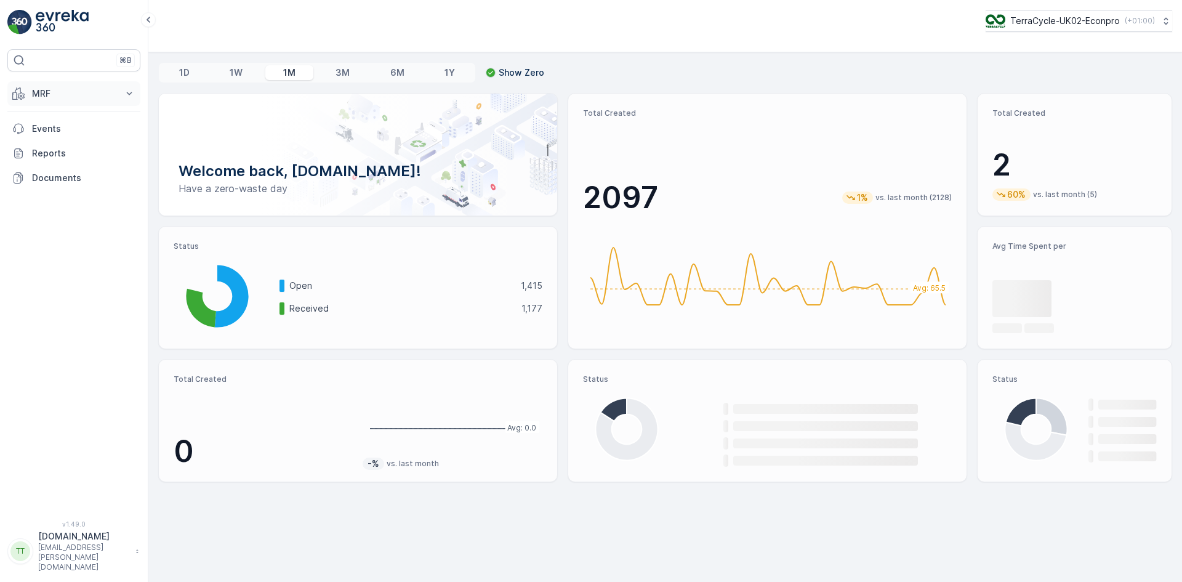
click at [54, 86] on button "MRF" at bounding box center [73, 93] width 133 height 25
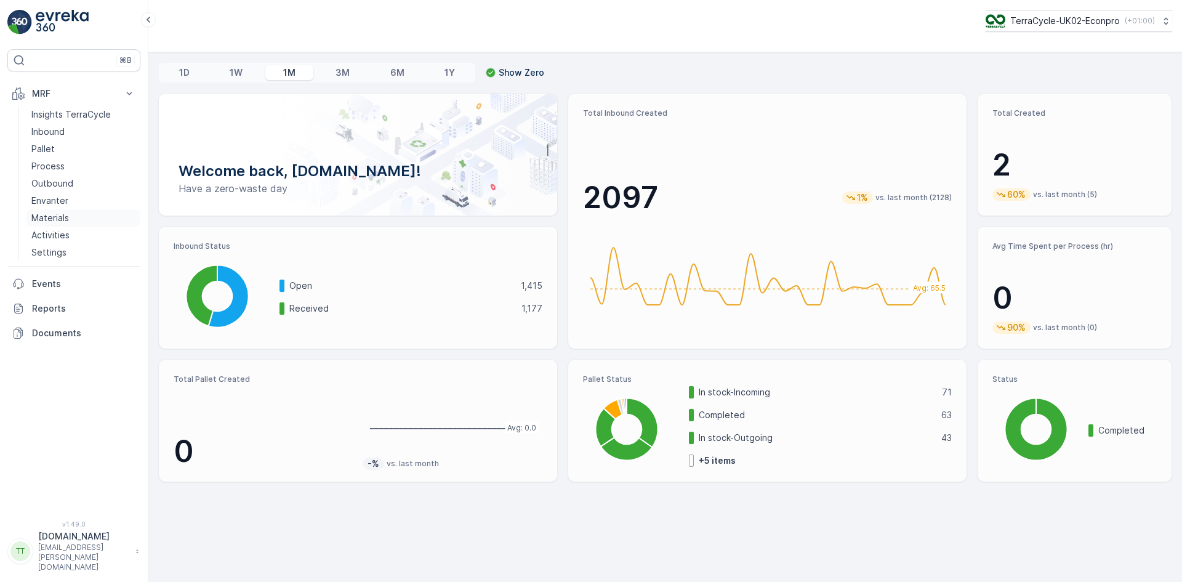
click at [59, 215] on p "Materials" at bounding box center [50, 218] width 38 height 12
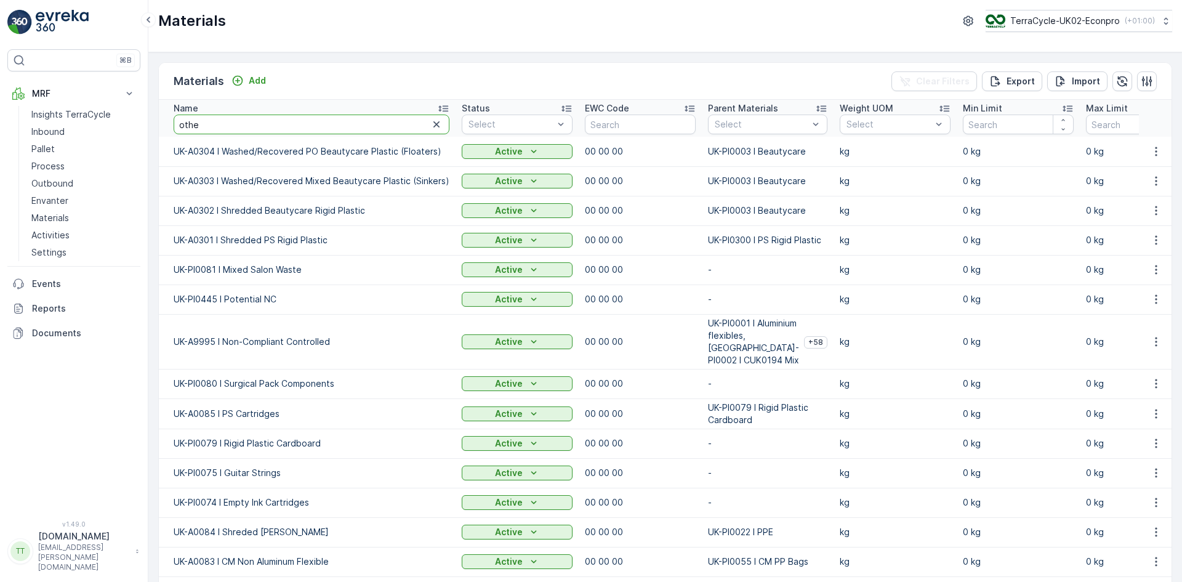
type input "other"
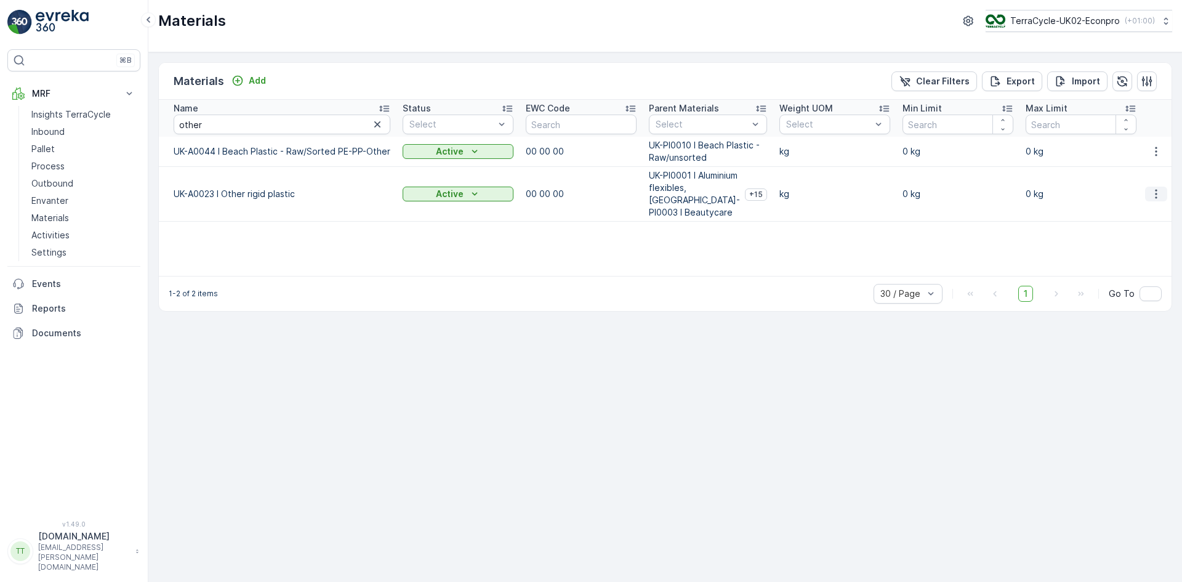
click at [1152, 193] on icon "button" at bounding box center [1156, 194] width 12 height 12
click at [1127, 208] on span "Edit Material" at bounding box center [1114, 212] width 52 height 12
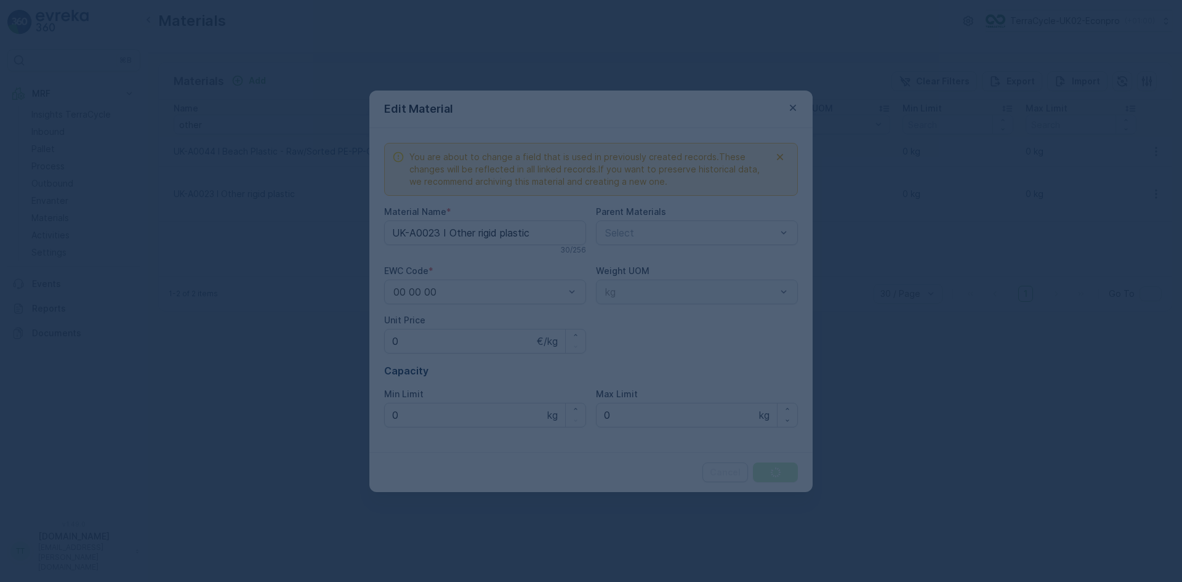
type Name "UK-A0023 I Other rigid plastic"
type Price "0"
type Limit "0"
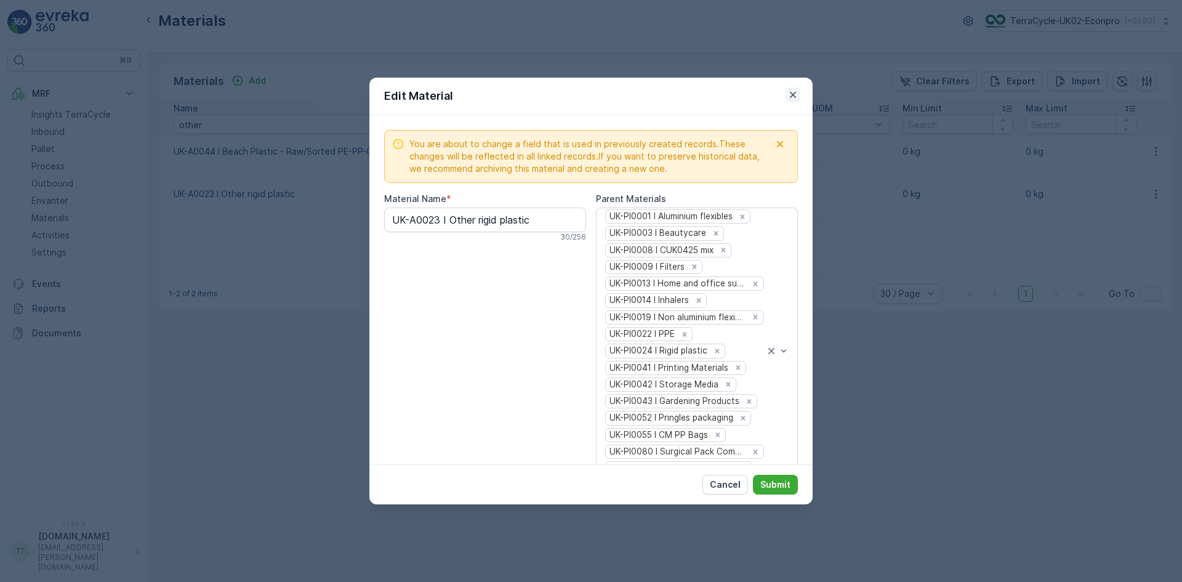
click at [792, 92] on icon "button" at bounding box center [793, 95] width 12 height 12
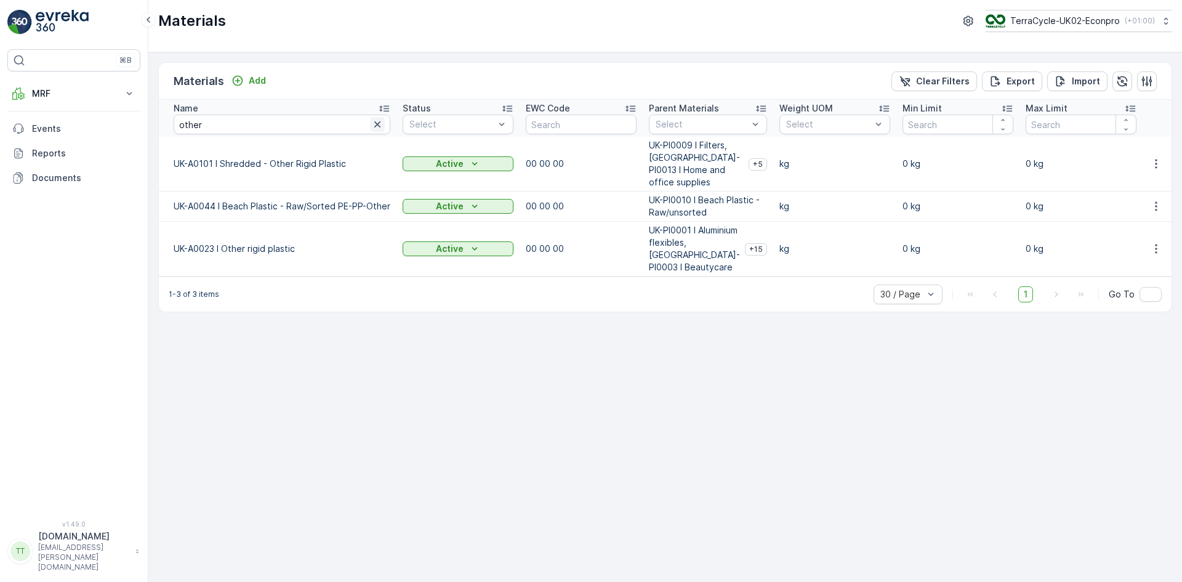
click at [379, 126] on icon "button" at bounding box center [377, 124] width 6 height 6
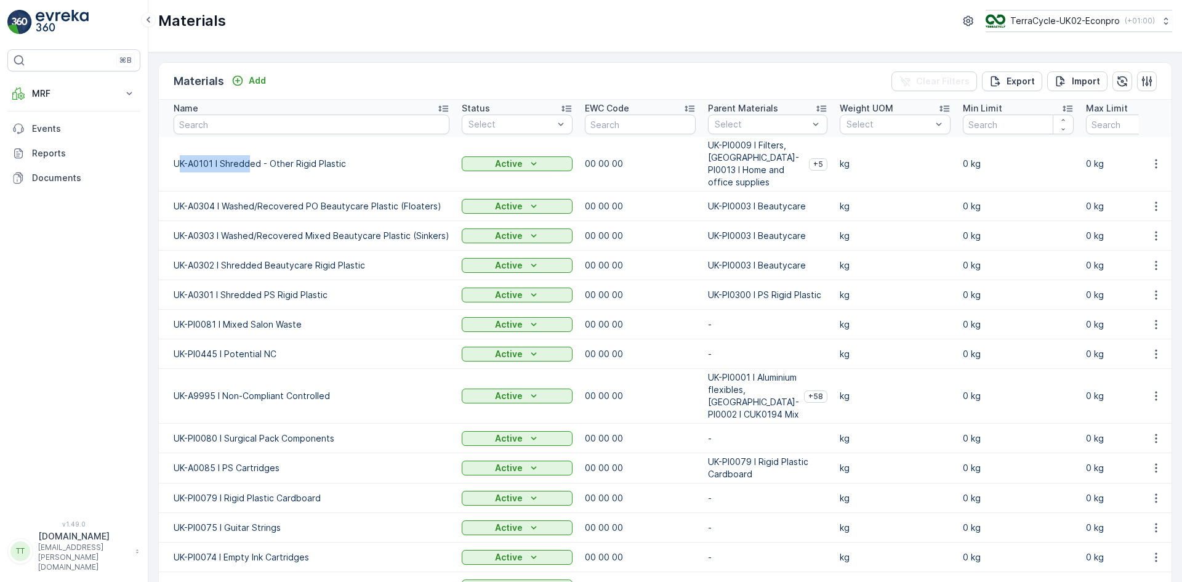
drag, startPoint x: 177, startPoint y: 154, endPoint x: 249, endPoint y: 159, distance: 71.6
click at [250, 159] on td "UK-A0101 I Shredded - Other Rigid Plastic" at bounding box center [307, 164] width 297 height 55
drag, startPoint x: 174, startPoint y: 155, endPoint x: 346, endPoint y: 164, distance: 172.6
click at [346, 164] on td "UK-A0101 I Shredded - Other Rigid Plastic" at bounding box center [307, 164] width 297 height 55
copy td "UK-A0101 I Shredded - Other Rigid Plastic"
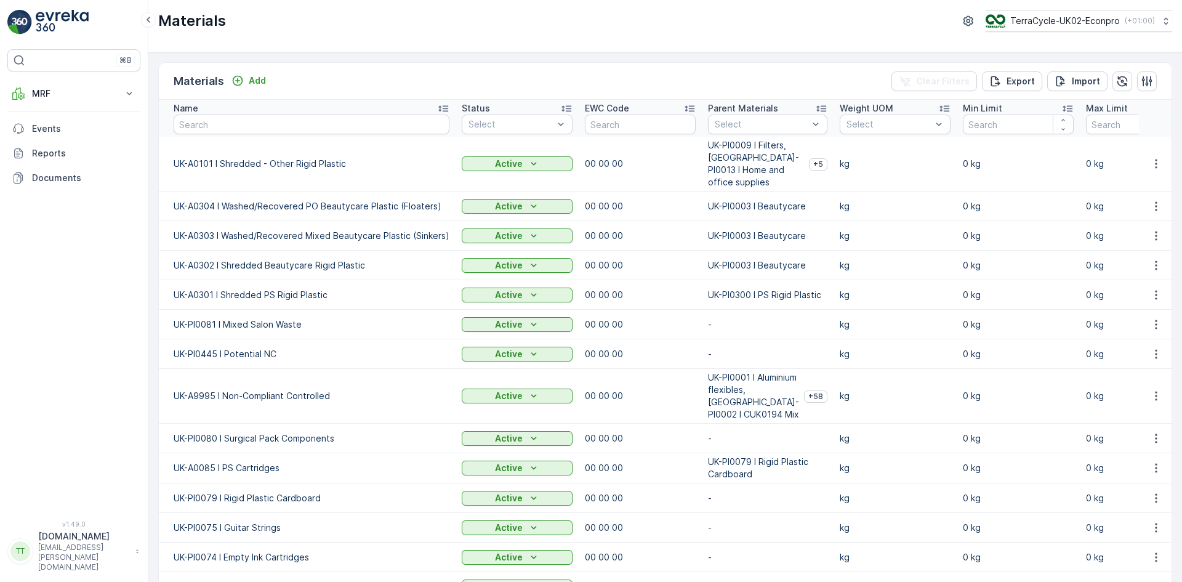
click at [793, 318] on p "-" at bounding box center [767, 324] width 119 height 12
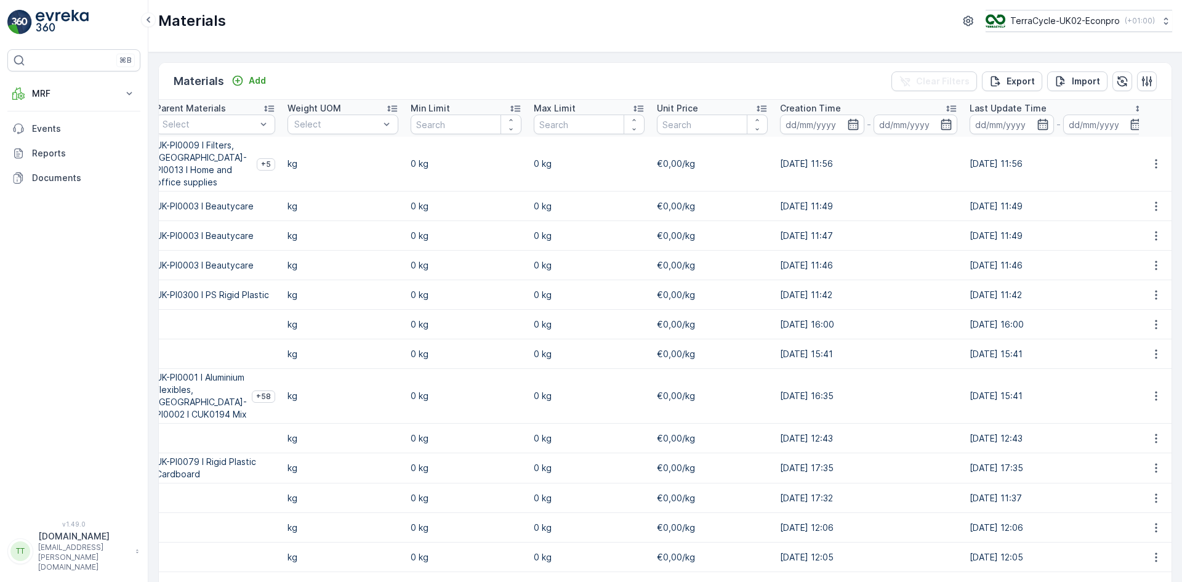
scroll to position [0, 558]
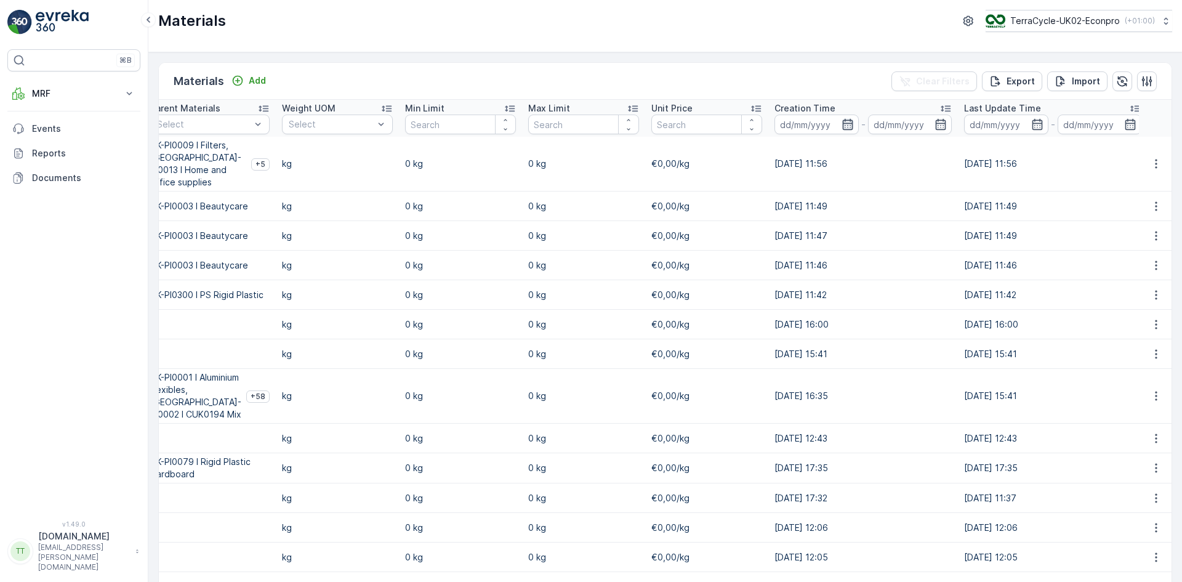
click at [842, 125] on icon "button" at bounding box center [848, 124] width 12 height 12
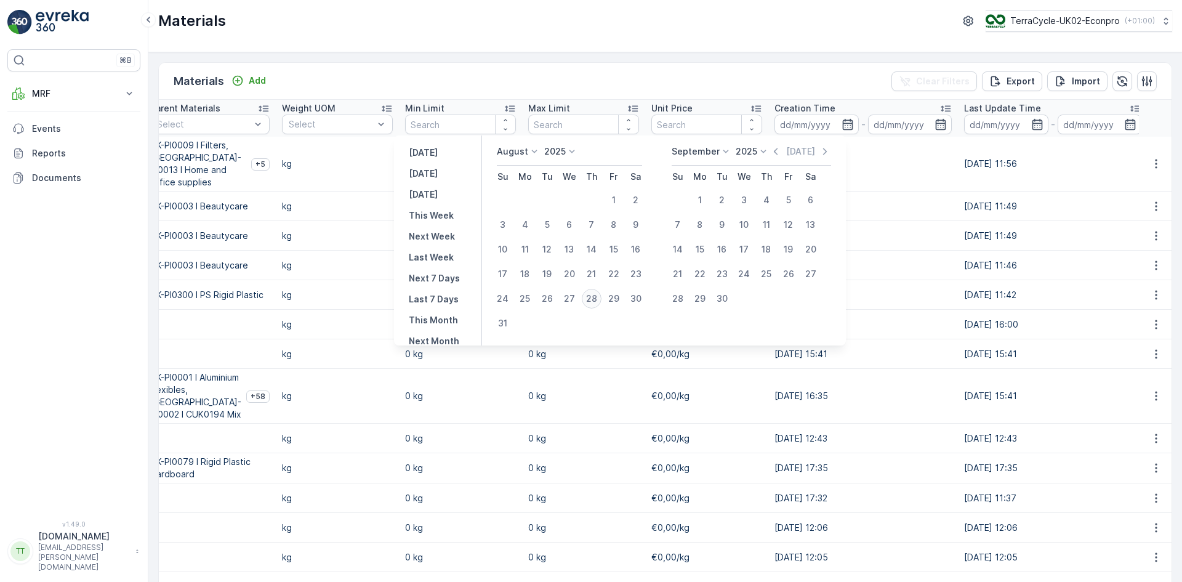
click at [595, 296] on div "28" at bounding box center [592, 299] width 20 height 20
type input "28.08.2025"
click at [595, 296] on div "28" at bounding box center [592, 299] width 20 height 20
type input "28.08.2025"
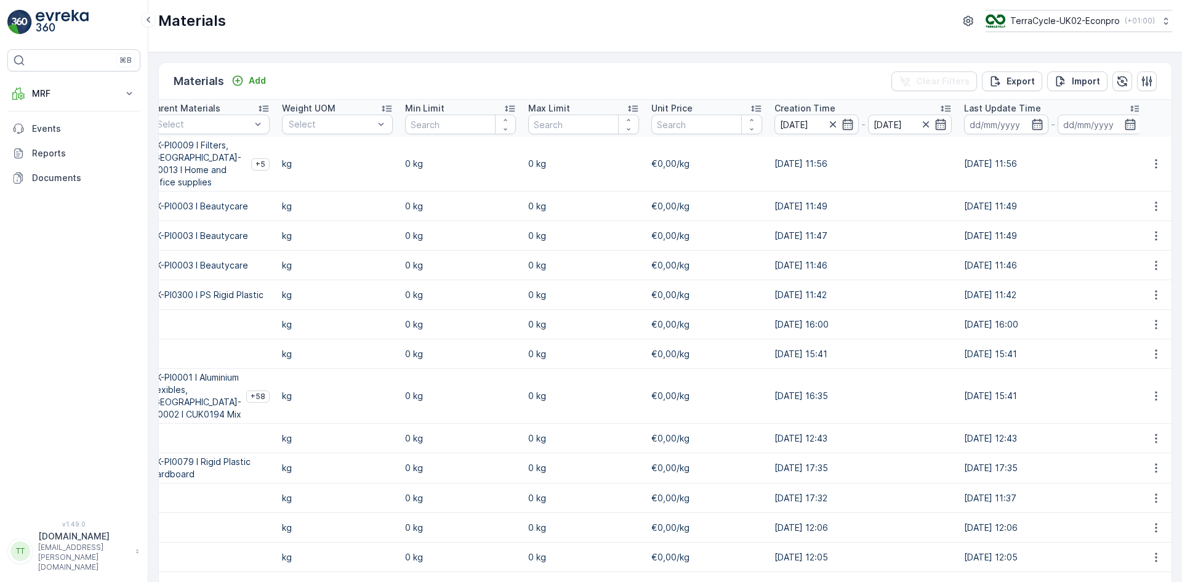
click at [728, 44] on div "Materials TerraCycle-UK02-Econpro ( +01:00 )" at bounding box center [665, 26] width 1034 height 52
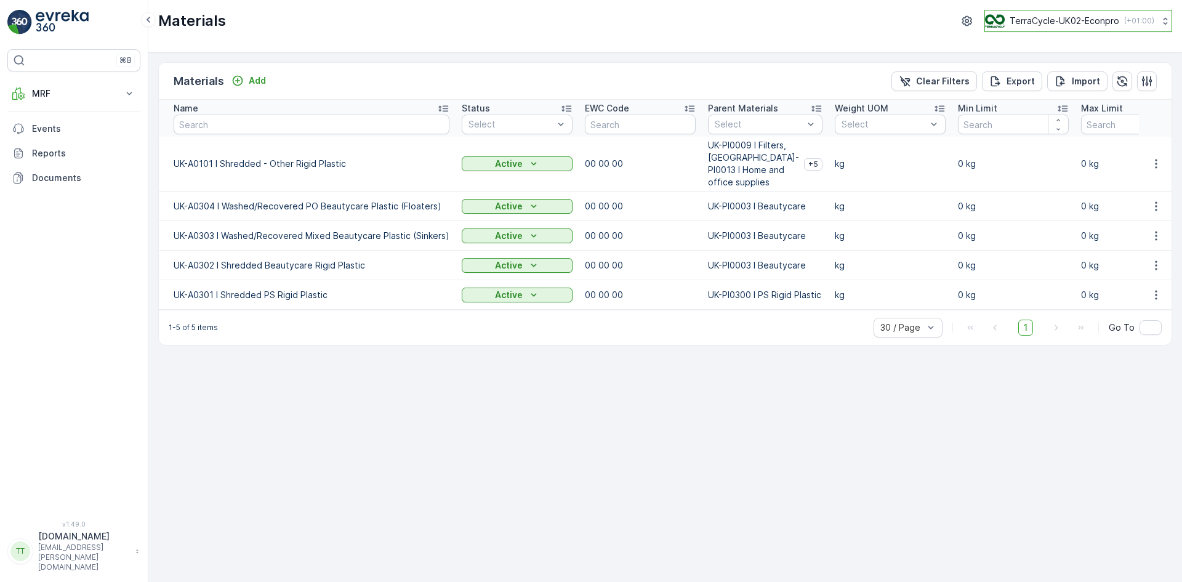
click at [1096, 26] on p "TerraCycle-UK02-Econpro" at bounding box center [1065, 21] width 110 height 12
type input "ie"
click at [1062, 79] on span "TerraCycle-IE" at bounding box center [1061, 76] width 137 height 12
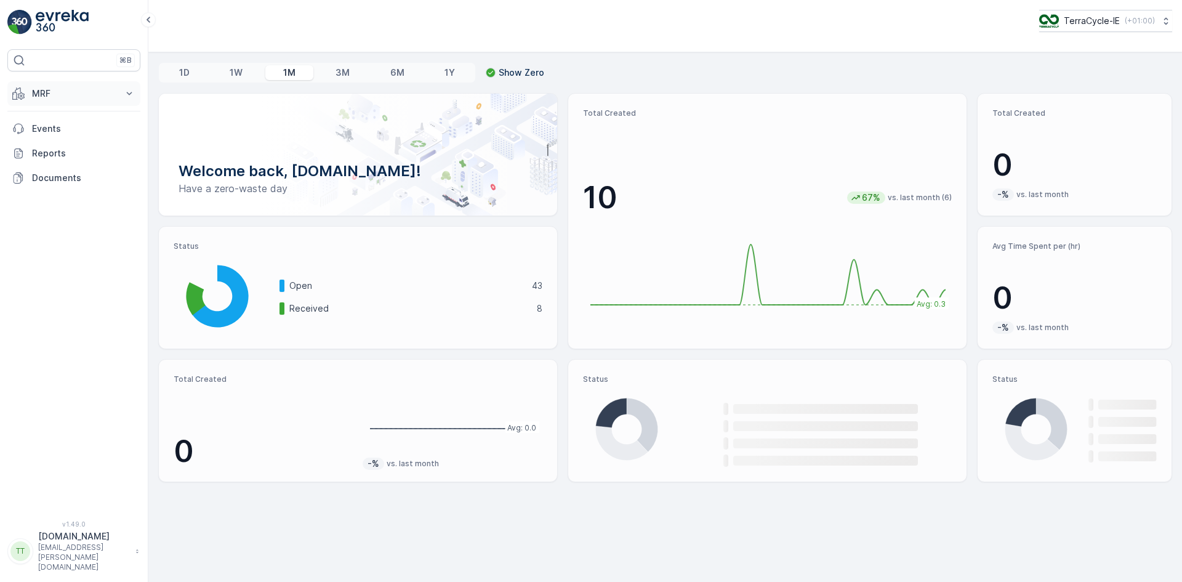
click at [60, 97] on p "MRF" at bounding box center [74, 93] width 84 height 12
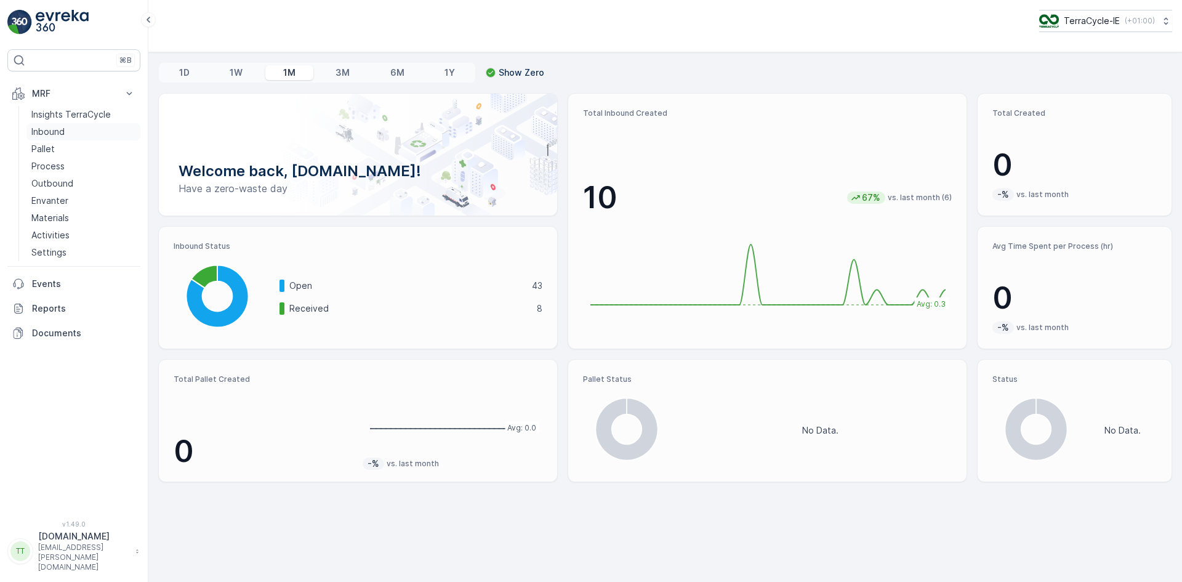
click at [63, 131] on p "Inbound" at bounding box center [47, 132] width 33 height 12
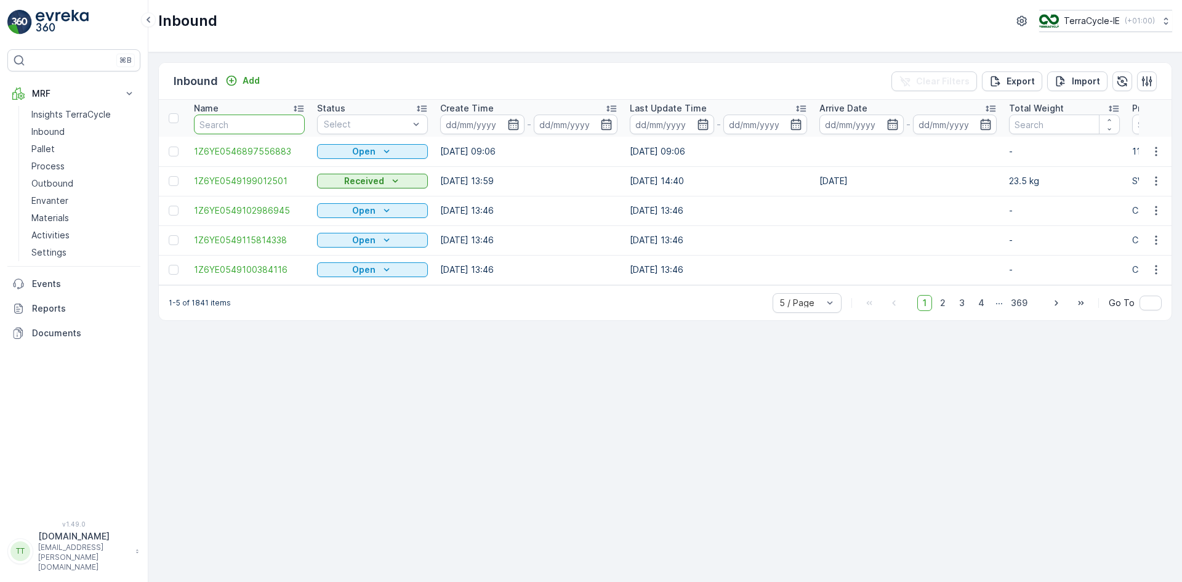
click at [220, 126] on input "text" at bounding box center [249, 125] width 111 height 20
paste input "1Z6YE0549198023313"
type input "1Z6YE0549198023313"
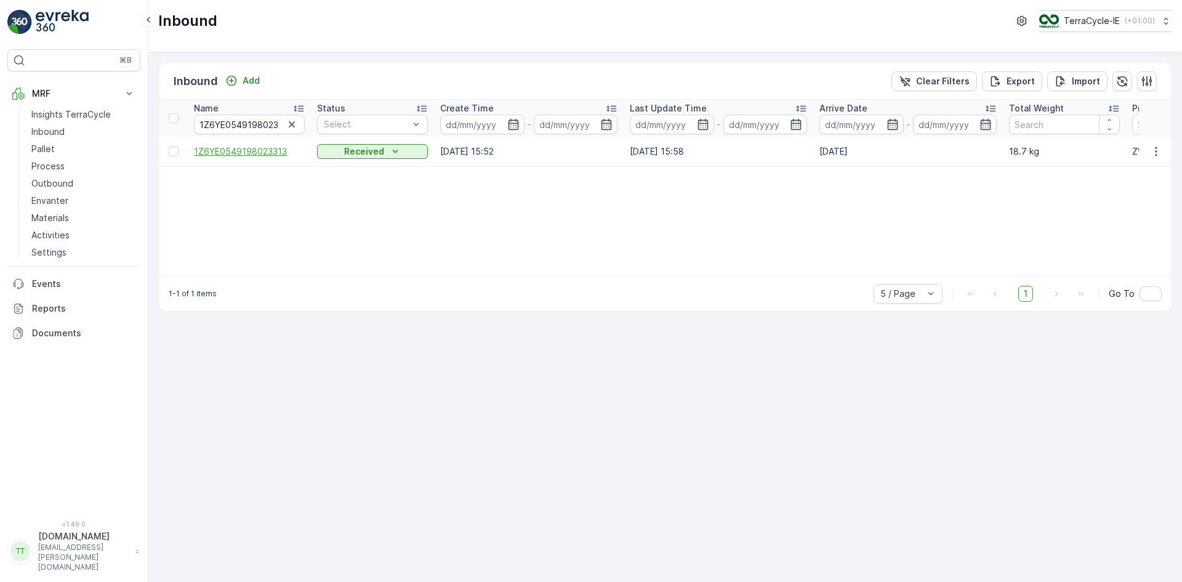
click at [247, 152] on span "1Z6YE0549198023313" at bounding box center [249, 151] width 111 height 12
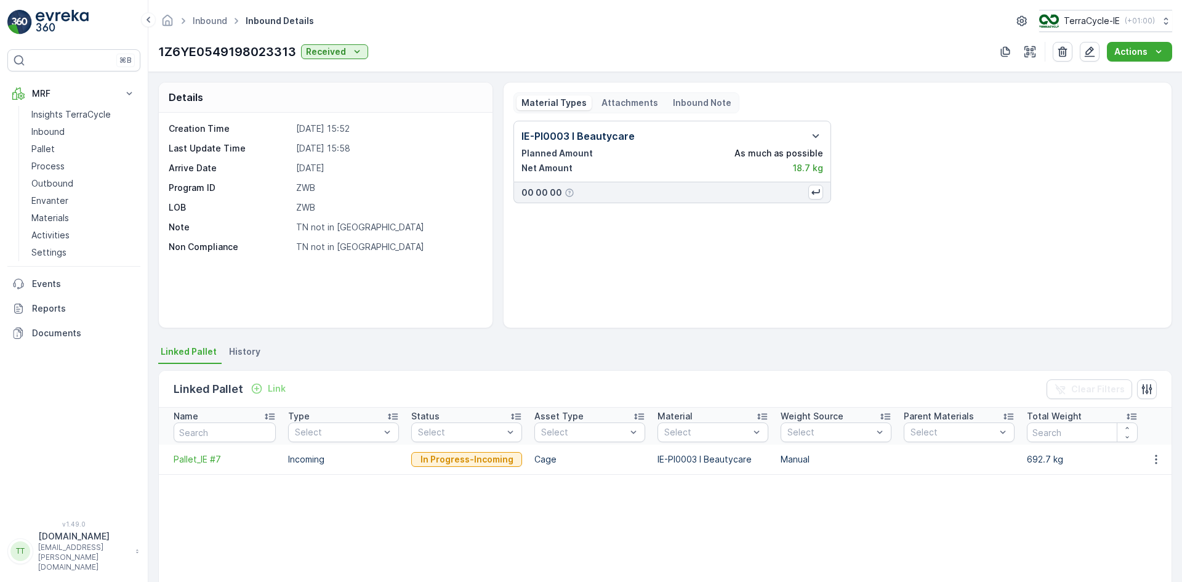
click at [255, 349] on span "History" at bounding box center [244, 351] width 31 height 12
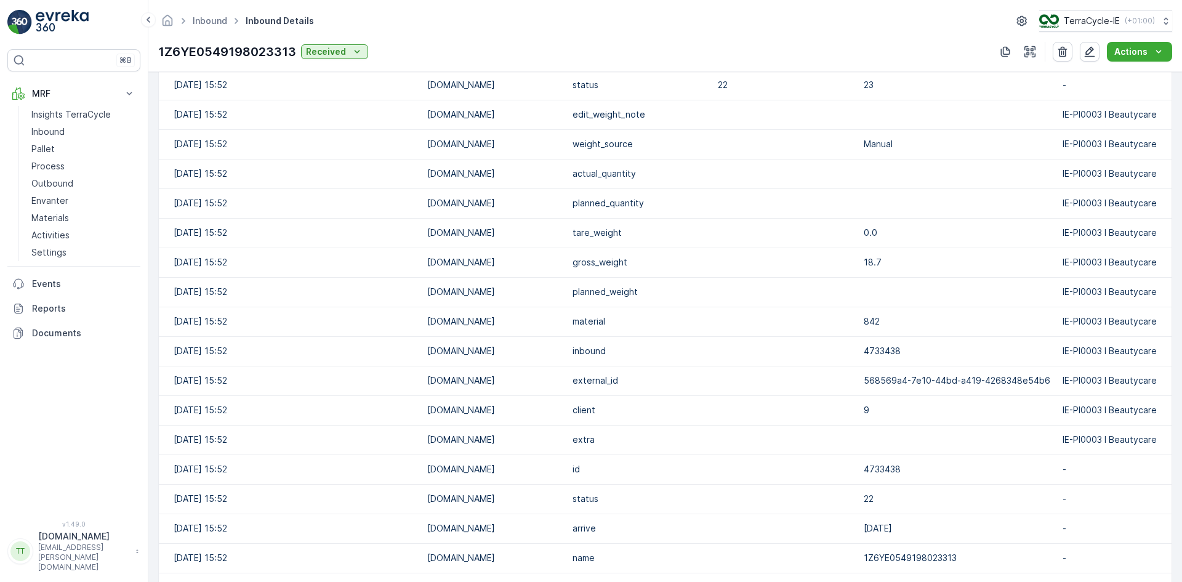
scroll to position [260, 0]
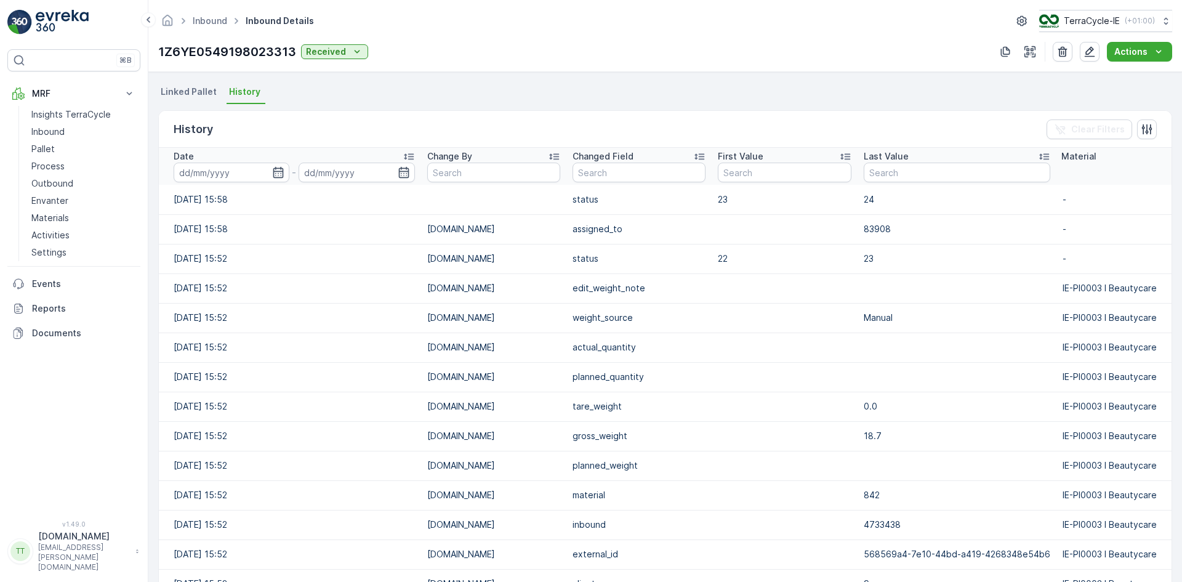
click at [415, 155] on icon at bounding box center [409, 156] width 12 height 12
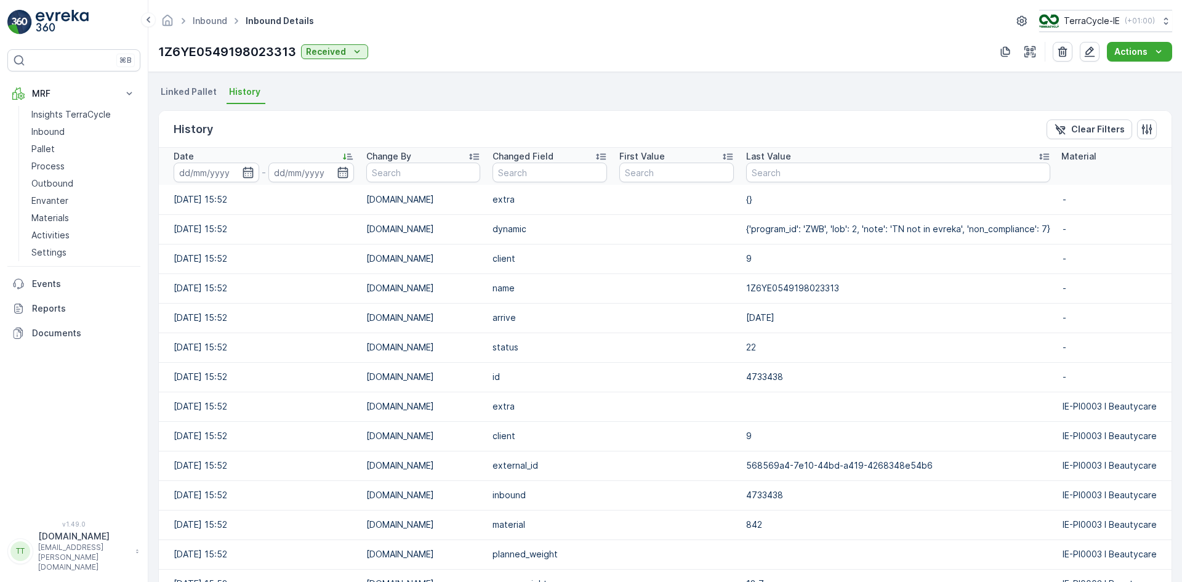
click at [347, 155] on icon at bounding box center [348, 156] width 12 height 12
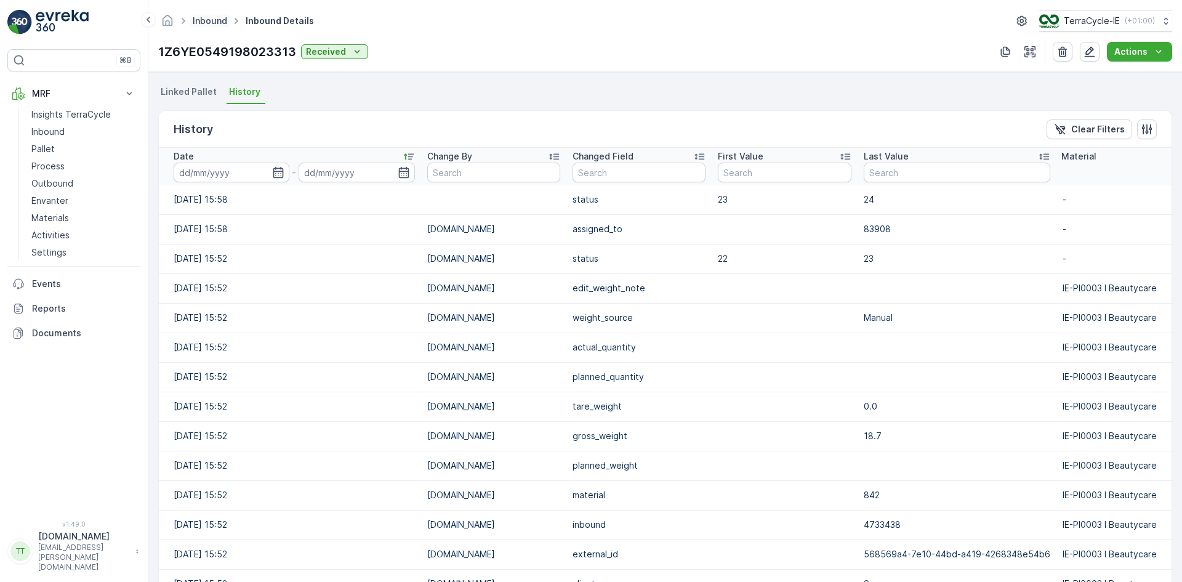
click at [203, 22] on link "Inbound" at bounding box center [210, 20] width 34 height 10
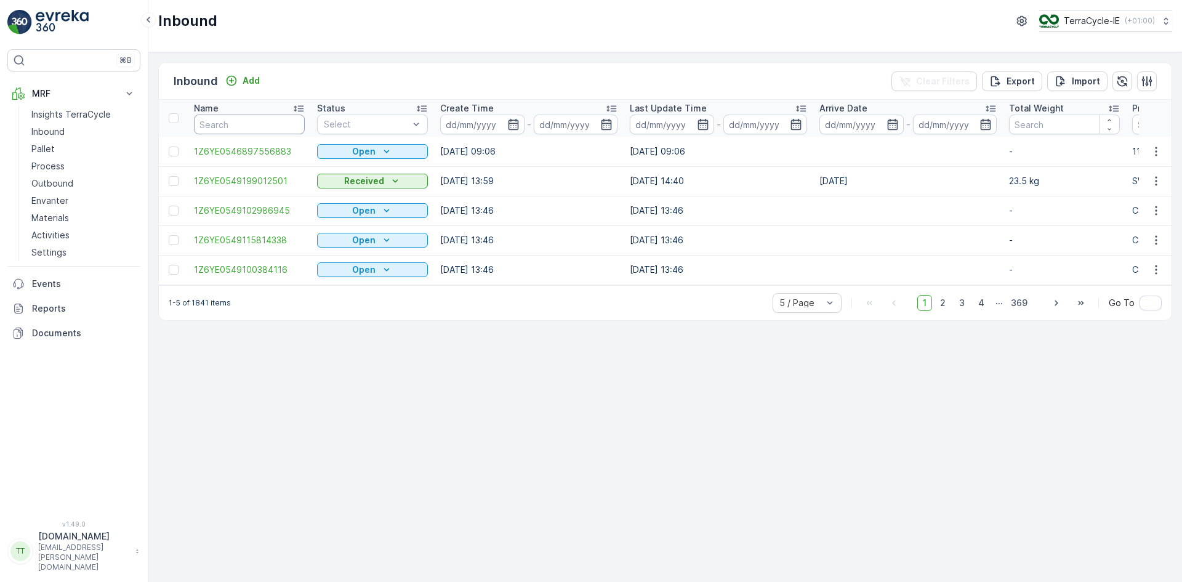
click at [220, 120] on input "text" at bounding box center [249, 125] width 111 height 20
paste input "1Z6YE0549102485843"
type input "1Z6YE0549102485843"
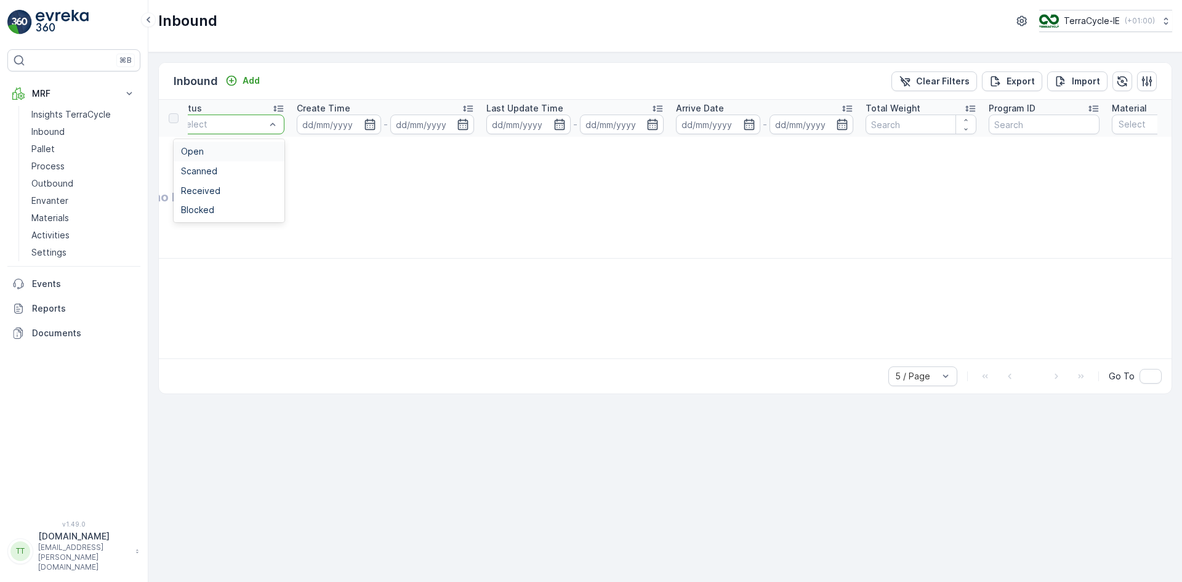
scroll to position [0, 148]
click at [220, 123] on div at bounding box center [218, 124] width 87 height 10
click at [368, 236] on td "There are no Inbound." at bounding box center [679, 197] width 1337 height 121
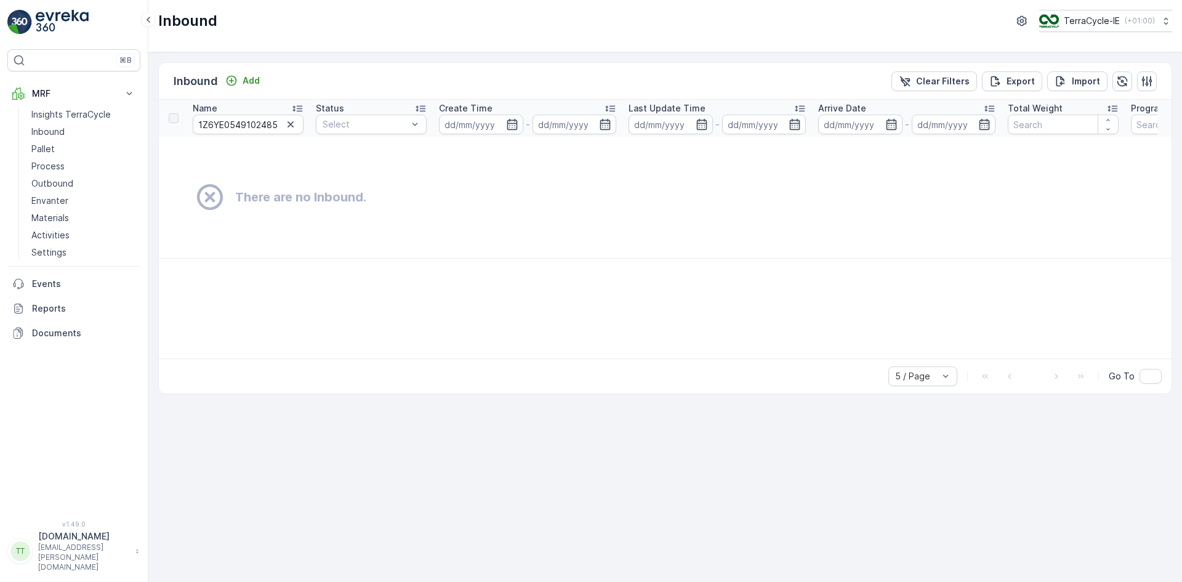
scroll to position [0, 0]
click at [222, 129] on input "1Z6YE0549102485843" at bounding box center [249, 125] width 111 height 20
type input "1Z6YE0549102485843"
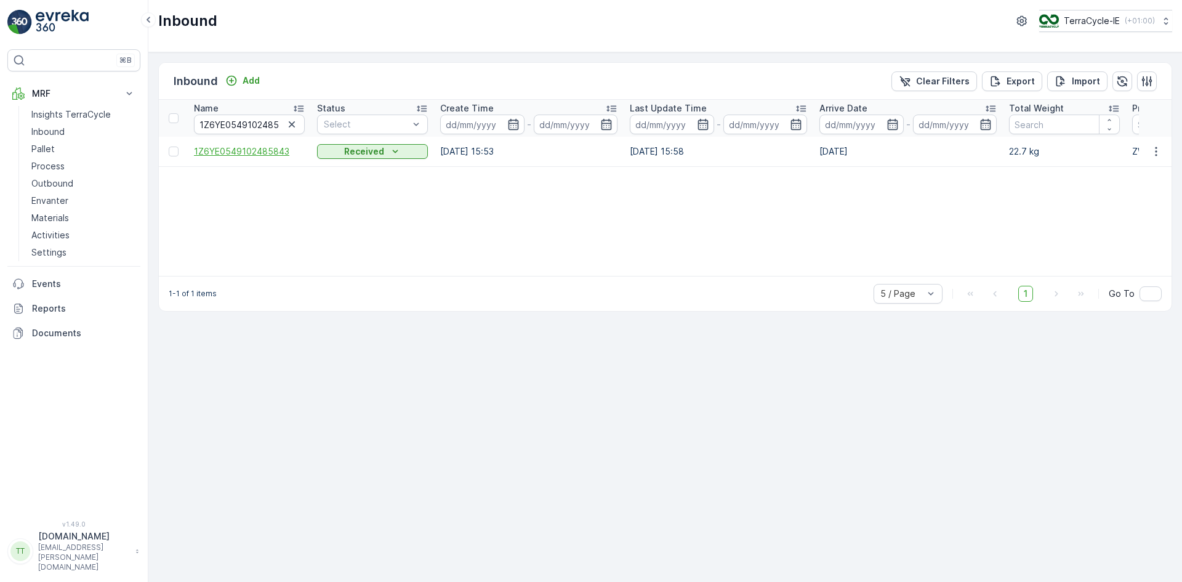
click at [262, 152] on span "1Z6YE0549102485843" at bounding box center [249, 151] width 111 height 12
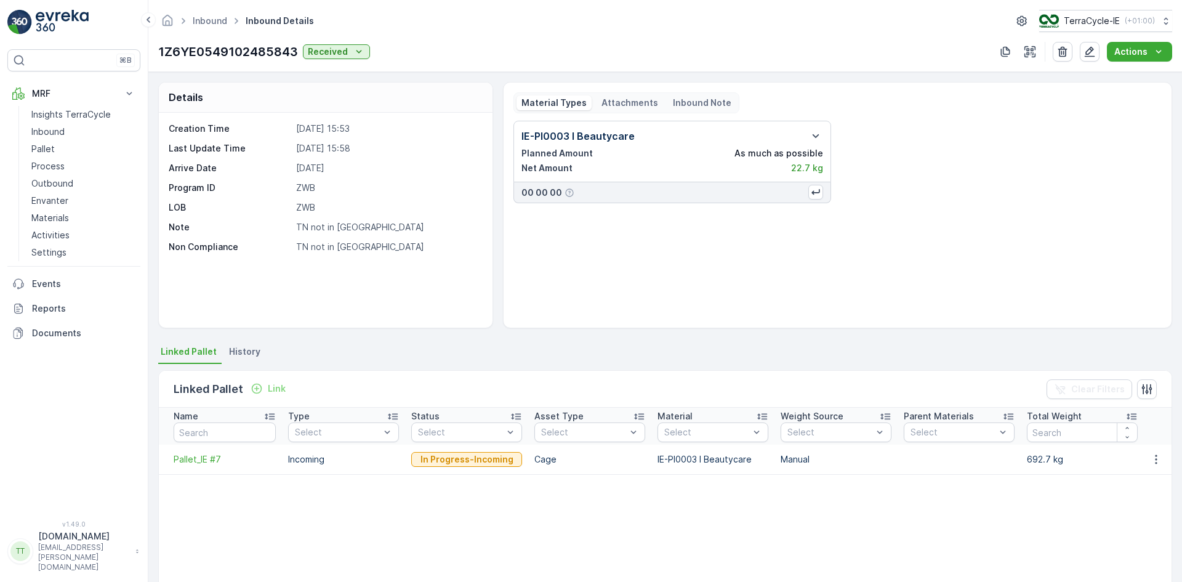
click at [248, 350] on span "History" at bounding box center [244, 351] width 31 height 12
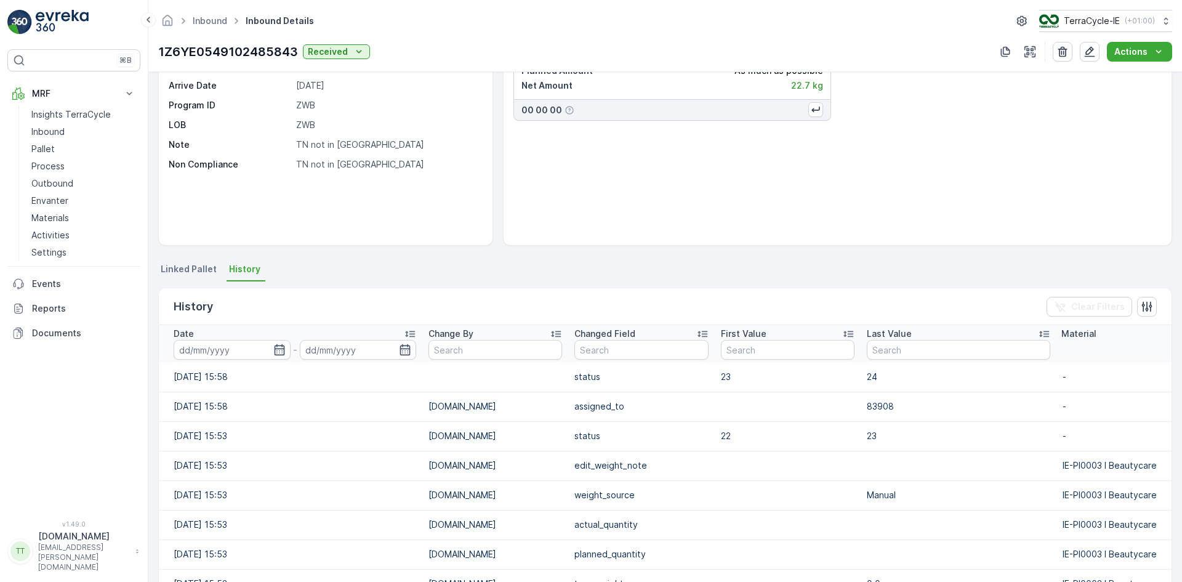
scroll to position [185, 0]
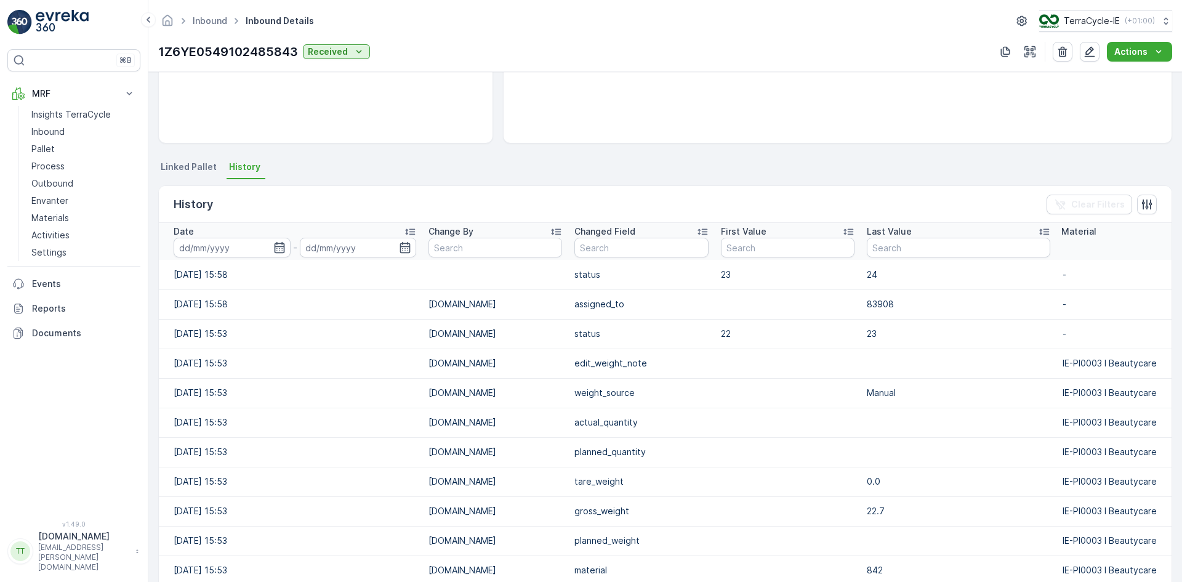
click at [416, 231] on icon at bounding box center [410, 231] width 12 height 12
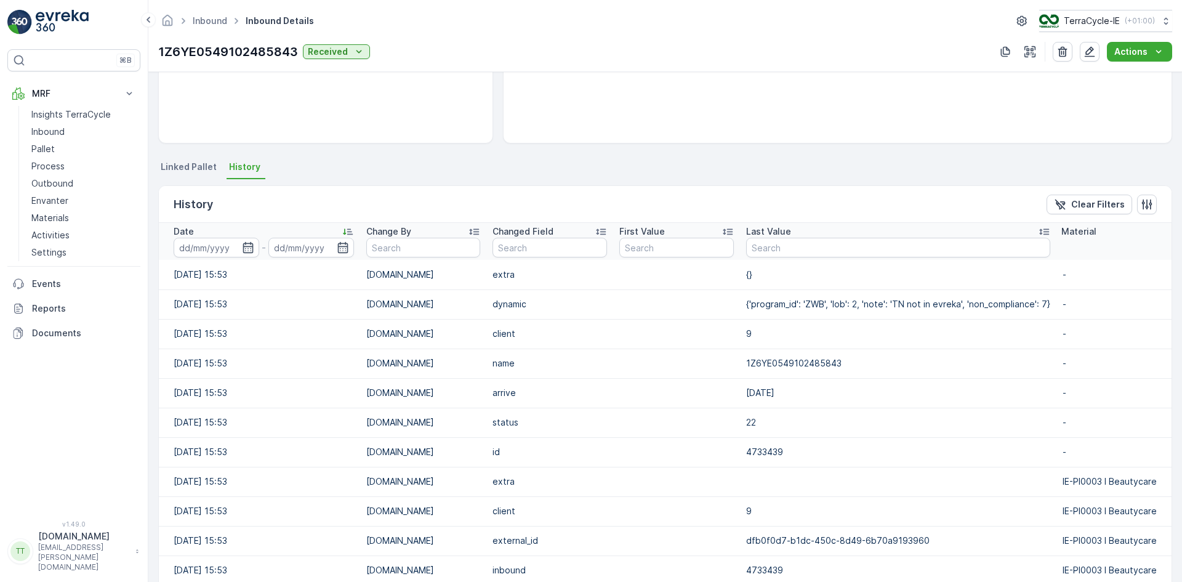
click at [352, 229] on icon at bounding box center [348, 232] width 10 height 6
